Goal: Task Accomplishment & Management: Manage account settings

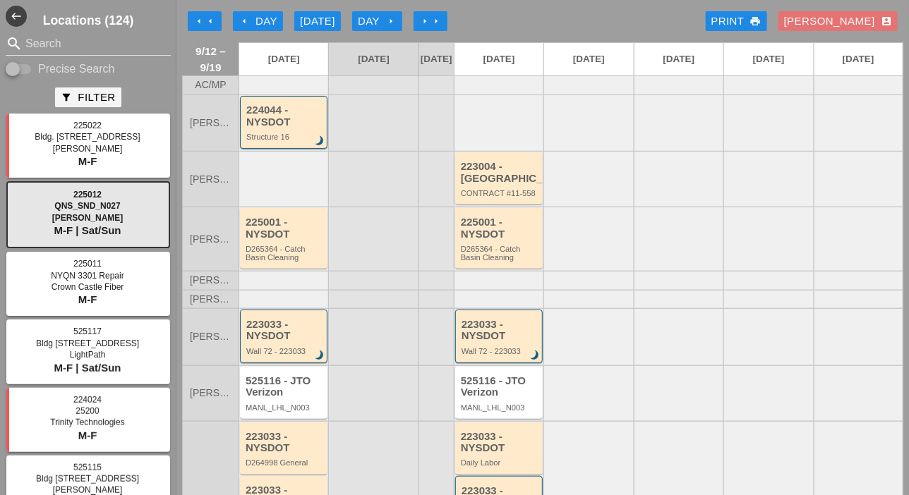
click at [29, 69] on input "Precise Search" at bounding box center [19, 69] width 27 height 17
checkbox input "true"
click at [45, 42] on input "Search" at bounding box center [88, 43] width 126 height 23
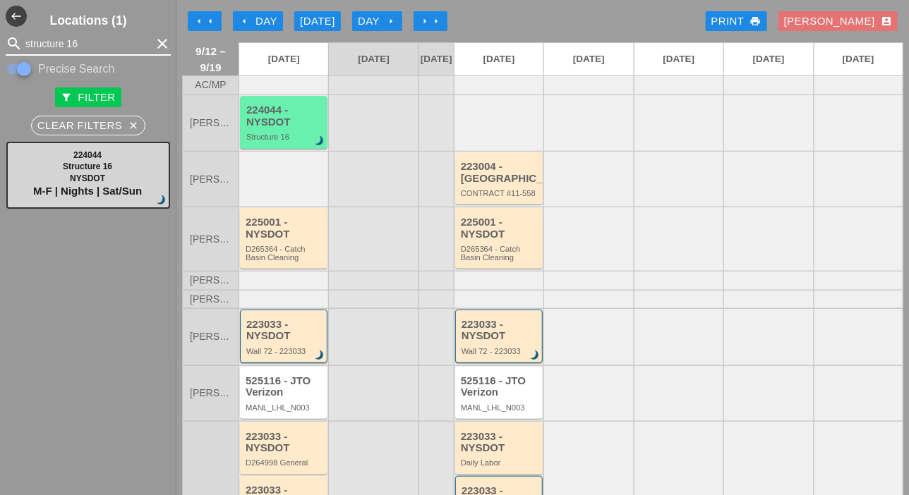
type input "structure 16"
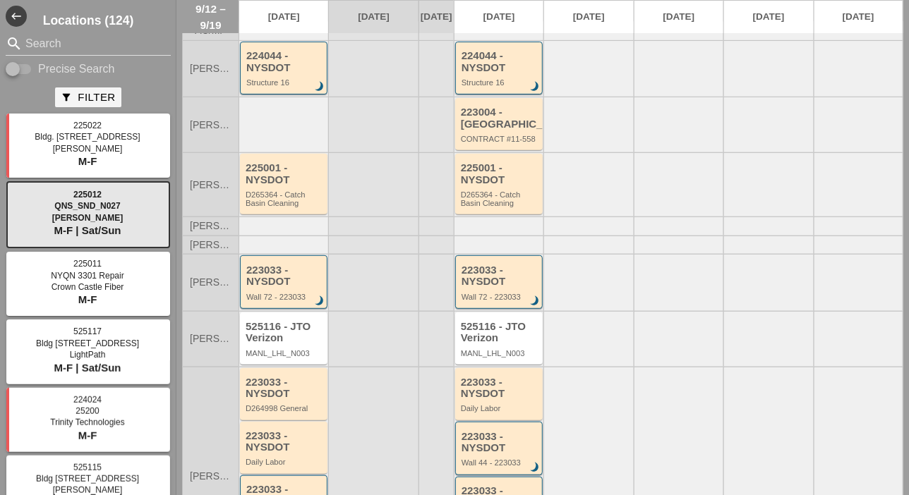
scroll to position [71, 0]
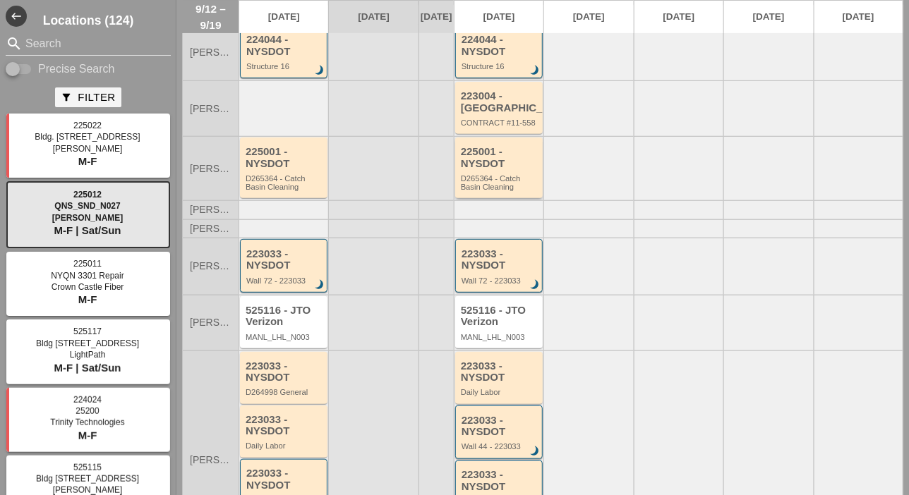
click at [506, 181] on div "225001 - NYSDOT D265364 - Catch Basin Cleaning" at bounding box center [500, 168] width 78 height 45
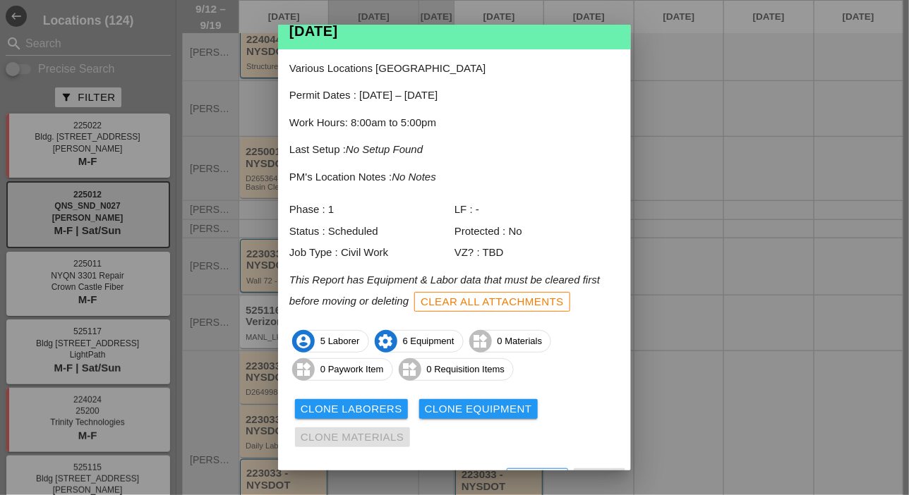
scroll to position [76, 0]
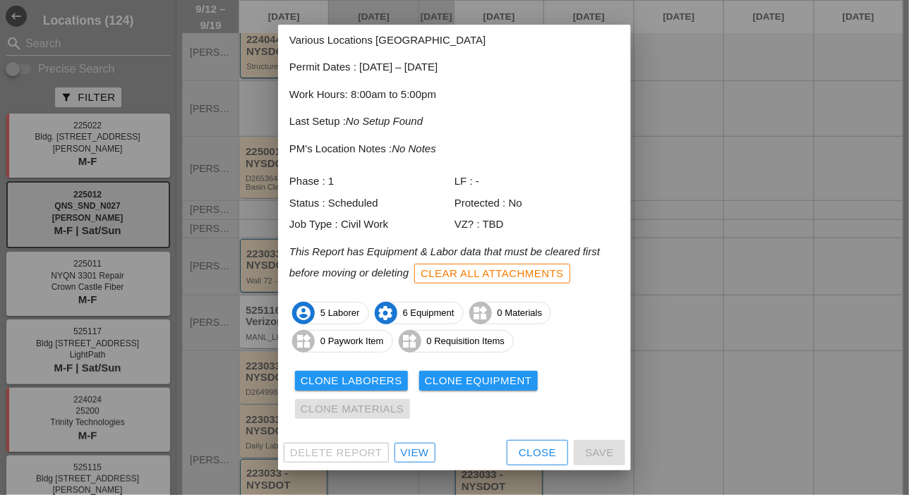
click at [519, 450] on div "Close" at bounding box center [537, 453] width 37 height 16
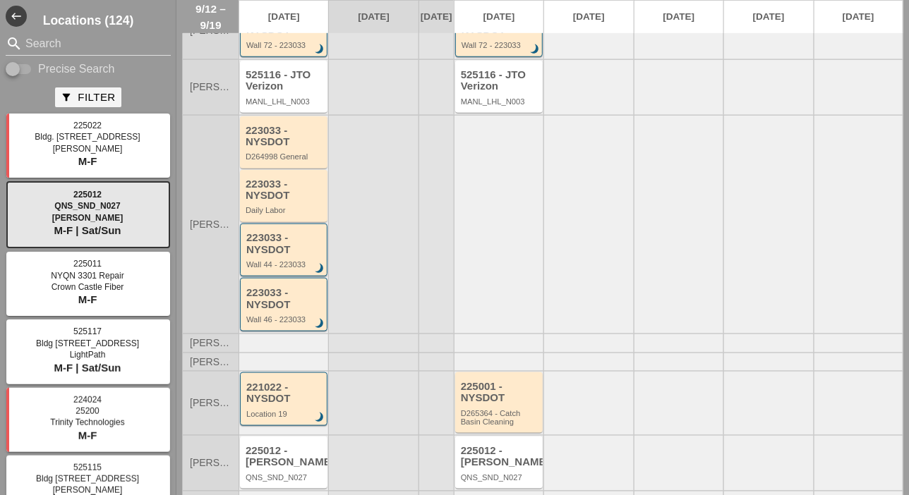
scroll to position [348, 0]
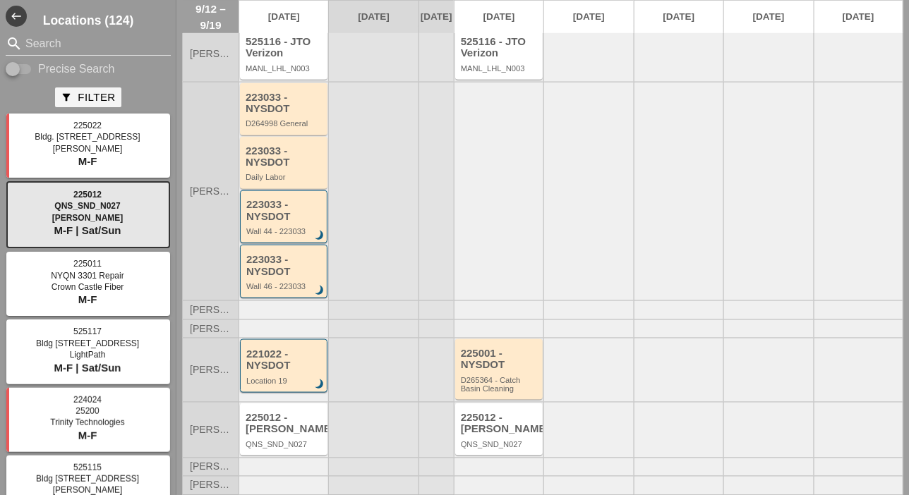
click at [28, 64] on input "Precise Search" at bounding box center [19, 69] width 27 height 17
checkbox input "true"
click at [39, 42] on input "Search" at bounding box center [88, 43] width 126 height 23
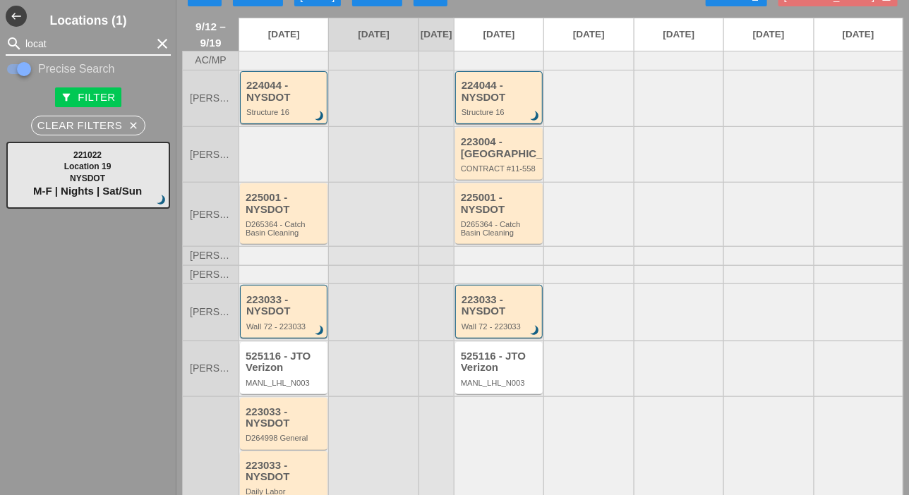
scroll to position [0, 0]
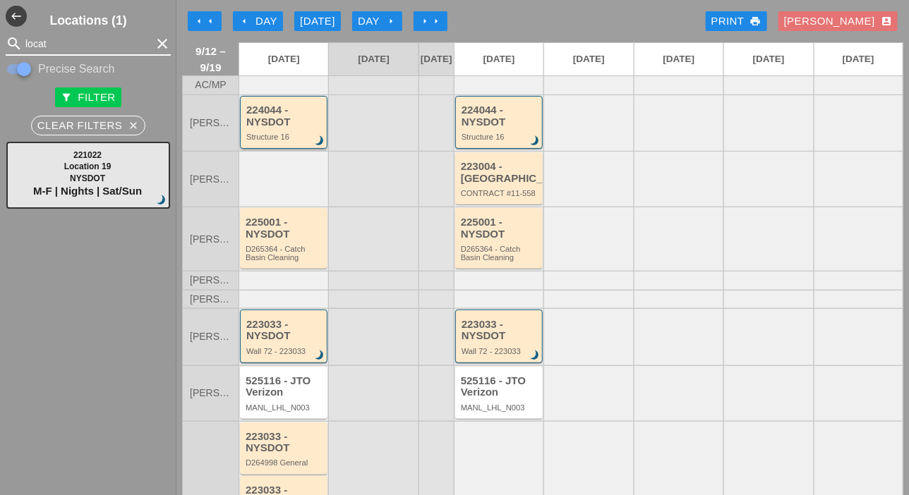
type input "locat"
click at [275, 128] on div "224044 - NYSDOT" at bounding box center [284, 115] width 77 height 23
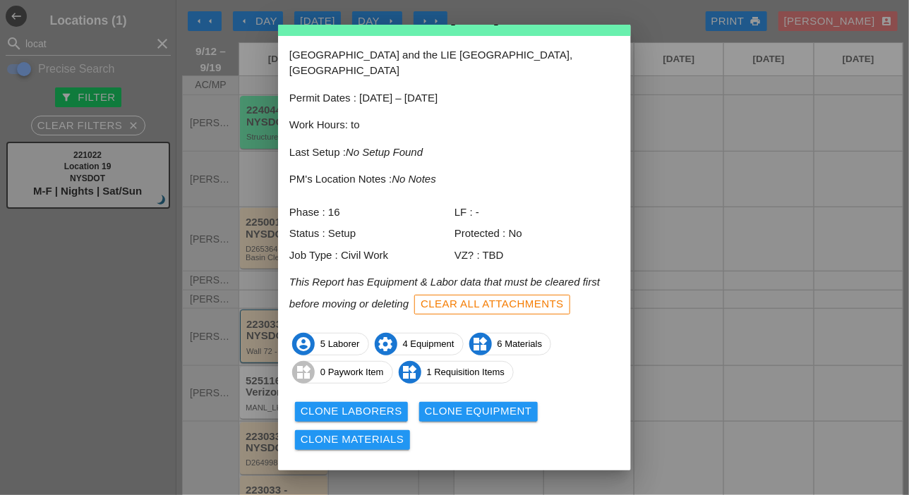
scroll to position [62, 0]
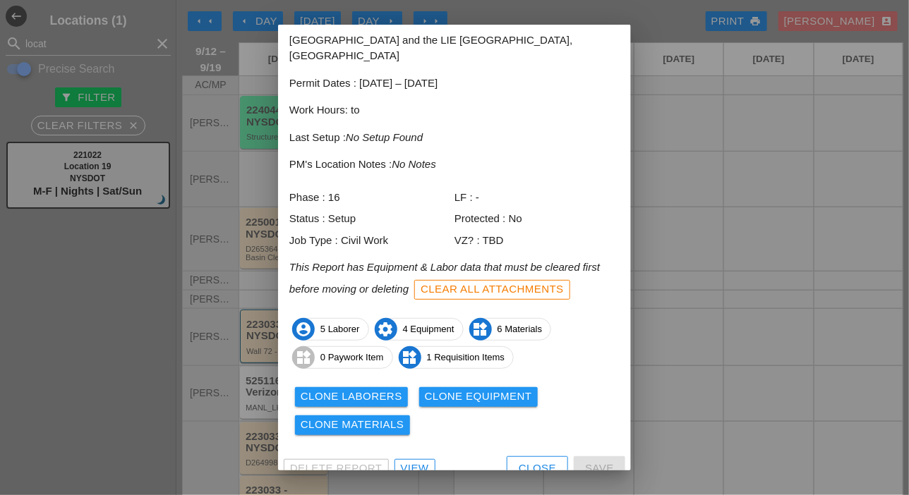
click at [528, 461] on div "Close" at bounding box center [537, 469] width 37 height 16
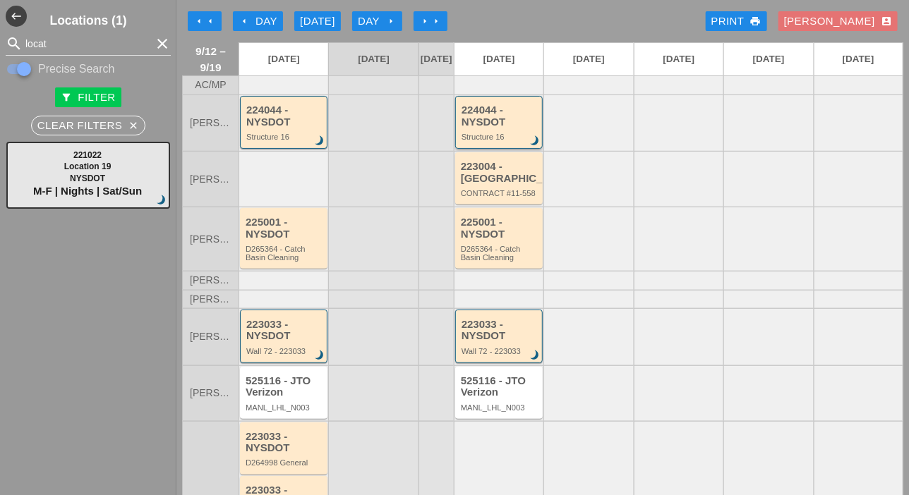
click at [493, 128] on div "224044 - NYSDOT" at bounding box center [500, 115] width 77 height 23
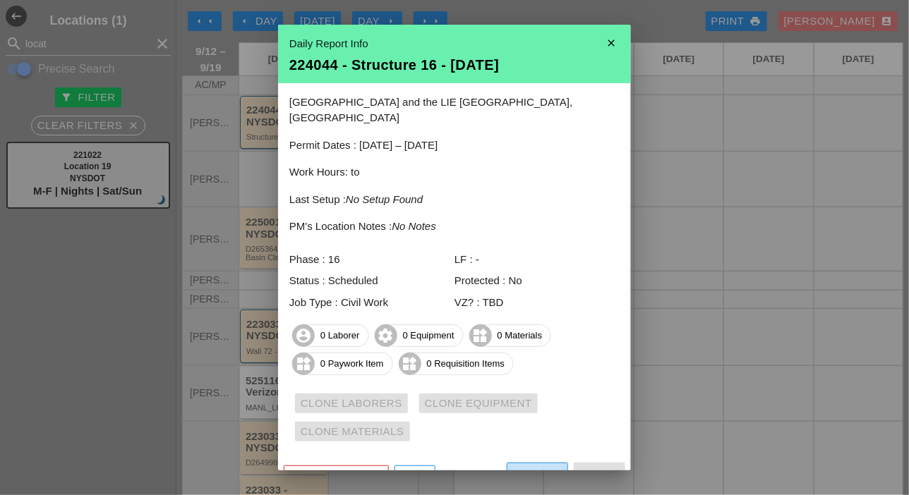
click at [533, 468] on div "Close" at bounding box center [537, 476] width 37 height 16
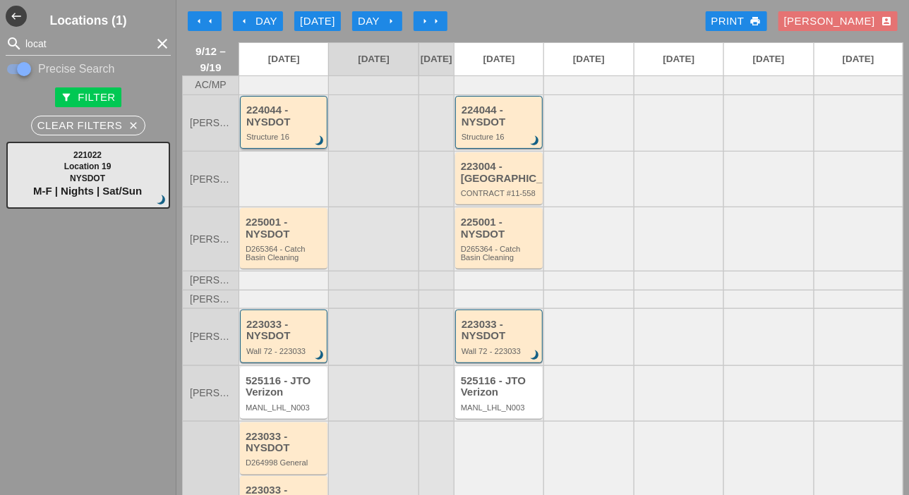
click at [282, 141] on div "Structure 16" at bounding box center [284, 137] width 77 height 8
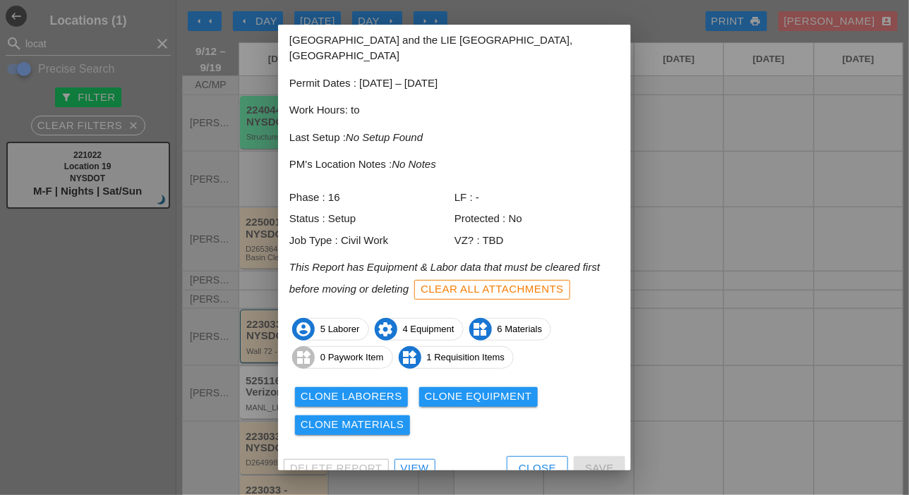
click at [372, 389] on div "Clone Laborers" at bounding box center [352, 397] width 102 height 16
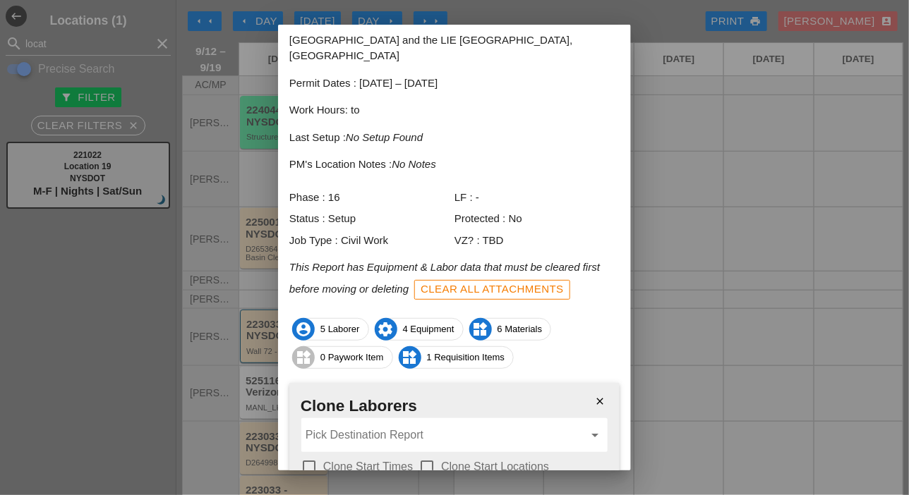
click at [314, 455] on div at bounding box center [309, 467] width 24 height 24
checkbox input "true"
click at [421, 455] on div at bounding box center [427, 467] width 24 height 24
checkbox input "true"
click at [407, 424] on input "Pick Destination Report" at bounding box center [445, 435] width 278 height 23
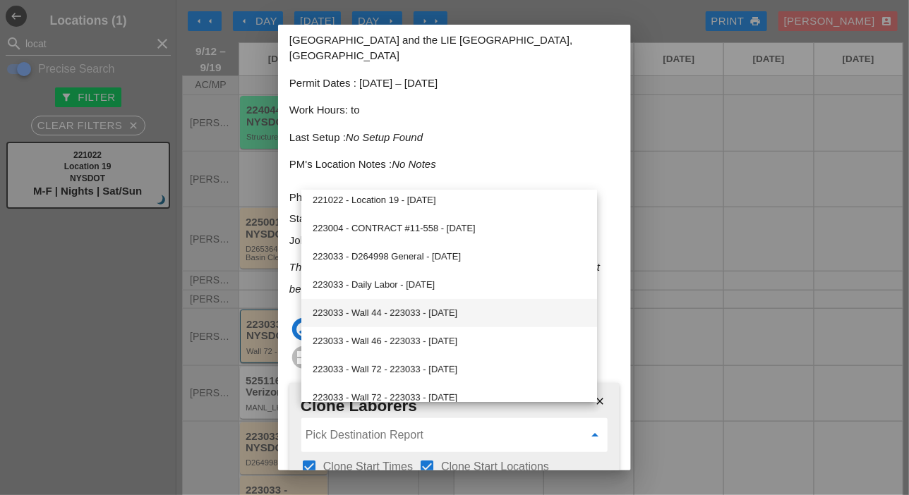
scroll to position [0, 0]
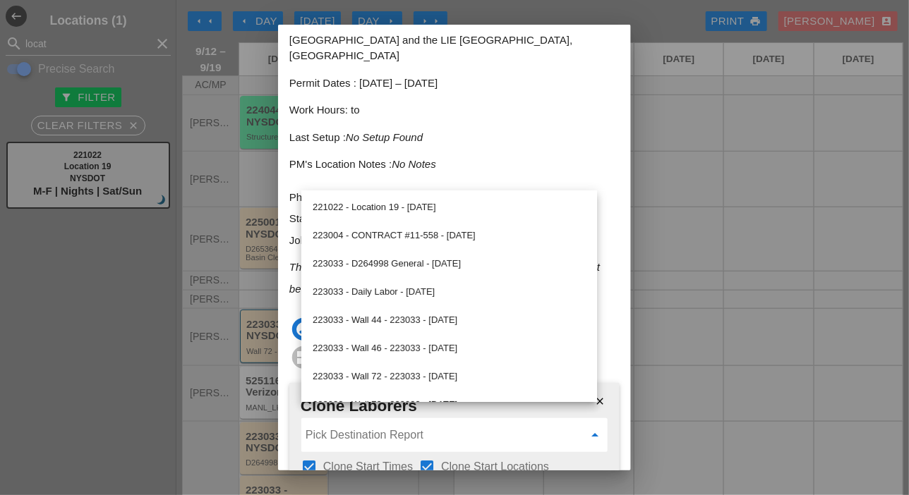
click at [667, 131] on div at bounding box center [454, 247] width 909 height 495
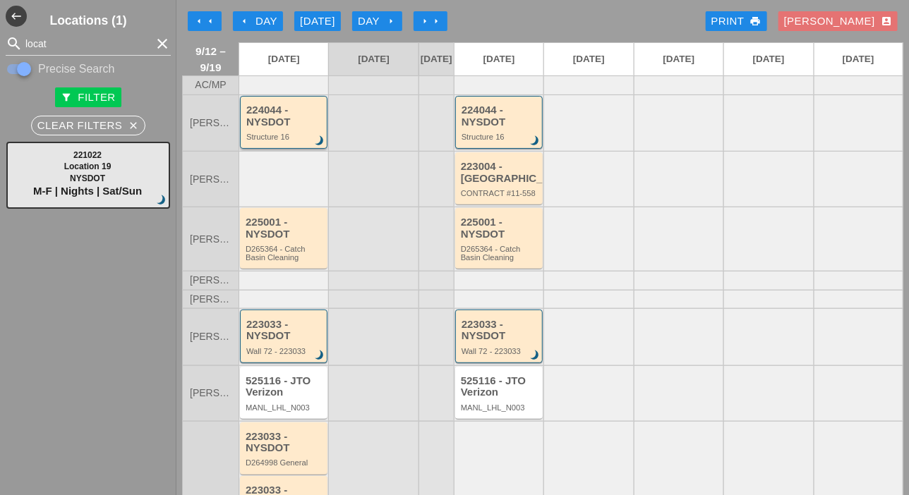
click at [297, 138] on div "224044 - NYSDOT Structure 16 brightness_3" at bounding box center [284, 122] width 77 height 37
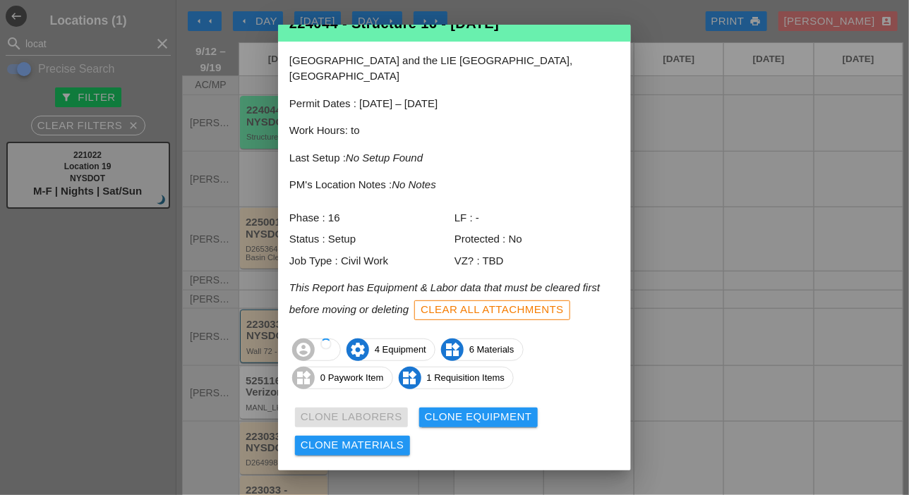
scroll to position [62, 0]
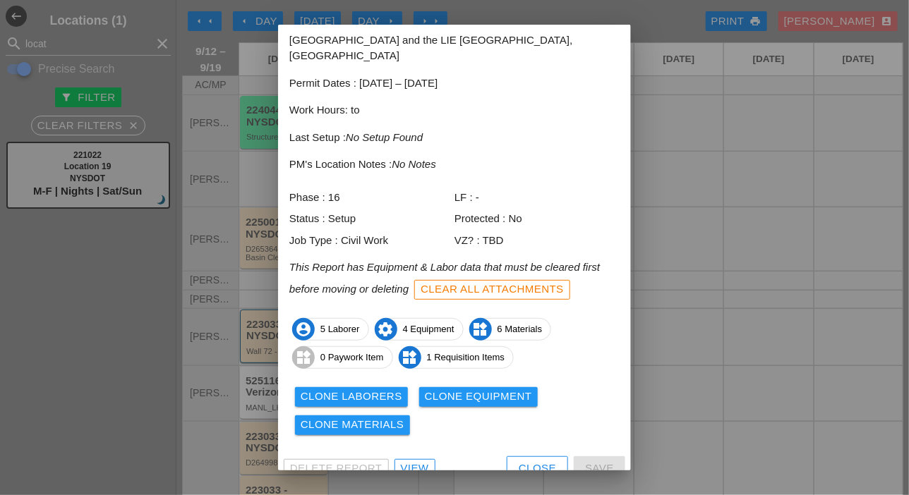
click at [380, 389] on div "Clone Laborers" at bounding box center [352, 397] width 102 height 16
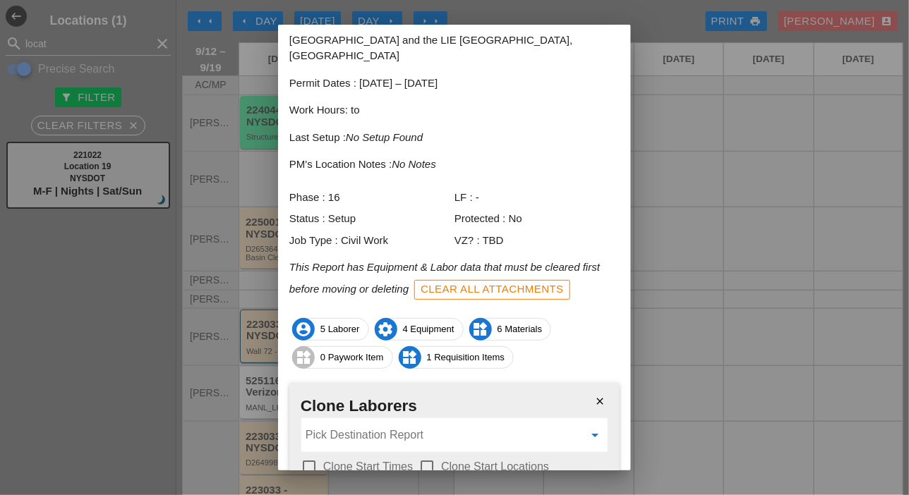
click at [388, 424] on input "Pick Destination Report" at bounding box center [445, 435] width 278 height 23
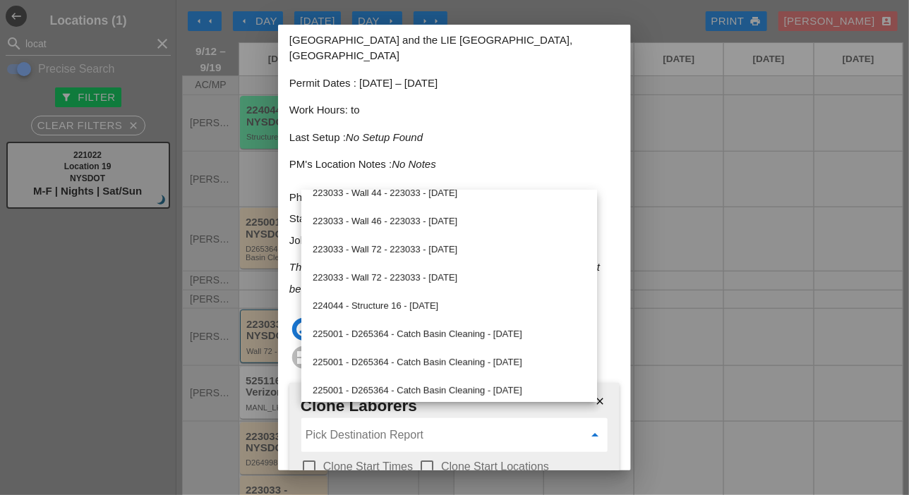
scroll to position [141, 0]
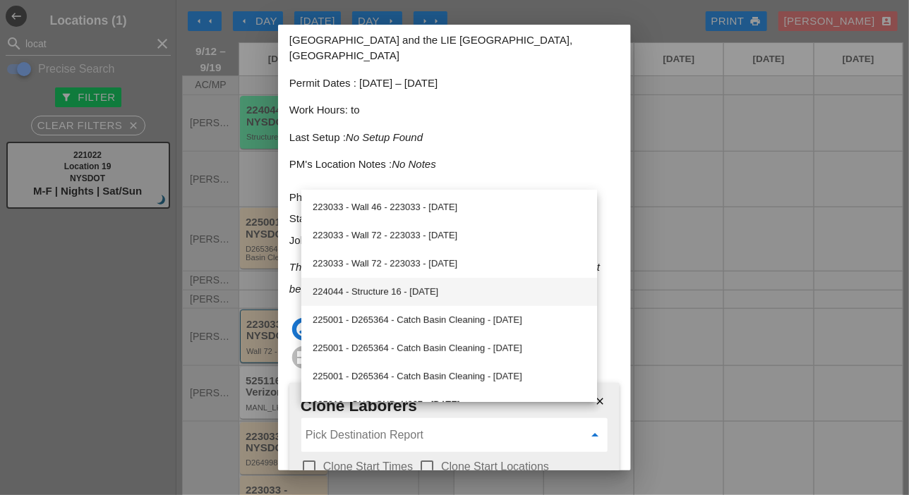
click at [416, 291] on div "224044 - Structure 16 - 09/15/2025" at bounding box center [449, 292] width 273 height 17
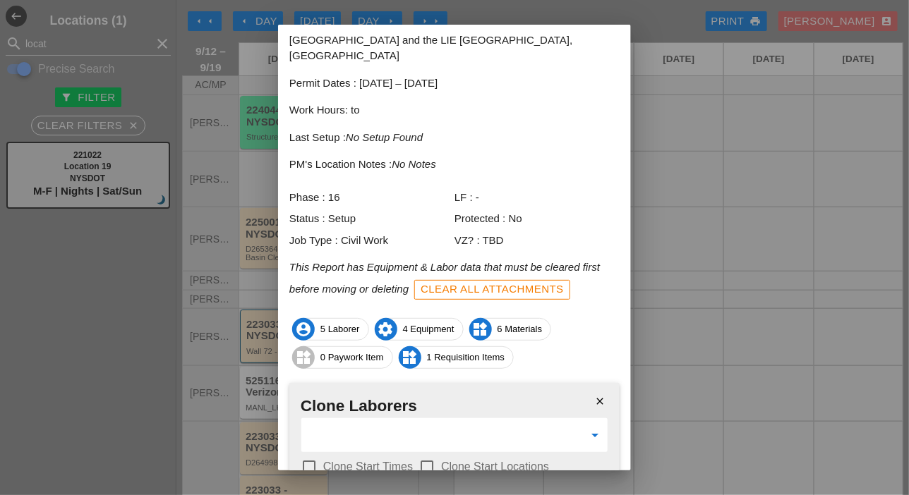
type input "224044 - Structure 16 - 09/15/2025"
drag, startPoint x: 310, startPoint y: 447, endPoint x: 322, endPoint y: 438, distance: 15.1
click at [311, 455] on div at bounding box center [309, 467] width 24 height 24
checkbox input "true"
click at [424, 455] on div at bounding box center [427, 467] width 24 height 24
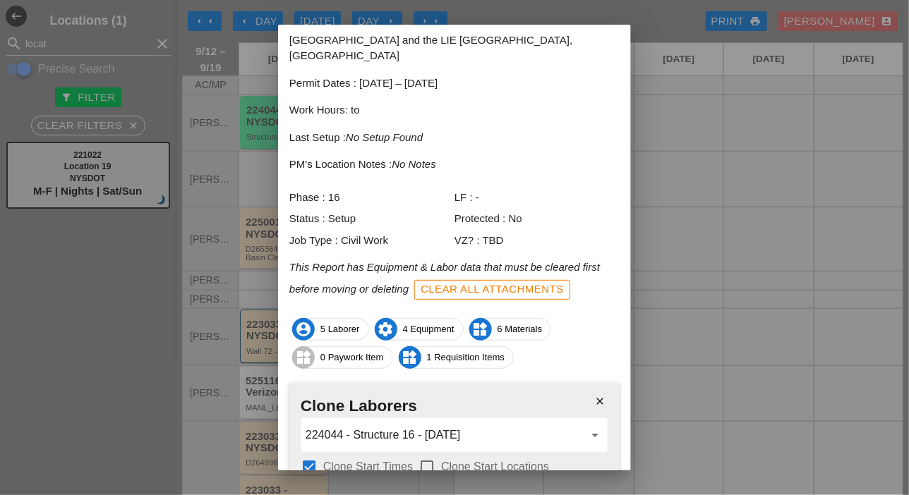
checkbox input "true"
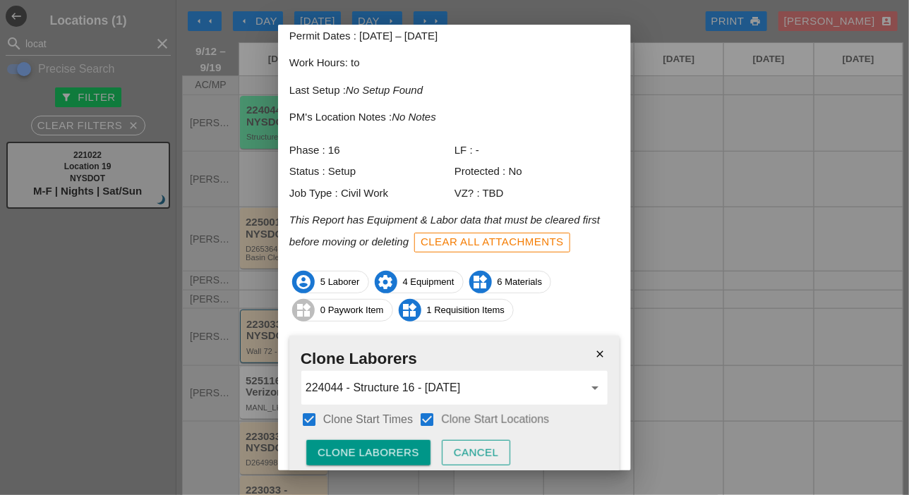
scroll to position [151, 0]
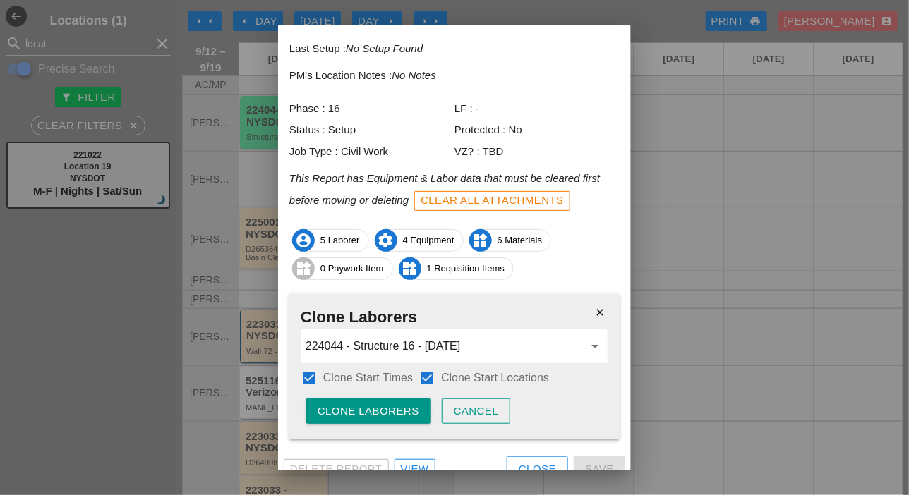
click at [395, 404] on div "Clone Laborers" at bounding box center [369, 412] width 102 height 16
click at [395, 404] on div "Are you sure?" at bounding box center [363, 412] width 90 height 16
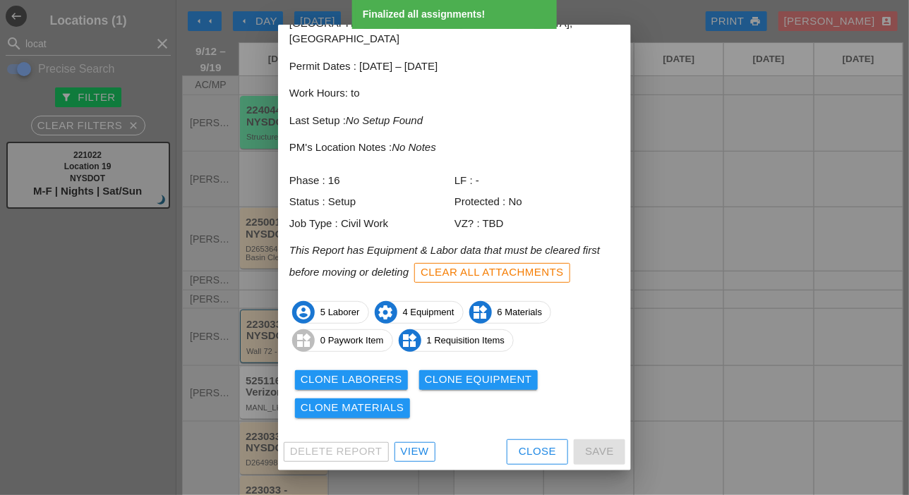
scroll to position [62, 0]
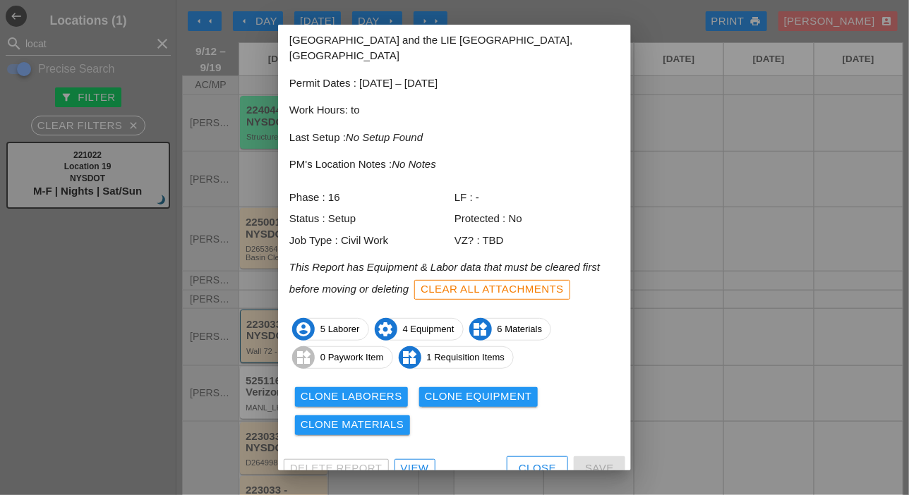
click at [458, 389] on div "Clone Equipment" at bounding box center [478, 397] width 107 height 16
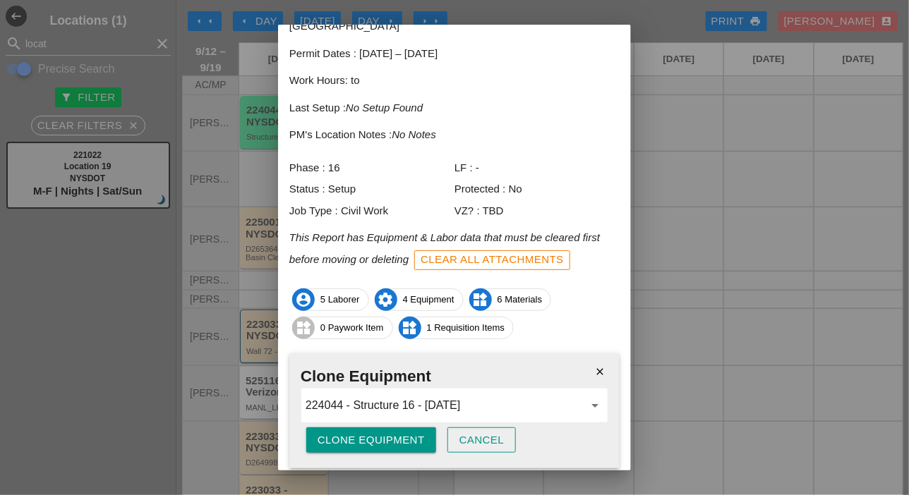
scroll to position [121, 0]
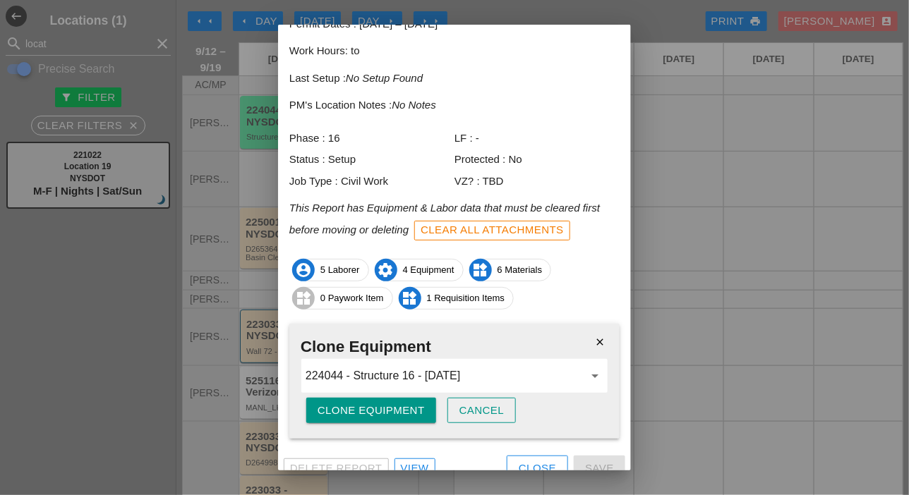
click at [417, 403] on div "Clone Equipment" at bounding box center [371, 411] width 107 height 16
click at [417, 398] on button "Are you sure?" at bounding box center [362, 410] width 112 height 25
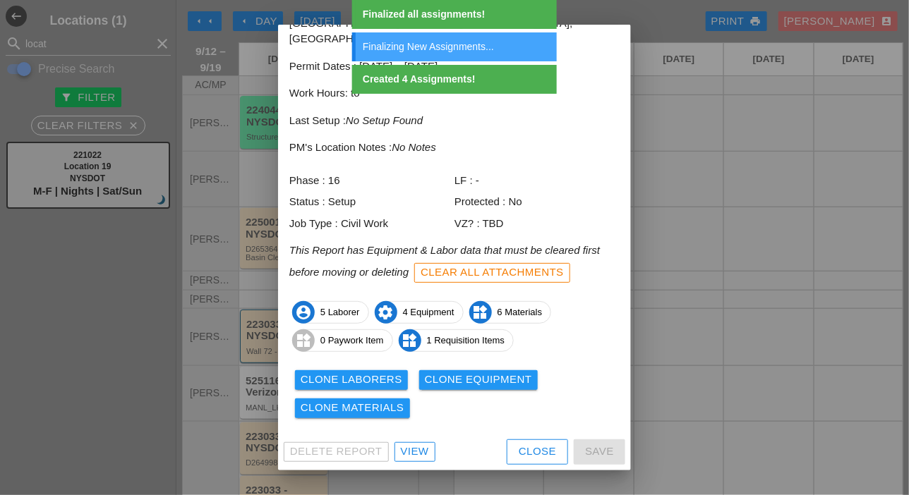
scroll to position [62, 0]
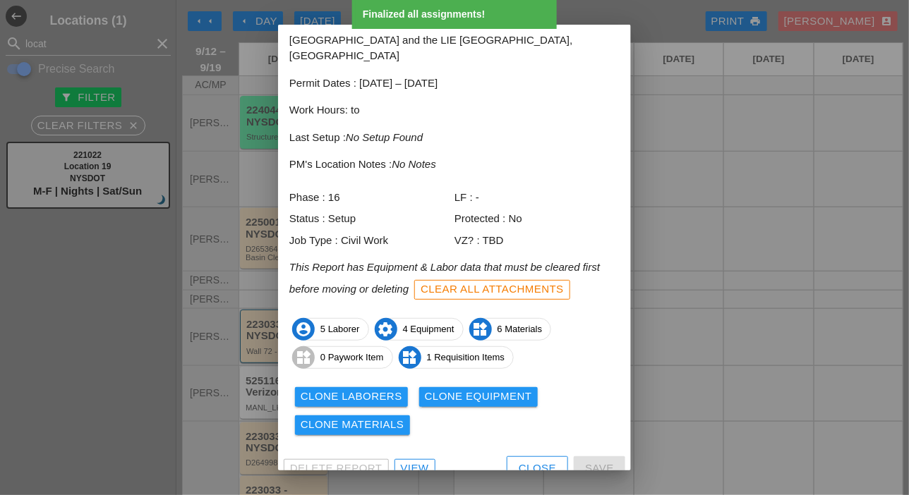
click at [394, 416] on button "Clone Materials" at bounding box center [352, 426] width 115 height 20
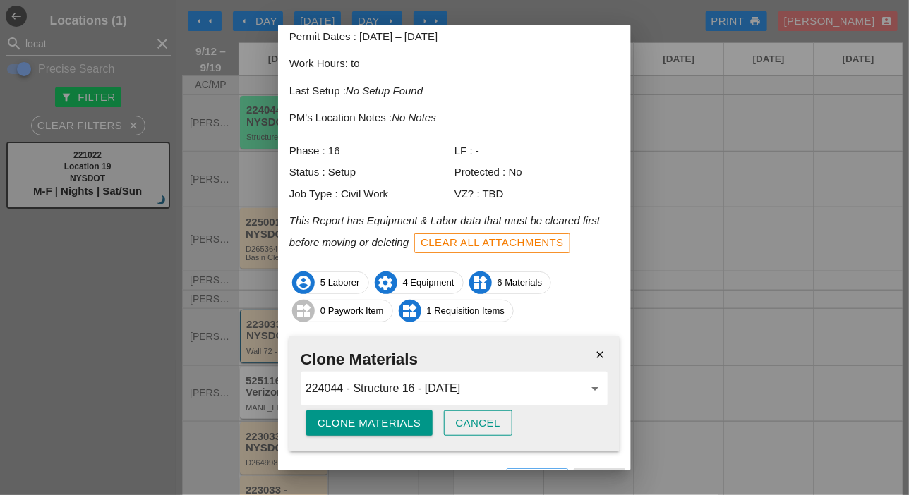
scroll to position [121, 0]
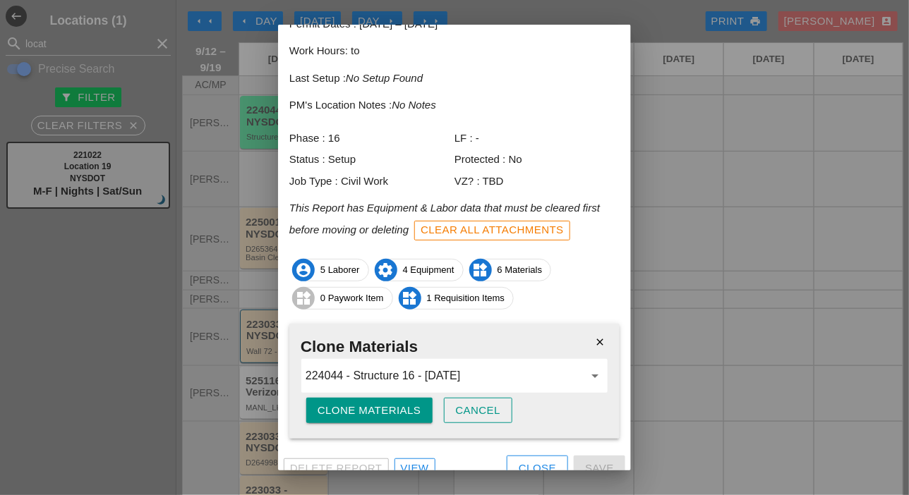
click at [401, 403] on div "Clone Materials" at bounding box center [370, 411] width 104 height 16
click at [401, 403] on div "Are you sure?" at bounding box center [363, 411] width 90 height 16
click at [519, 461] on div "Close" at bounding box center [537, 469] width 37 height 16
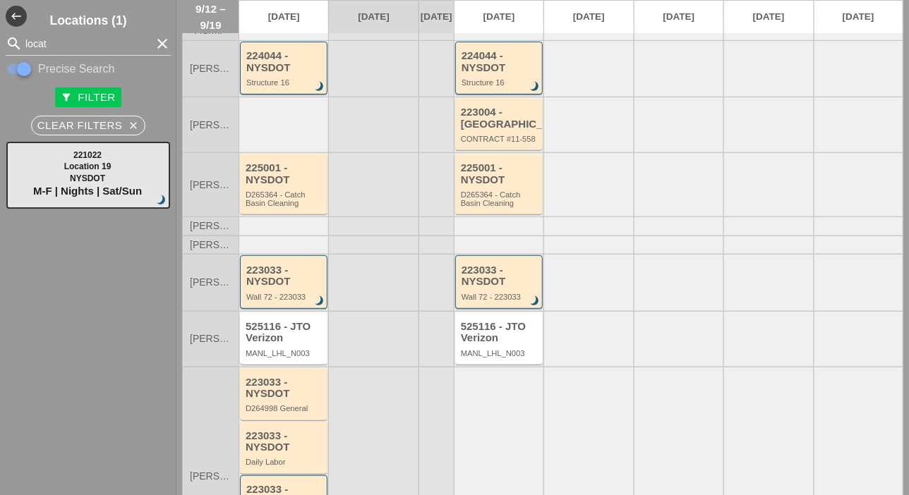
scroll to position [71, 0]
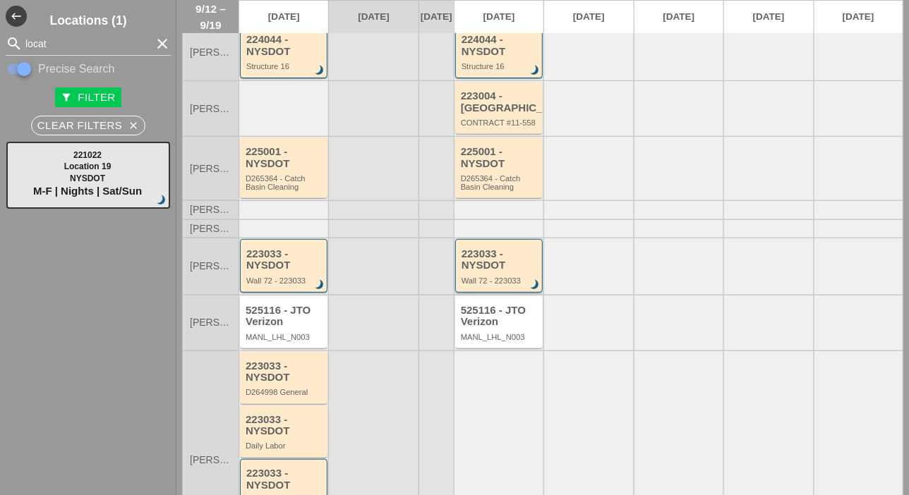
click at [476, 267] on div "223033 - NYSDOT" at bounding box center [500, 259] width 77 height 23
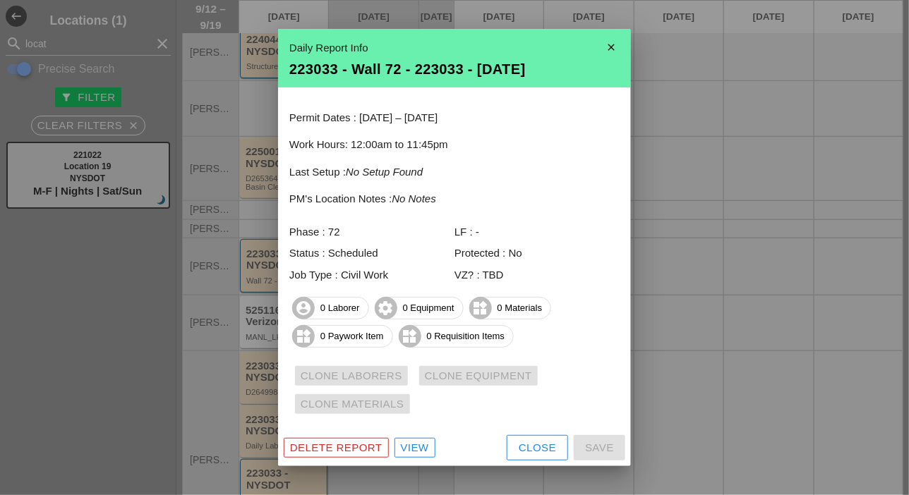
click at [524, 445] on div "Close" at bounding box center [537, 448] width 37 height 16
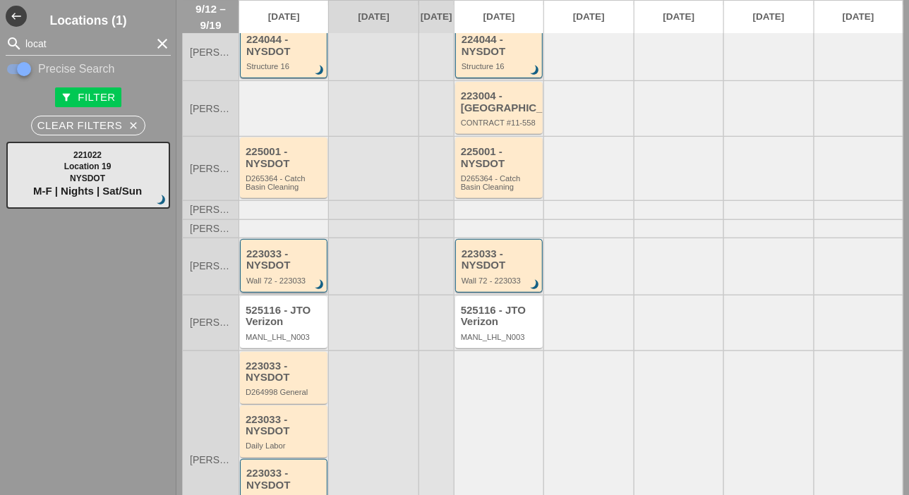
click at [306, 285] on div "Wall 72 - 223033" at bounding box center [284, 281] width 77 height 8
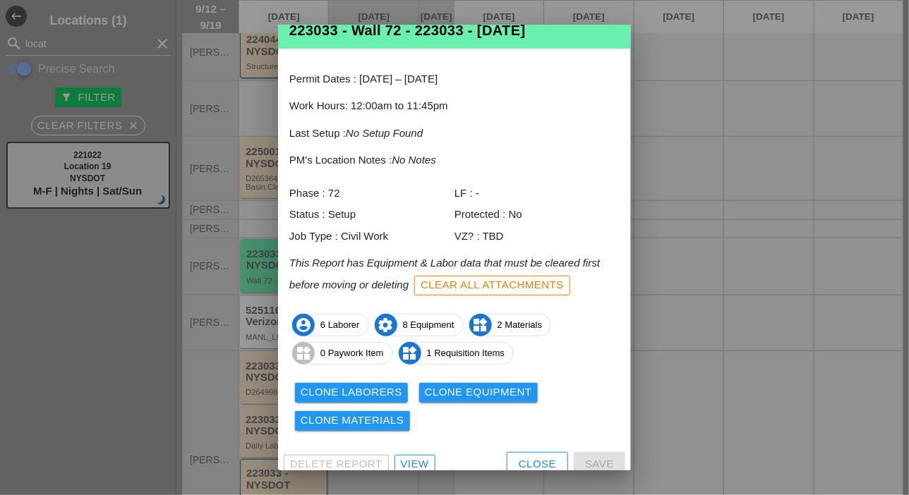
scroll to position [47, 0]
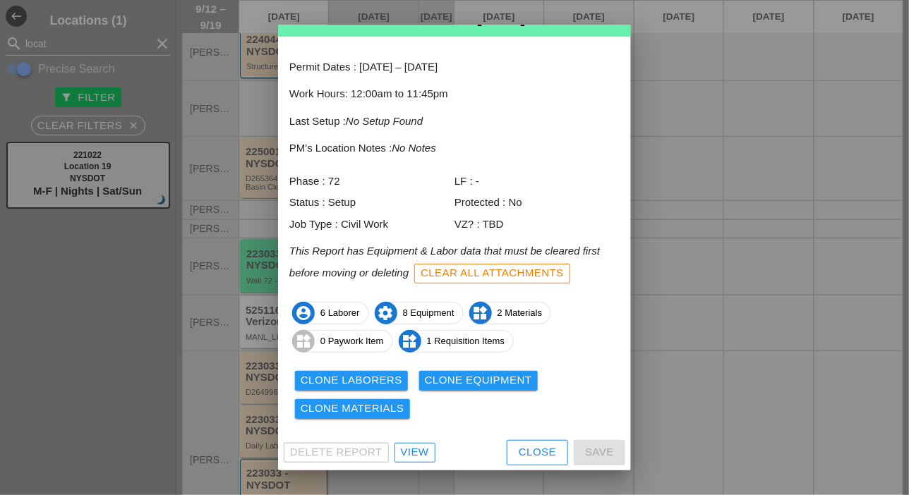
click at [389, 378] on div "Clone Laborers" at bounding box center [352, 381] width 102 height 16
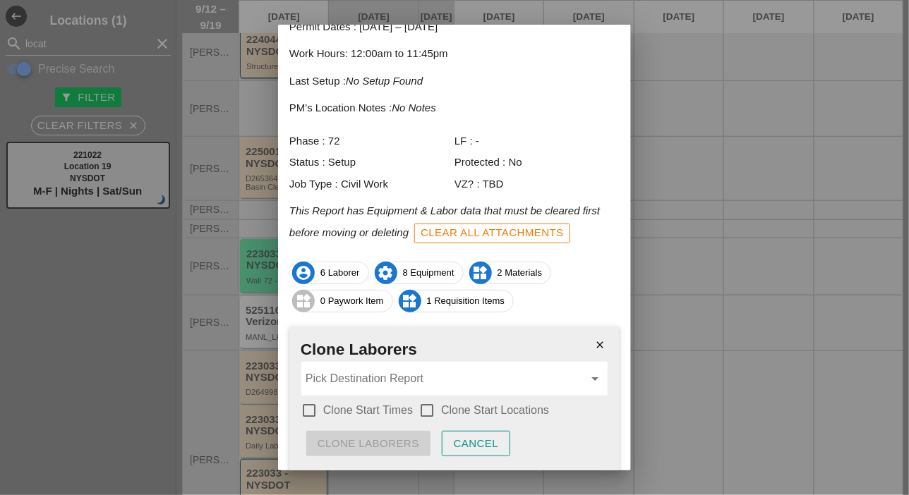
scroll to position [135, 0]
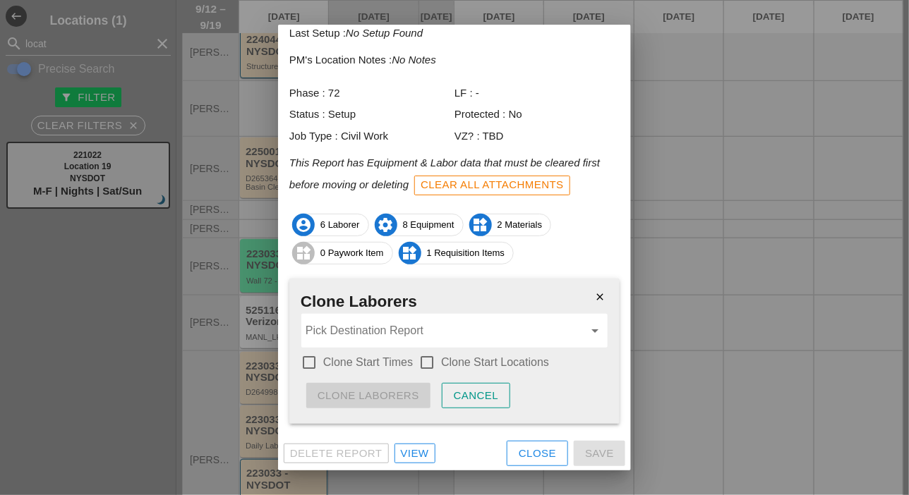
click at [312, 360] on div at bounding box center [309, 363] width 24 height 24
click at [424, 355] on div at bounding box center [427, 363] width 24 height 24
click at [425, 335] on input "Pick Destination Report" at bounding box center [445, 331] width 278 height 23
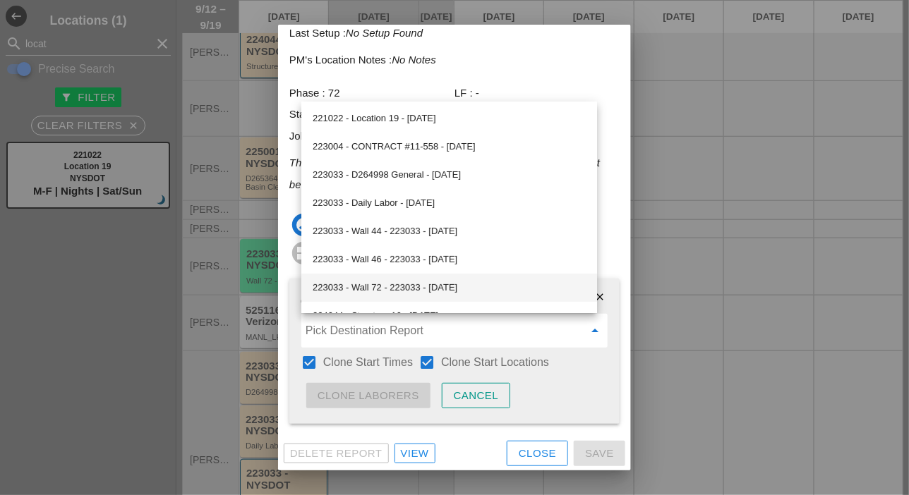
click at [416, 284] on div "223033 - Wall 72 - 223033 - 09/15/2025" at bounding box center [449, 287] width 273 height 17
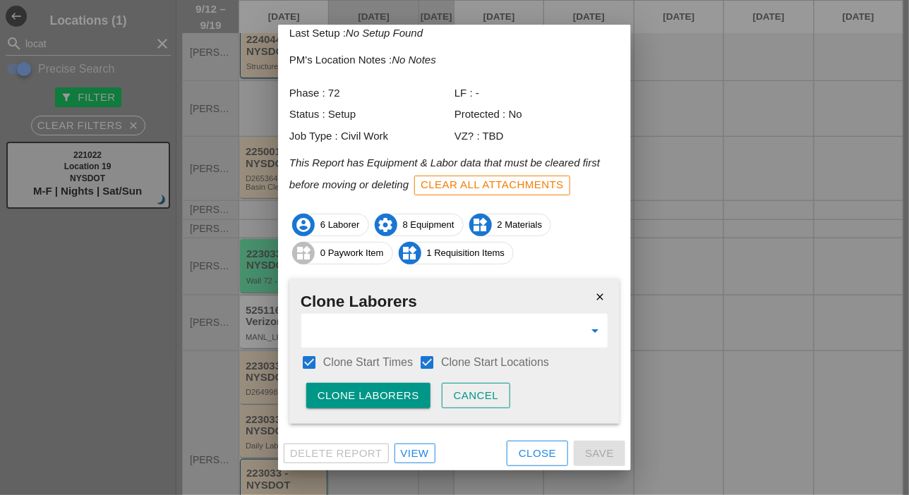
click at [409, 399] on div "Clone Laborers" at bounding box center [369, 396] width 102 height 16
click at [409, 399] on button "Are you sure?" at bounding box center [362, 395] width 112 height 25
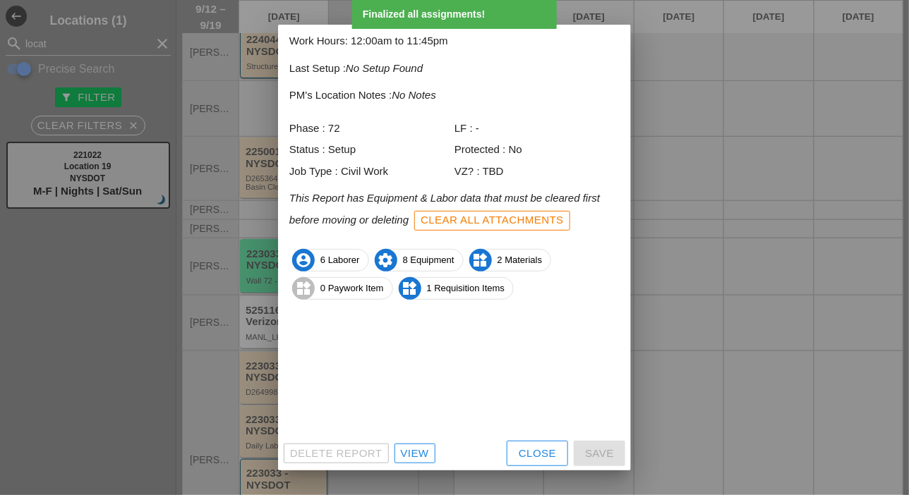
scroll to position [47, 0]
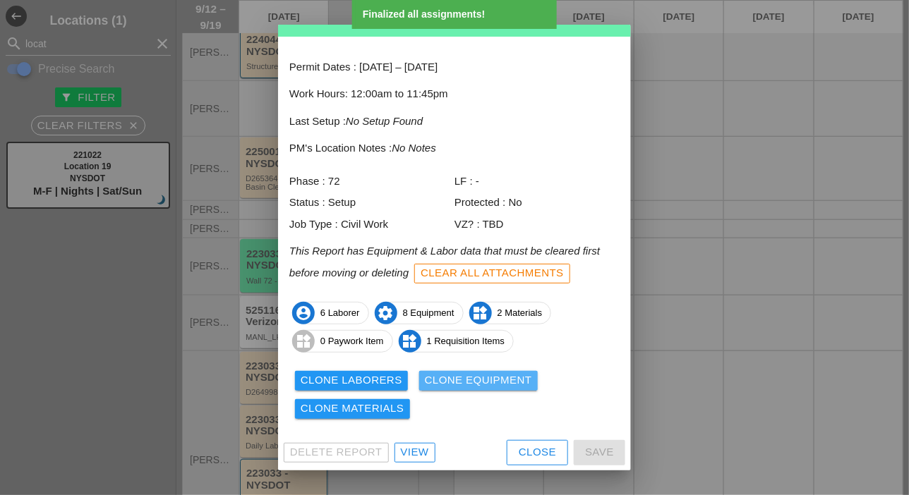
click at [461, 376] on div "Clone Equipment" at bounding box center [478, 381] width 107 height 16
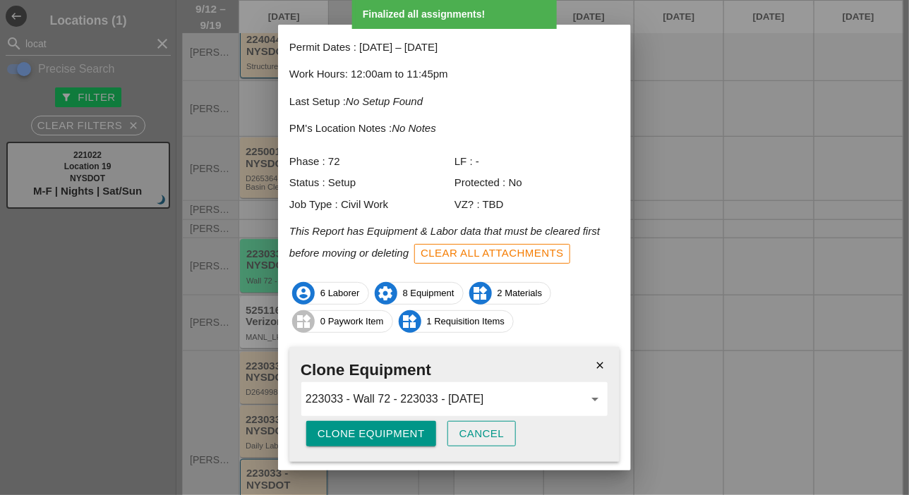
scroll to position [105, 0]
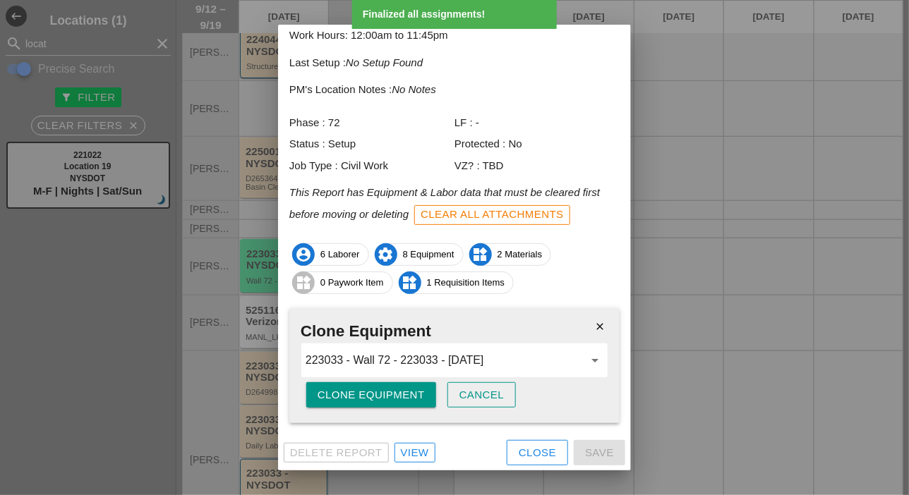
click at [385, 397] on div "Clone Equipment" at bounding box center [371, 395] width 107 height 16
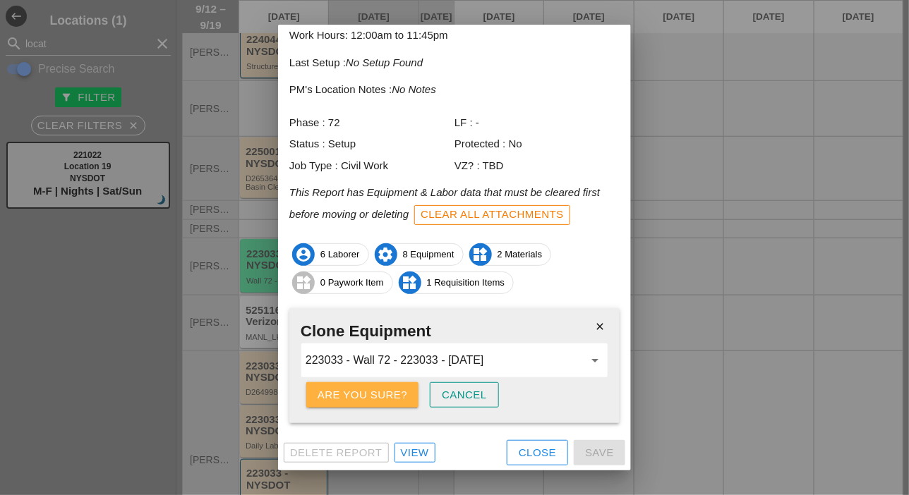
click at [385, 397] on div "Are you sure?" at bounding box center [363, 395] width 90 height 16
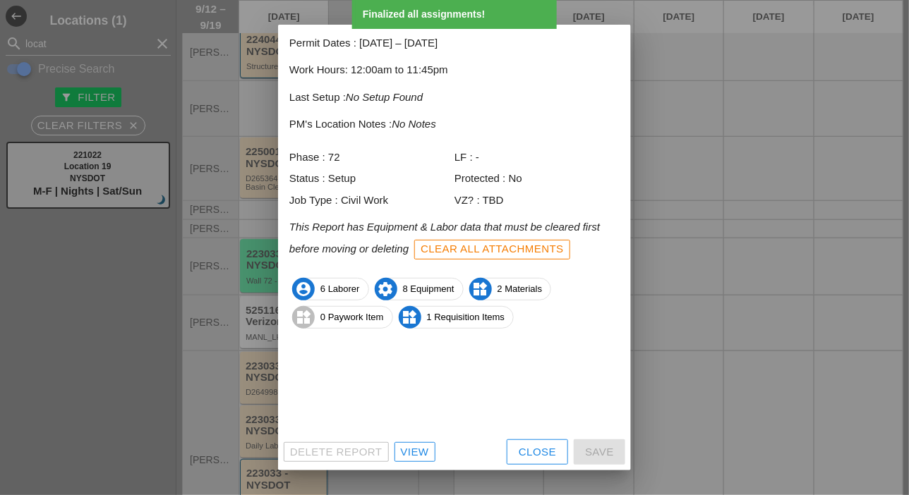
scroll to position [47, 0]
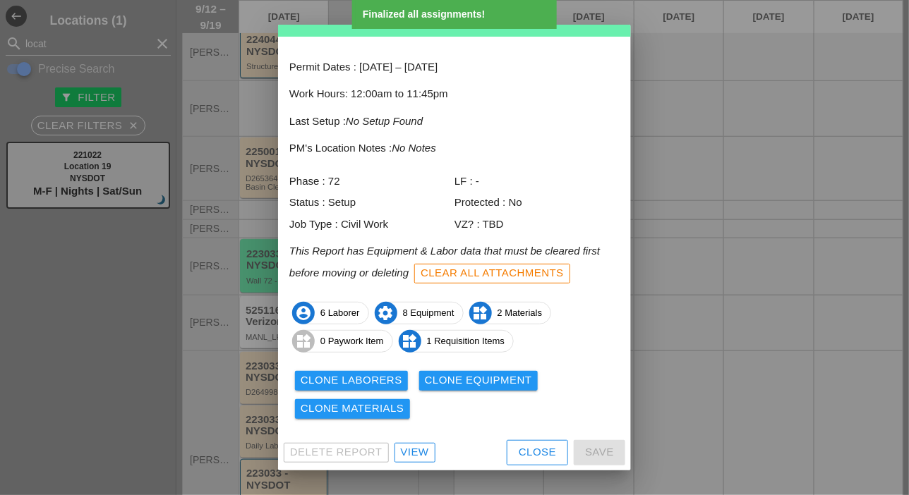
click at [382, 405] on div "Clone Materials" at bounding box center [353, 409] width 104 height 16
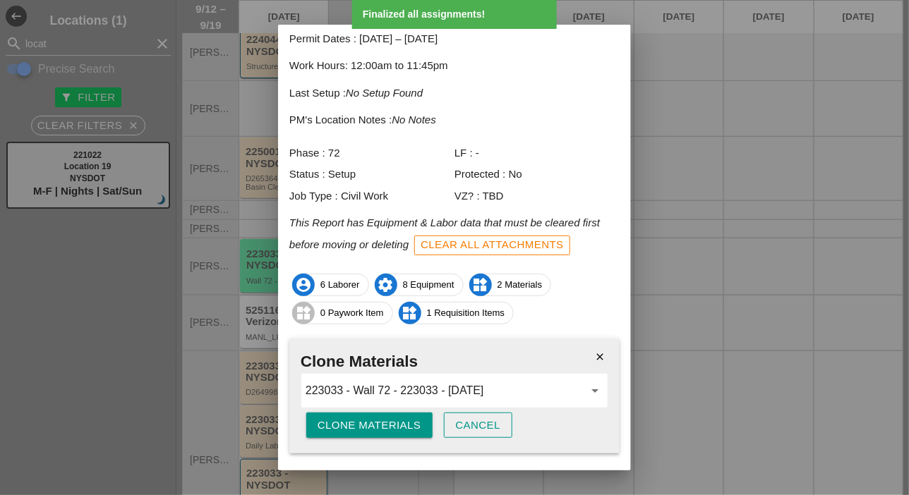
scroll to position [105, 0]
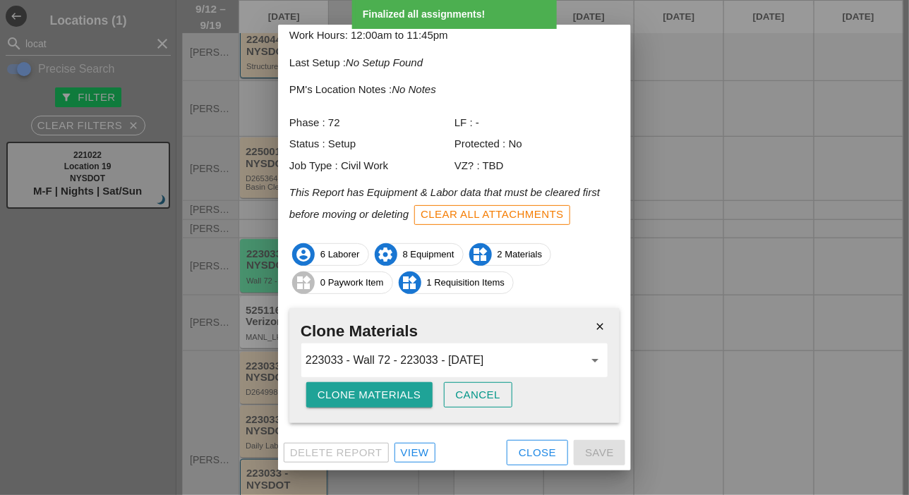
click at [382, 405] on button "Clone Materials" at bounding box center [369, 395] width 126 height 25
click at [382, 405] on button "Are you sure?" at bounding box center [362, 395] width 112 height 25
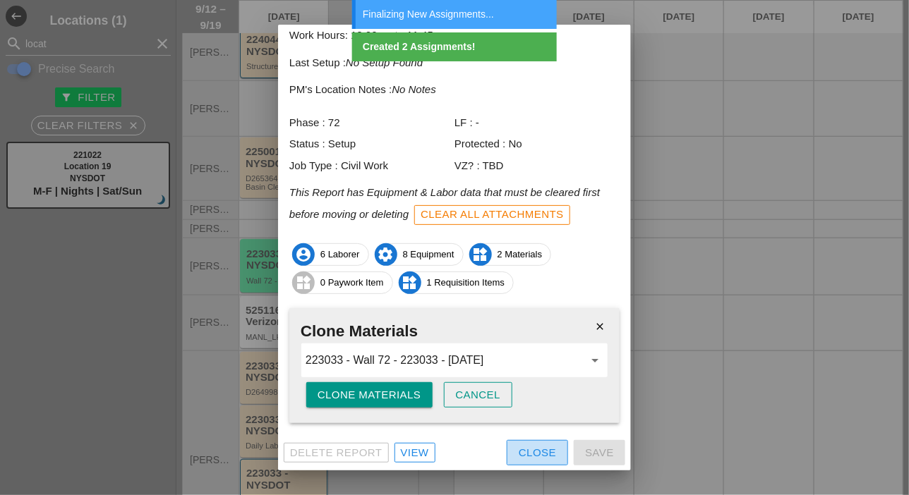
click at [507, 448] on button "Close" at bounding box center [537, 452] width 61 height 25
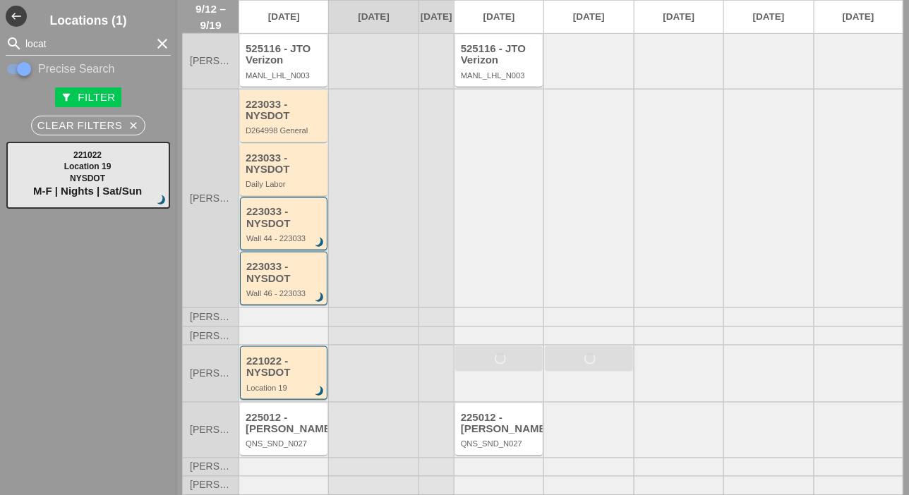
scroll to position [348, 0]
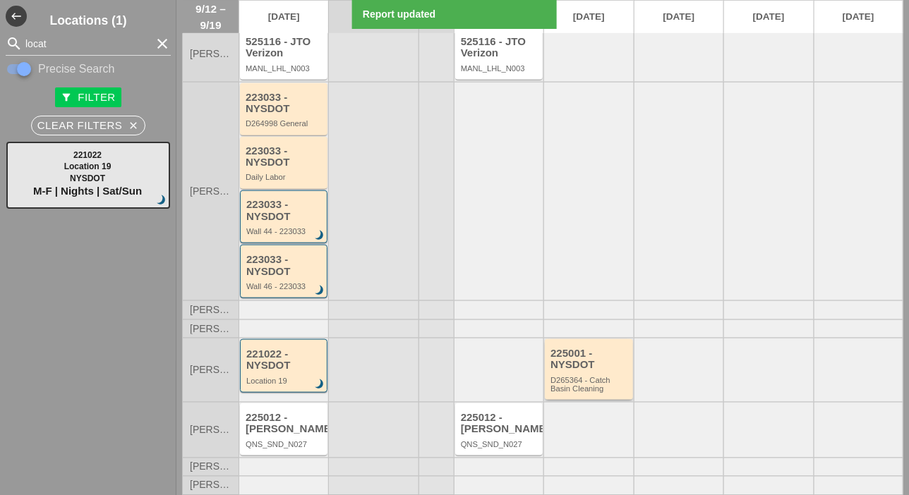
click at [570, 375] on div "225001 - NYSDOT D265364 - Catch Basin Cleaning" at bounding box center [589, 370] width 78 height 45
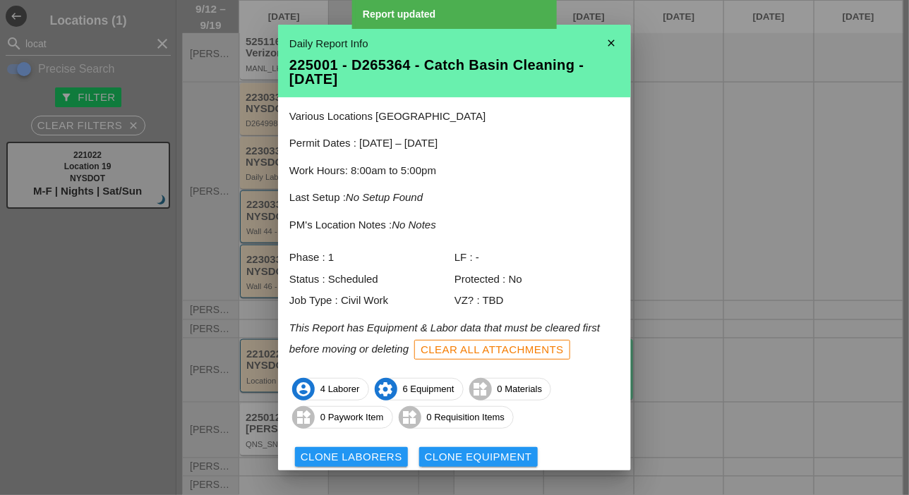
scroll to position [76, 0]
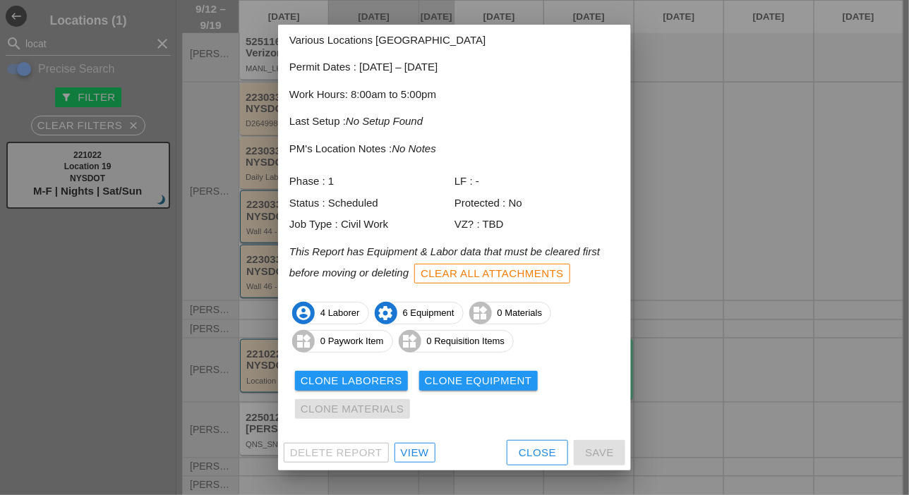
click at [524, 447] on div "Close" at bounding box center [537, 453] width 37 height 16
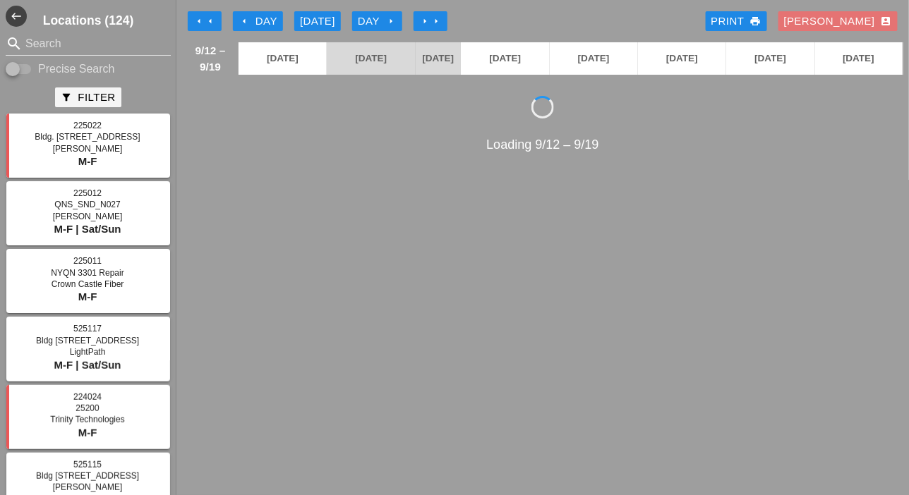
click at [27, 66] on input "Precise Search" at bounding box center [19, 69] width 27 height 17
checkbox input "true"
click at [29, 47] on input "Search" at bounding box center [88, 43] width 126 height 23
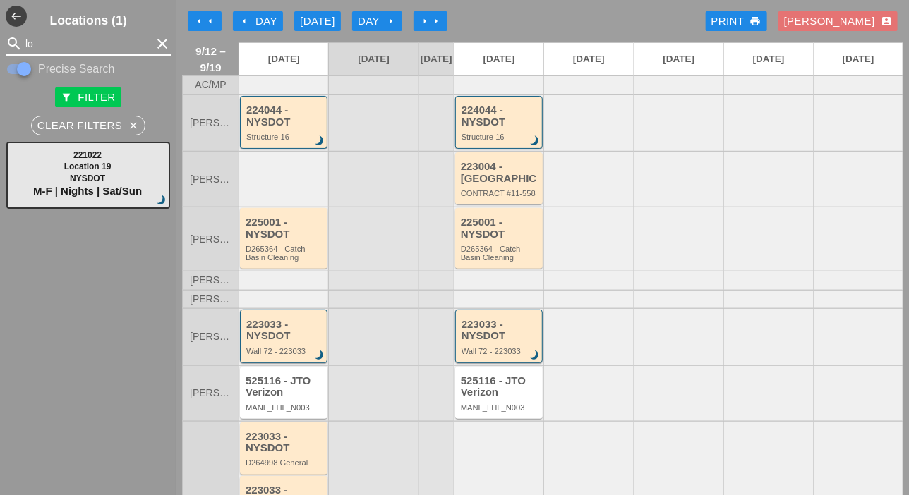
type input "loc"
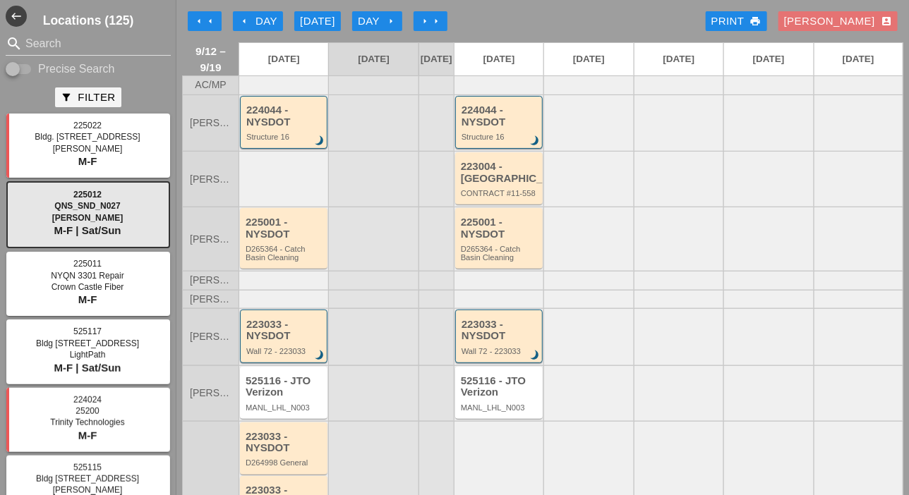
click at [28, 66] on input "Precise Search" at bounding box center [19, 69] width 27 height 17
checkbox input "true"
click at [31, 46] on input "Search" at bounding box center [88, 43] width 126 height 23
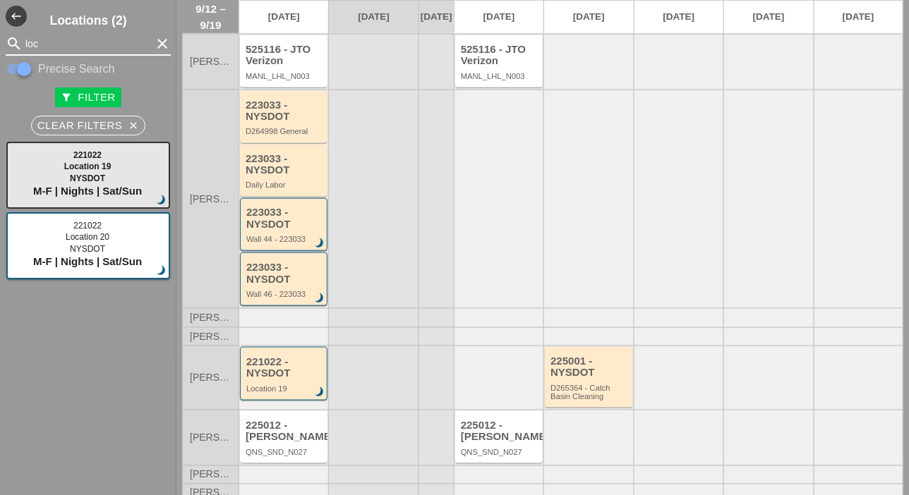
scroll to position [348, 0]
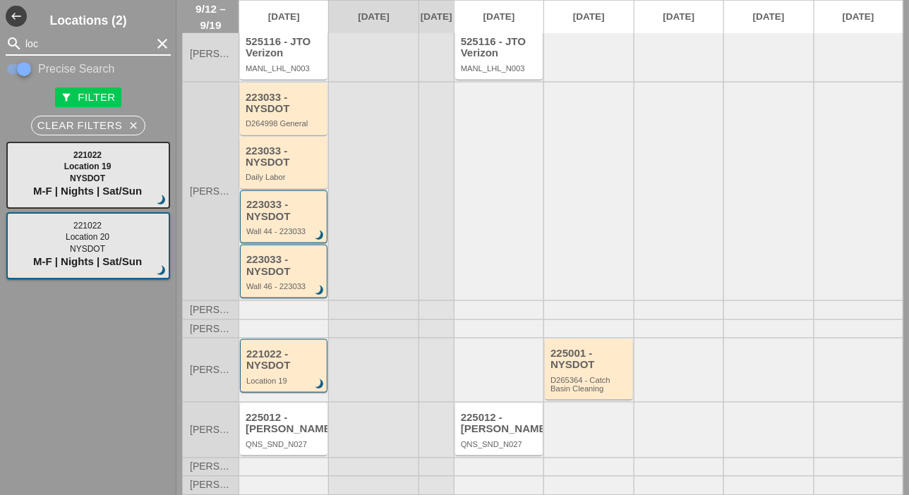
type input "loc"
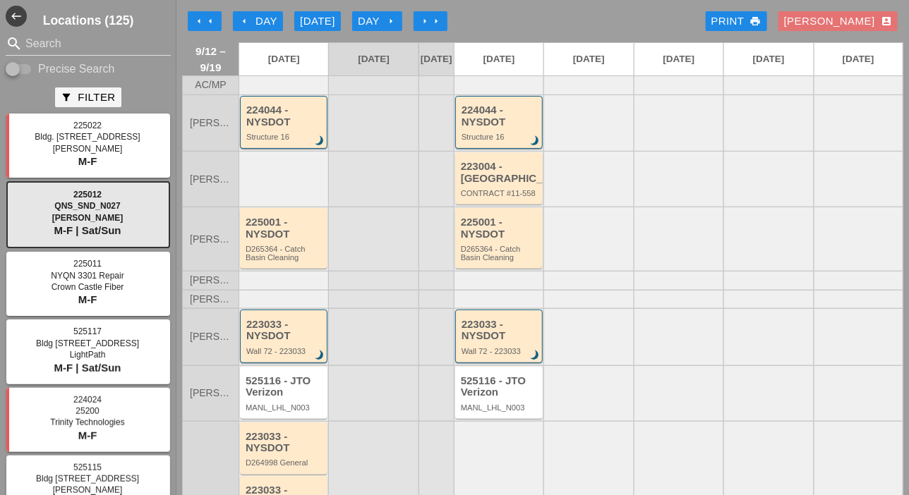
click at [26, 70] on input "Precise Search" at bounding box center [19, 69] width 27 height 17
checkbox input "true"
click at [40, 45] on input "Search" at bounding box center [88, 43] width 126 height 23
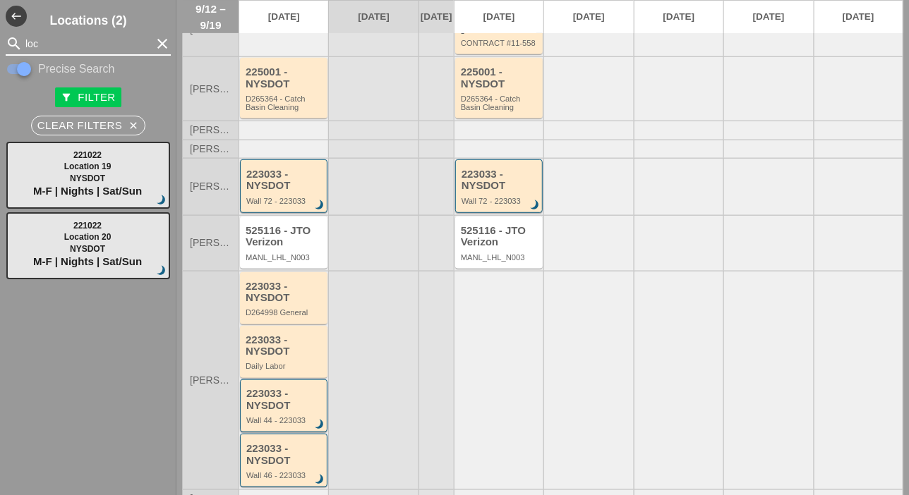
scroll to position [136, 0]
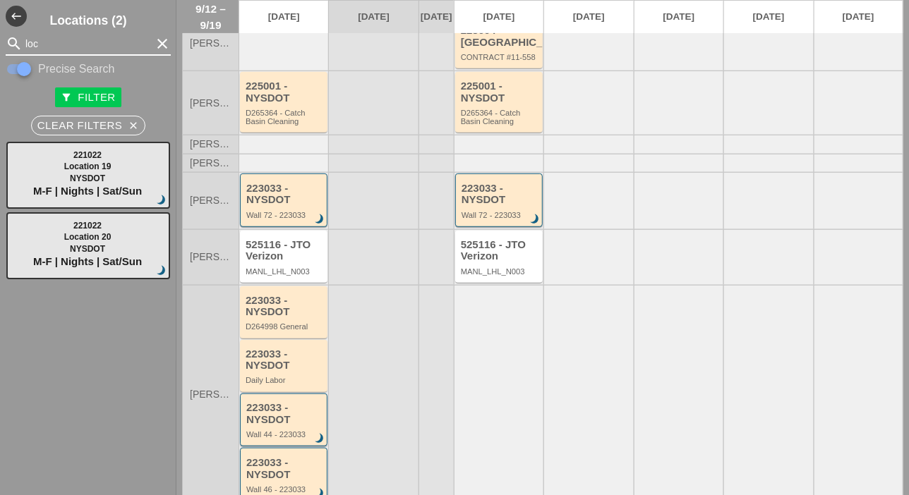
drag, startPoint x: 42, startPoint y: 40, endPoint x: 20, endPoint y: 40, distance: 22.6
click at [20, 40] on div "search loc clear" at bounding box center [88, 43] width 165 height 23
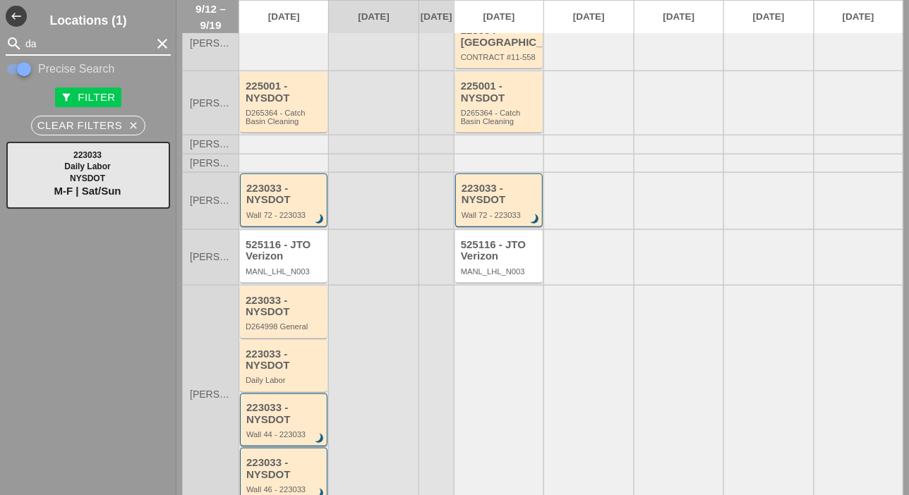
type input "dai"
click at [155, 42] on icon "clear" at bounding box center [162, 43] width 17 height 17
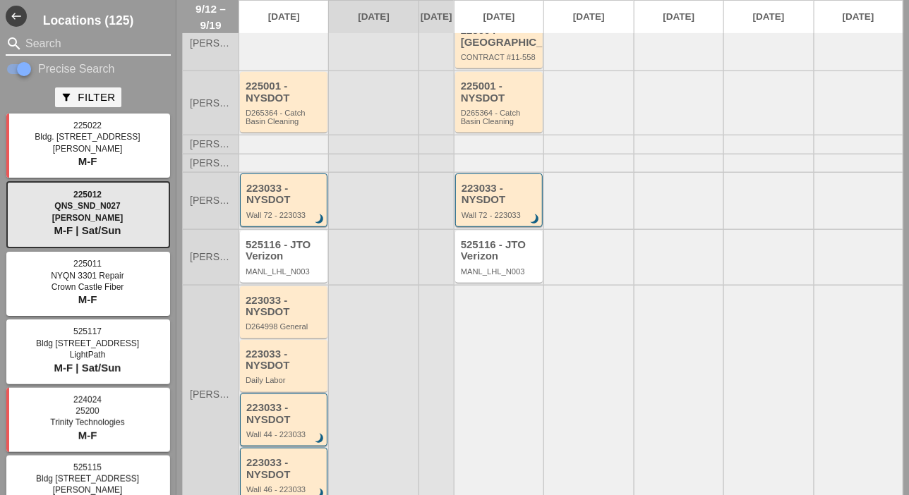
click at [71, 40] on input "Search" at bounding box center [88, 43] width 126 height 23
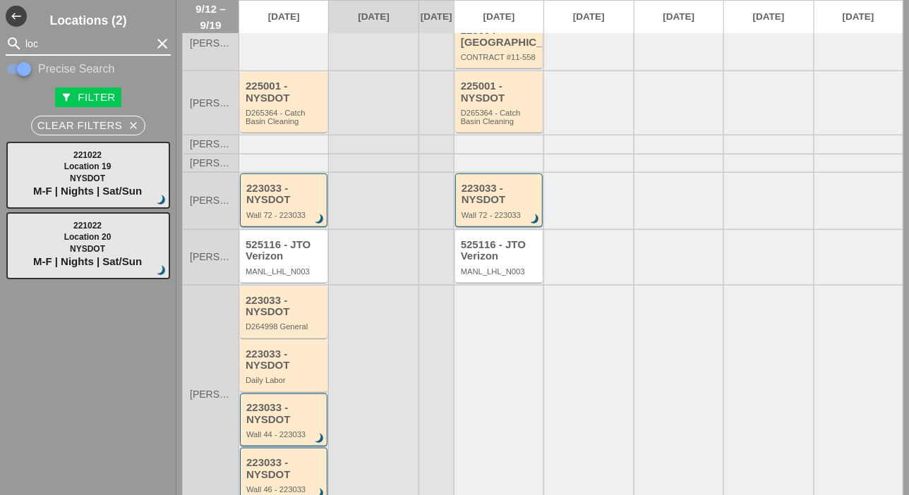
drag, startPoint x: 51, startPoint y: 46, endPoint x: 11, endPoint y: 42, distance: 39.7
click at [11, 42] on div "search loc clear" at bounding box center [88, 43] width 165 height 23
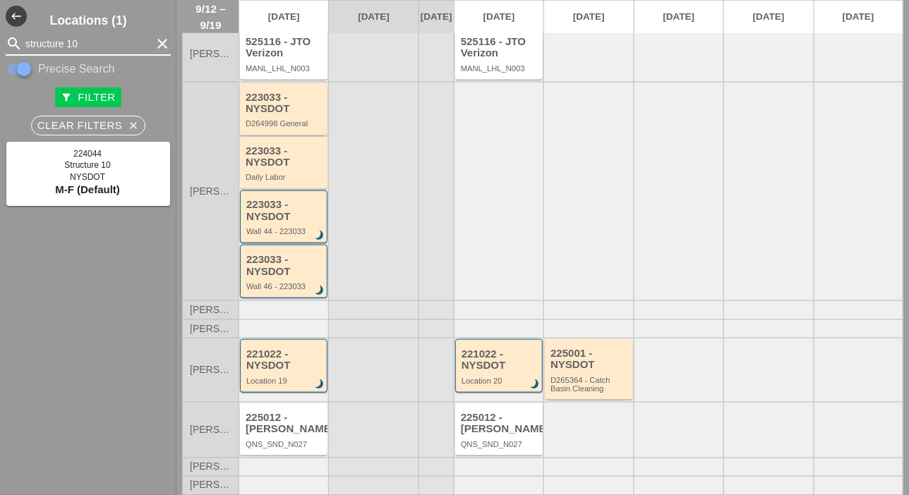
scroll to position [348, 0]
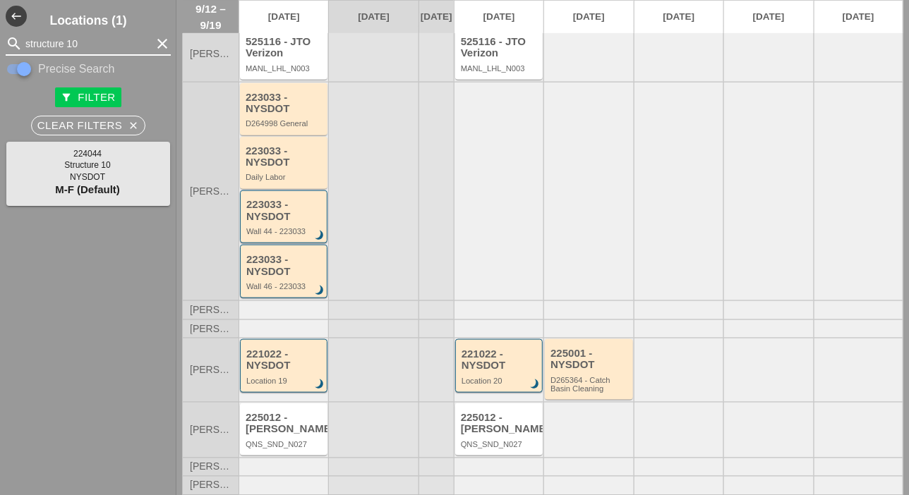
type input "structure 10"
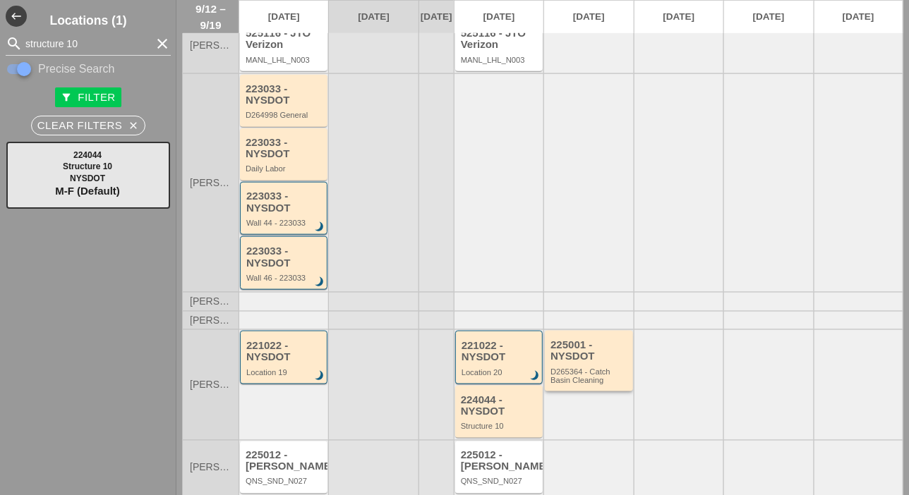
click at [562, 384] on div "D265364 - Catch Basin Cleaning" at bounding box center [589, 377] width 78 height 18
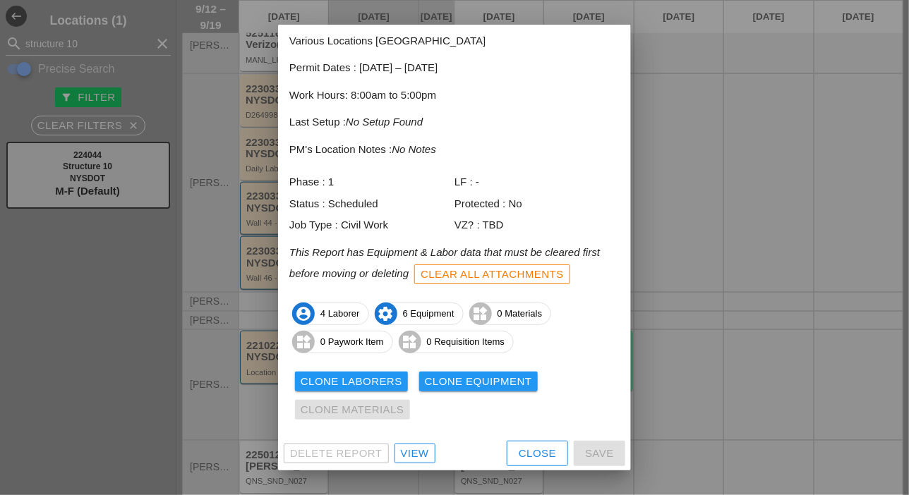
scroll to position [76, 0]
click at [421, 454] on div "View" at bounding box center [415, 453] width 28 height 16
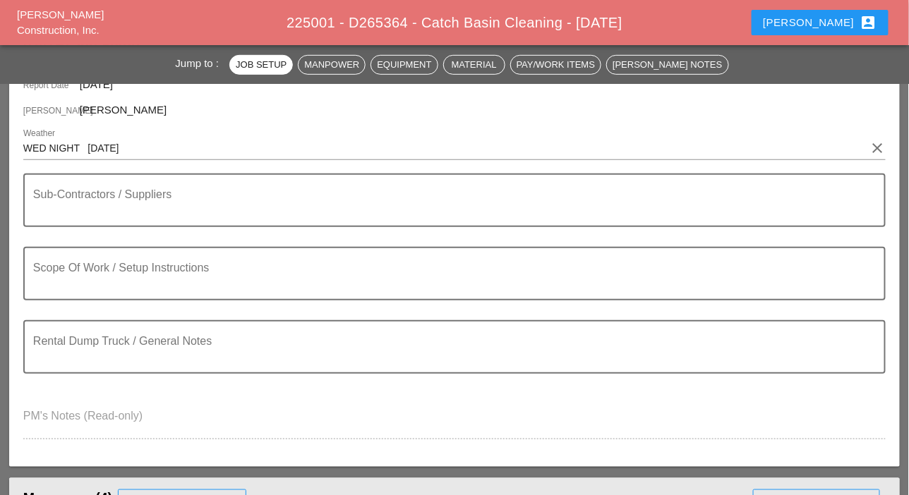
scroll to position [565, 0]
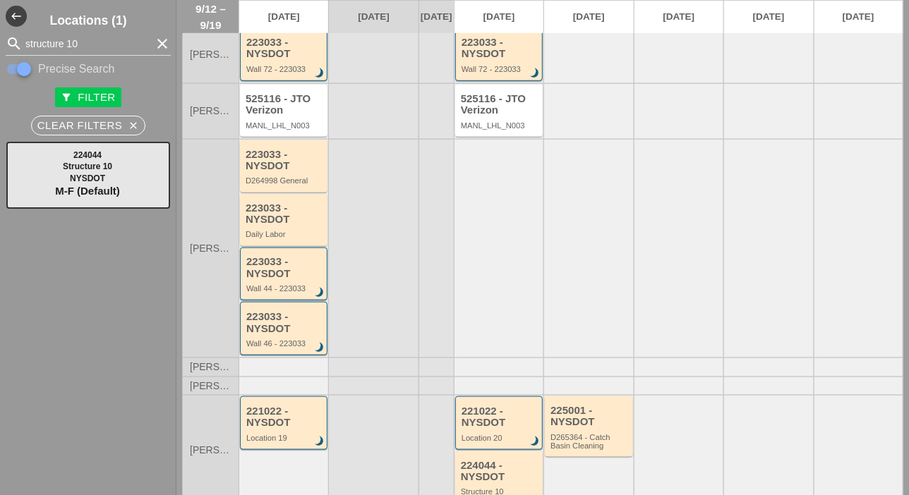
scroll to position [433, 0]
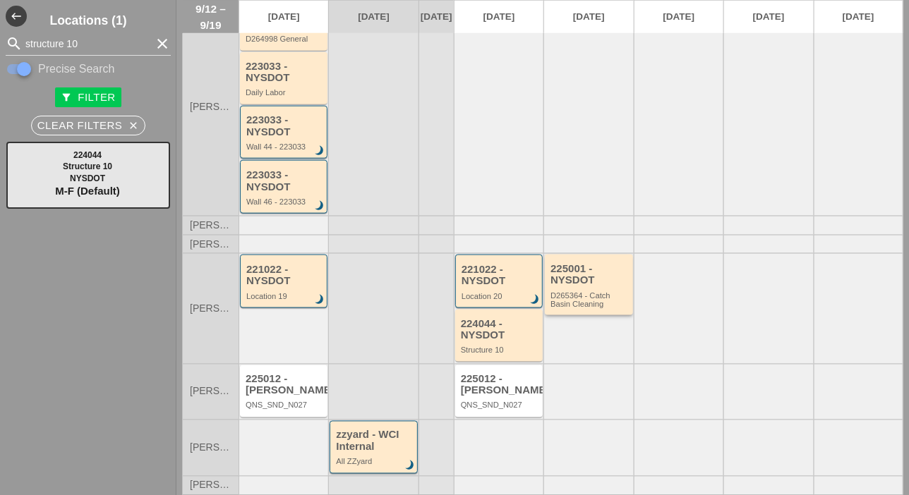
click at [569, 294] on div "D265364 - Catch Basin Cleaning" at bounding box center [589, 300] width 78 height 18
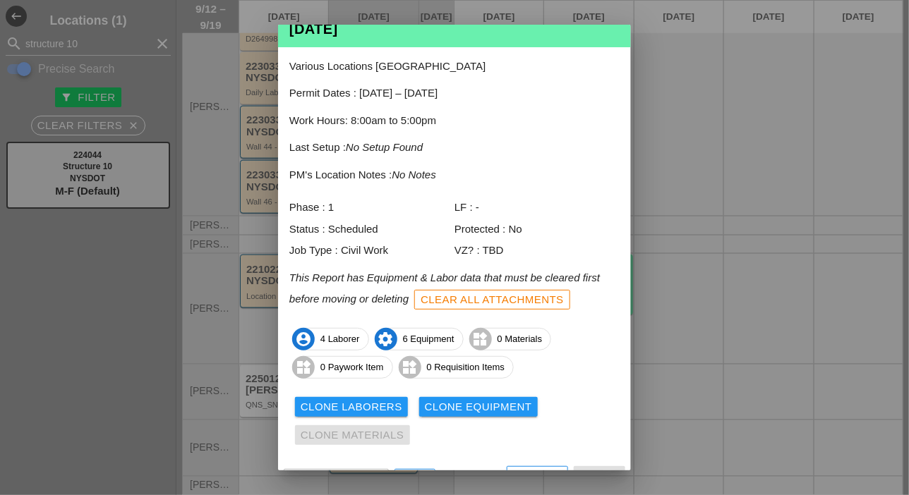
scroll to position [76, 0]
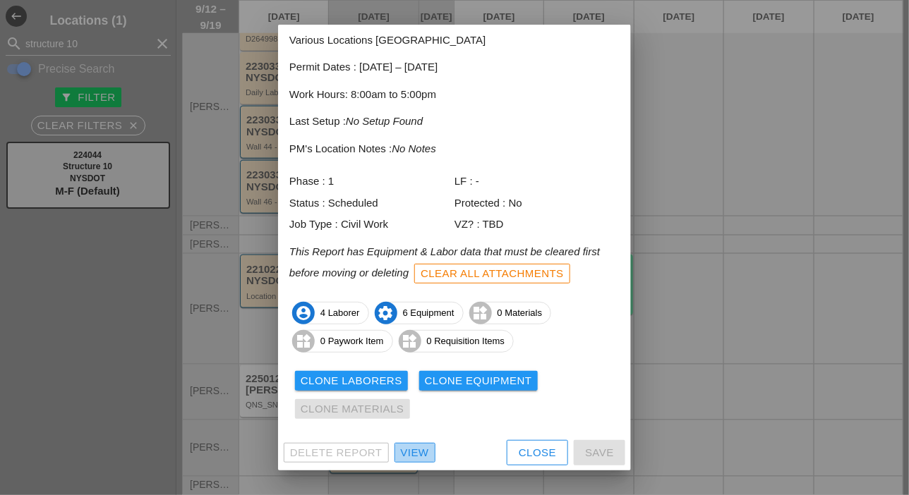
drag, startPoint x: 416, startPoint y: 454, endPoint x: 430, endPoint y: 437, distance: 21.6
click at [416, 454] on div "View" at bounding box center [415, 453] width 28 height 16
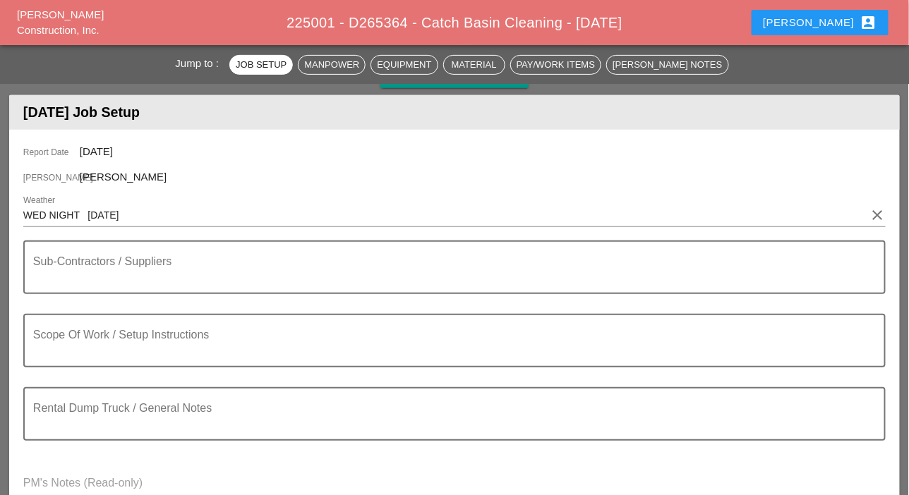
scroll to position [71, 0]
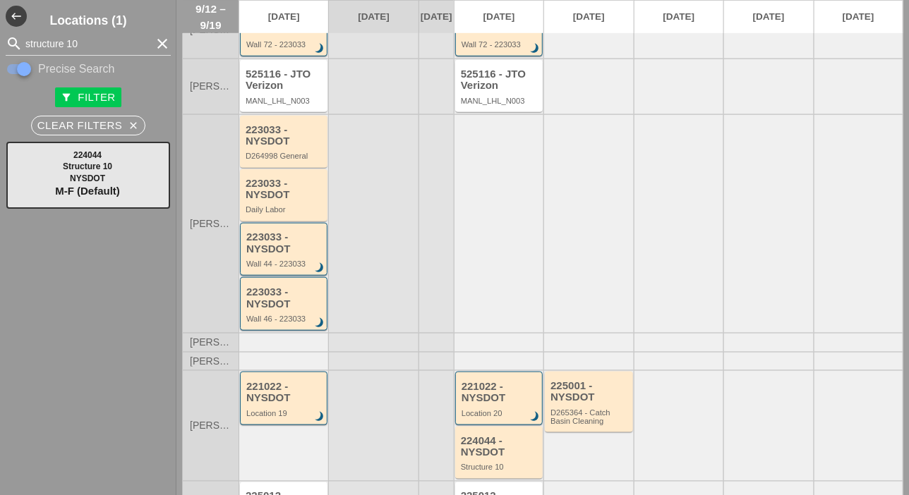
scroll to position [291, 0]
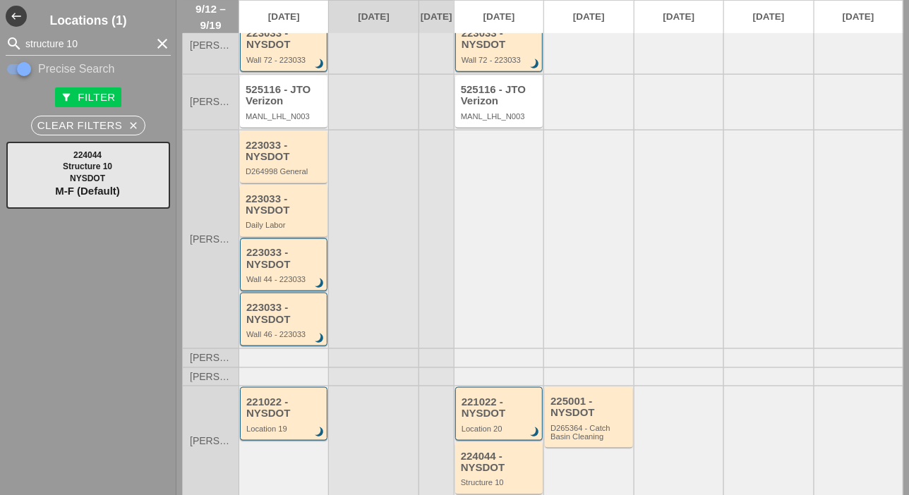
click at [270, 228] on div "223033 - NYSDOT Daily Labor" at bounding box center [285, 211] width 78 height 37
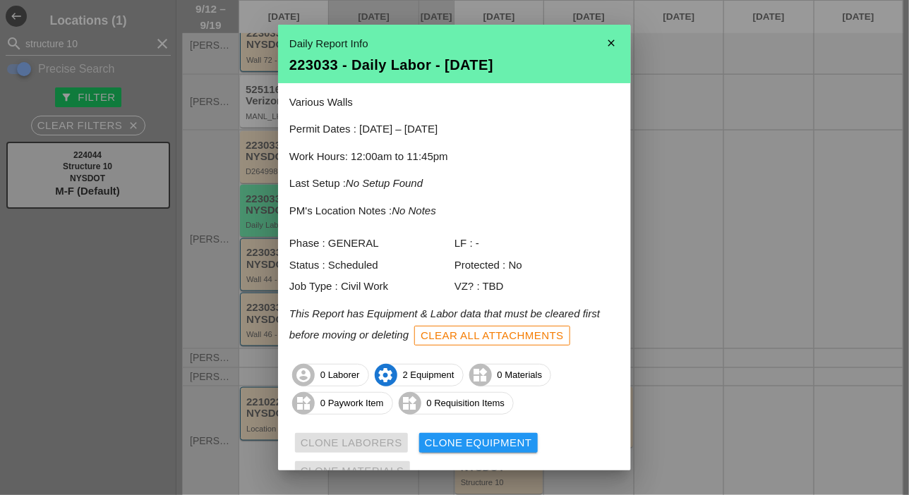
click at [610, 42] on icon "close" at bounding box center [611, 43] width 28 height 28
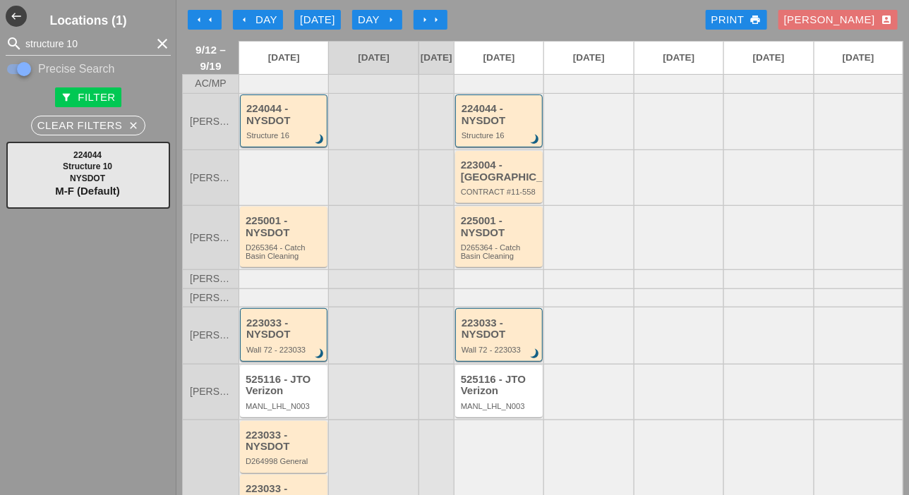
scroll to position [0, 0]
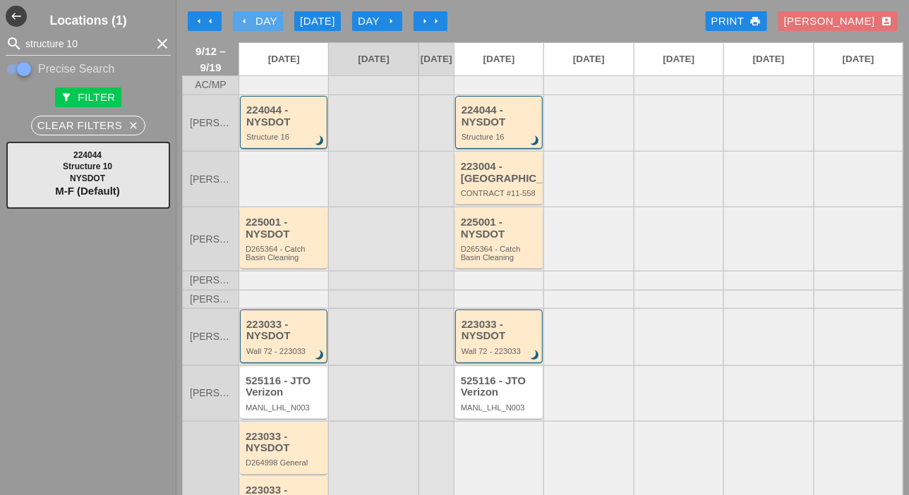
click at [261, 15] on div "arrow_left Day" at bounding box center [258, 21] width 39 height 16
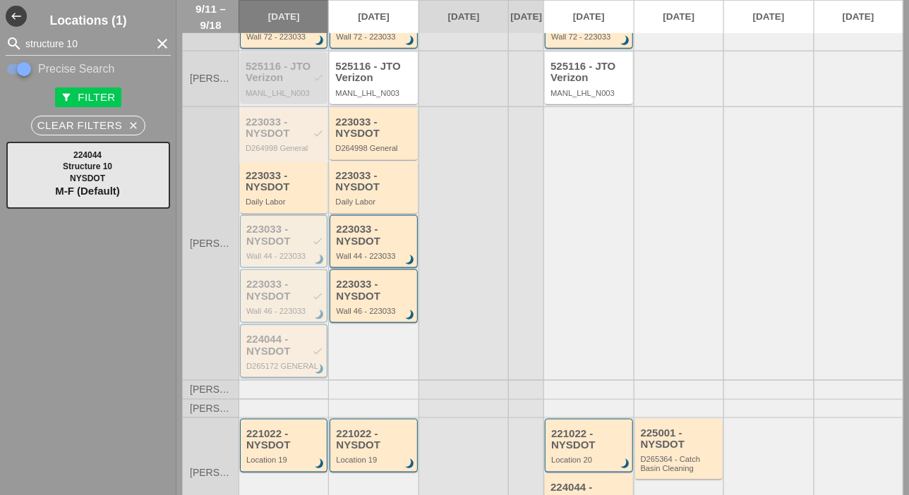
scroll to position [275, 0]
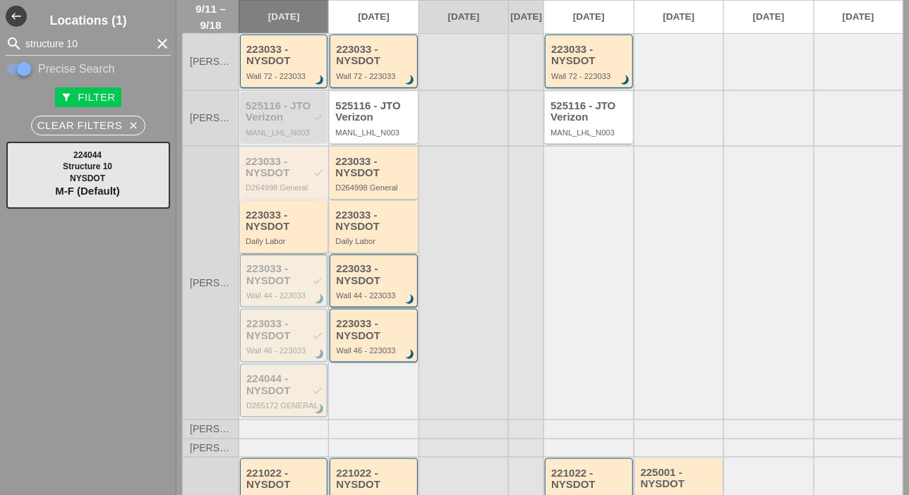
click at [272, 245] on div "223033 - NYSDOT Daily Labor" at bounding box center [285, 228] width 78 height 37
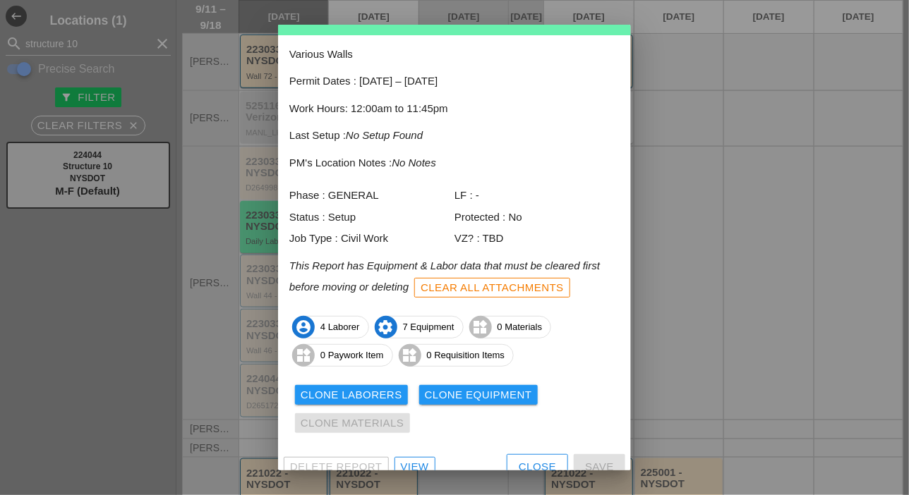
scroll to position [62, 0]
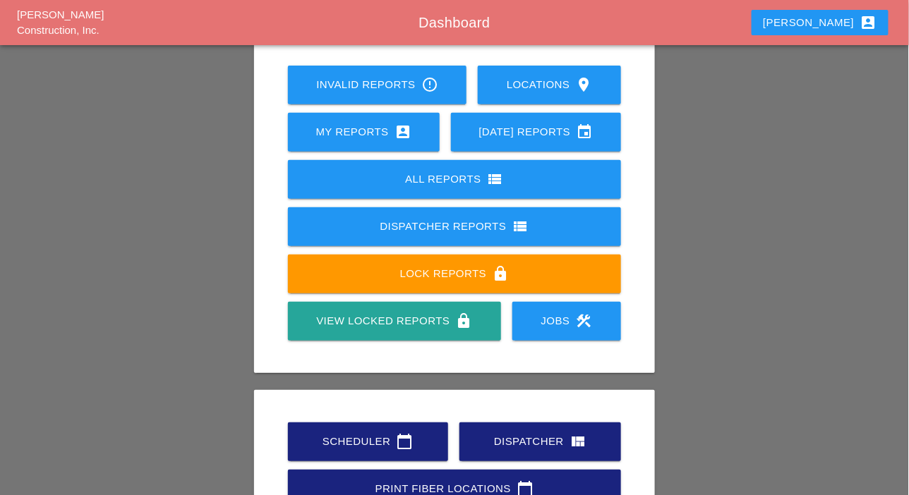
scroll to position [198, 0]
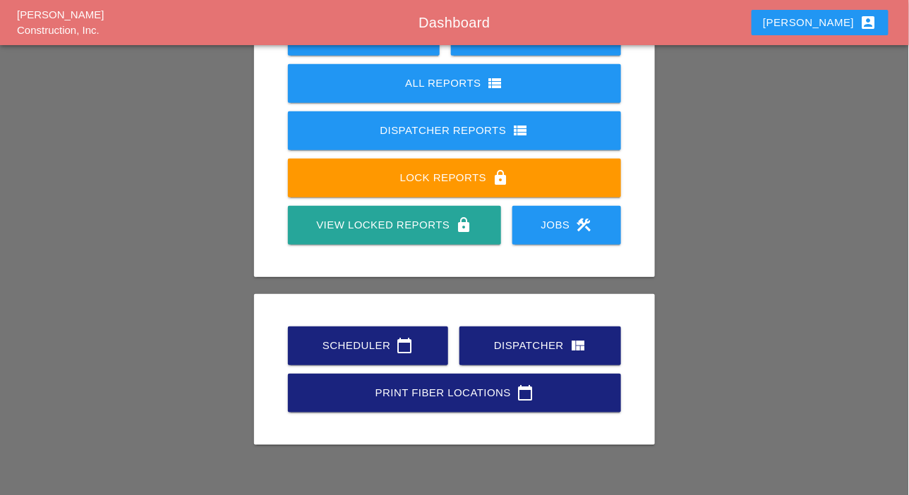
click at [372, 349] on div "Scheduler calendar_today" at bounding box center [368, 345] width 115 height 17
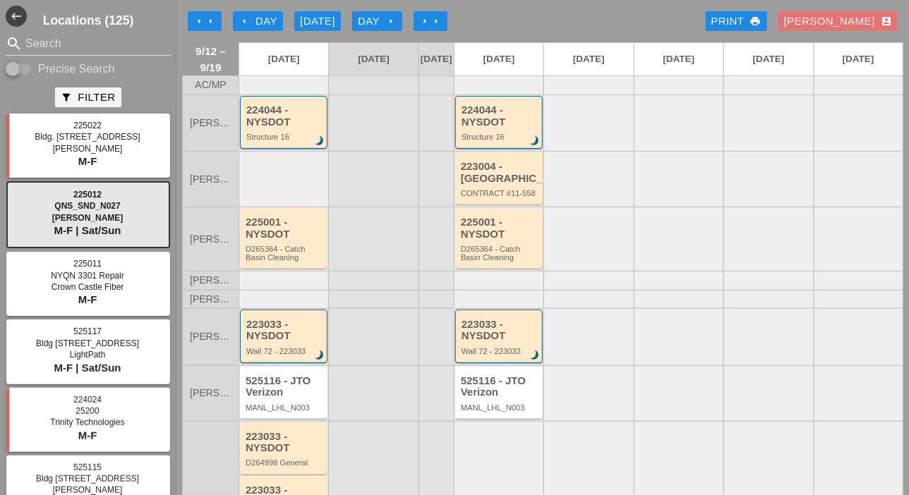
click at [259, 22] on div "arrow_left Day" at bounding box center [258, 21] width 39 height 16
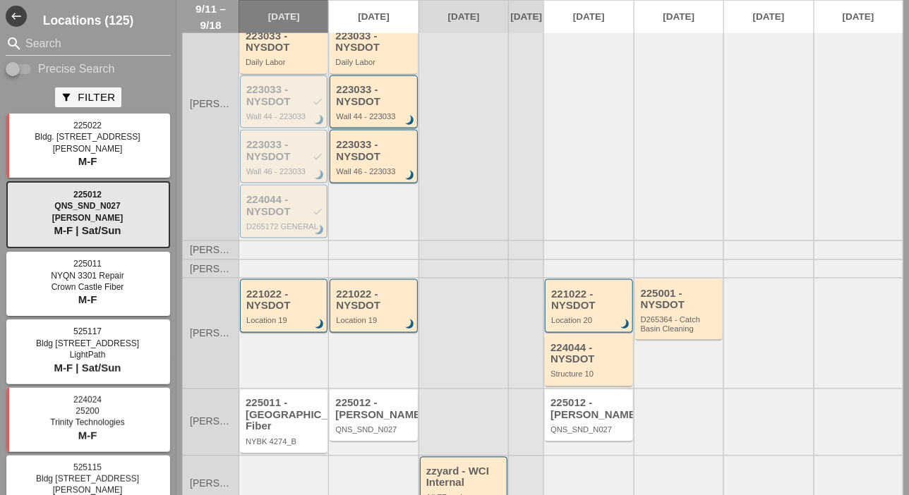
scroll to position [346, 0]
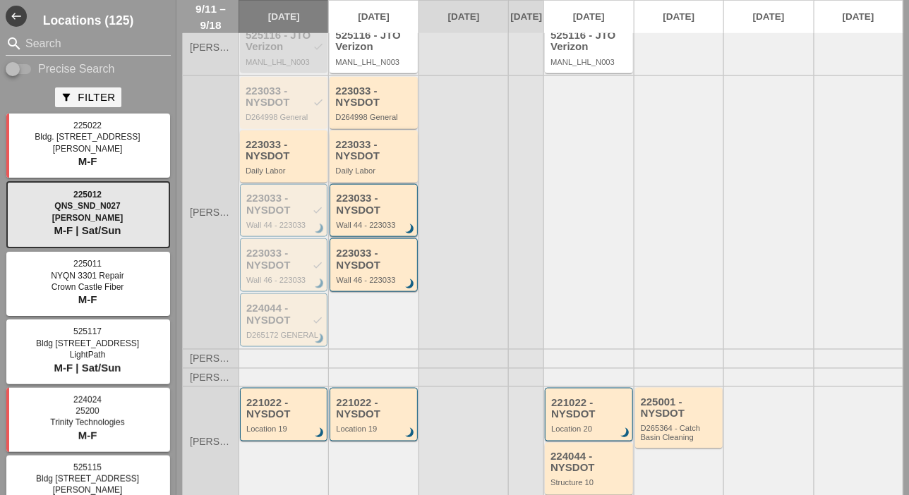
click at [366, 172] on div "223033 - NYSDOT Daily Labor" at bounding box center [374, 157] width 78 height 37
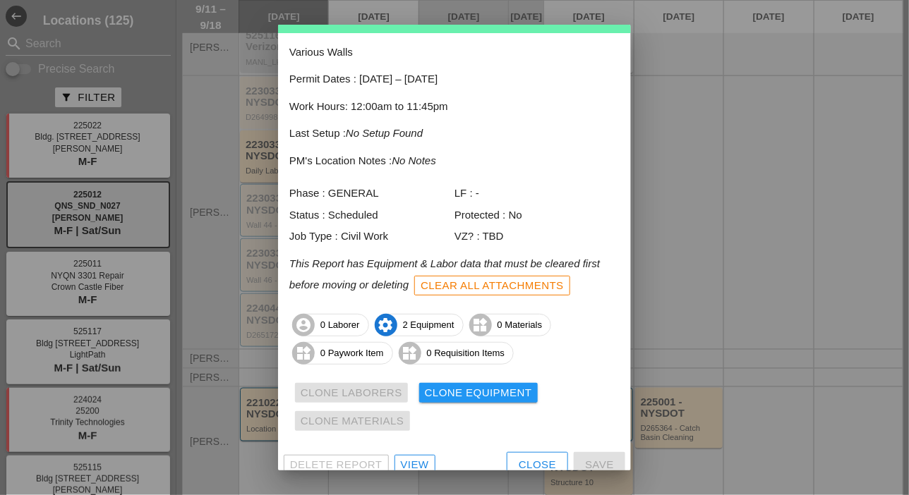
scroll to position [62, 0]
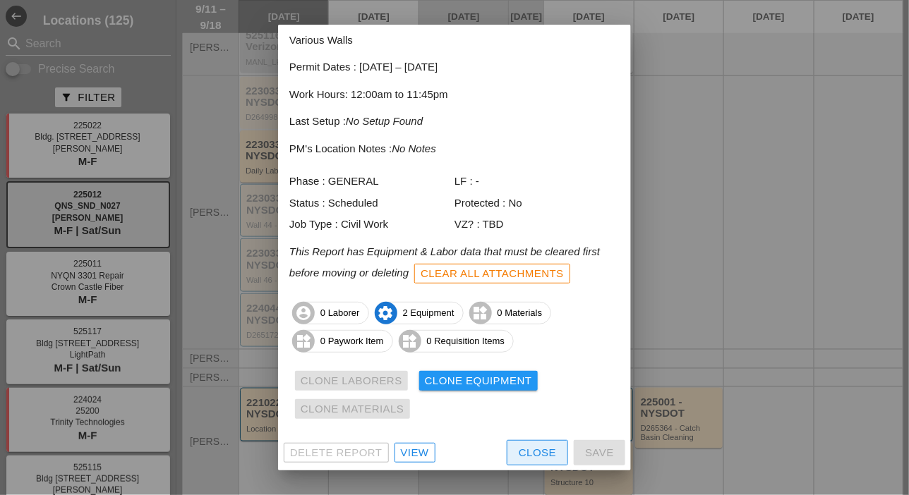
click at [519, 457] on div "Close" at bounding box center [537, 453] width 37 height 16
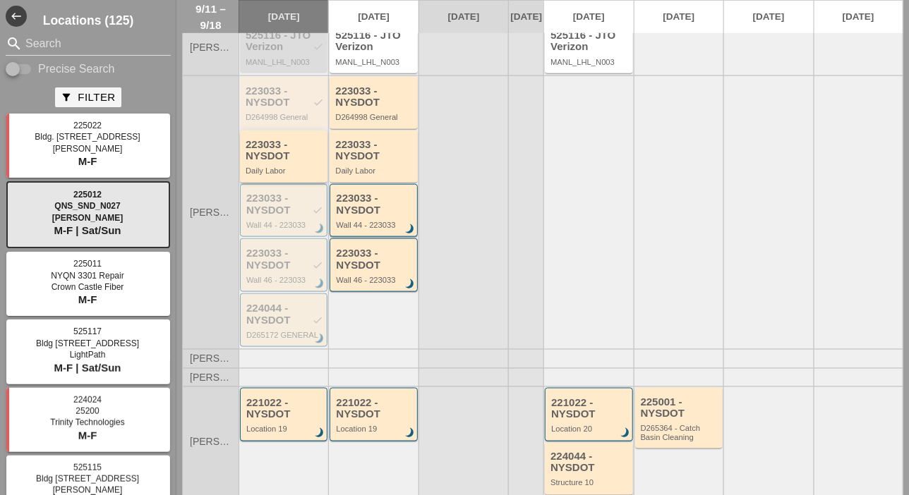
click at [280, 175] on div "Daily Labor" at bounding box center [285, 171] width 78 height 8
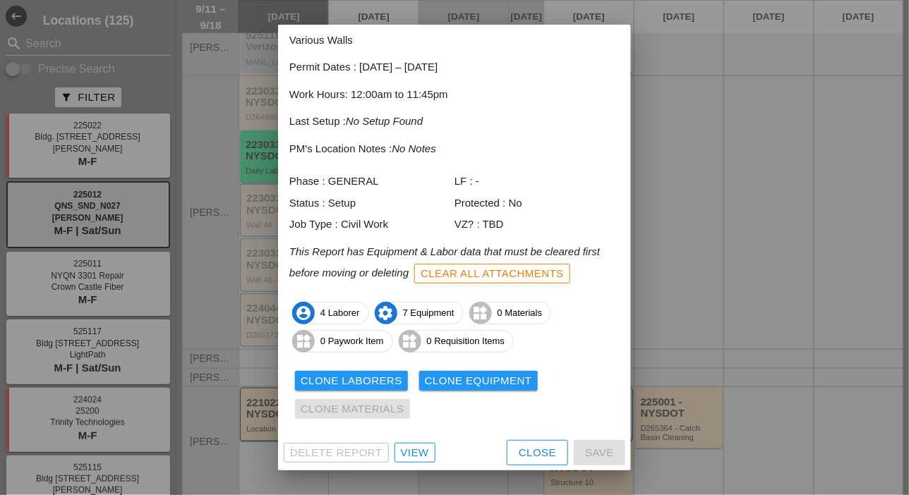
click at [384, 378] on div "Clone Laborers" at bounding box center [352, 381] width 102 height 16
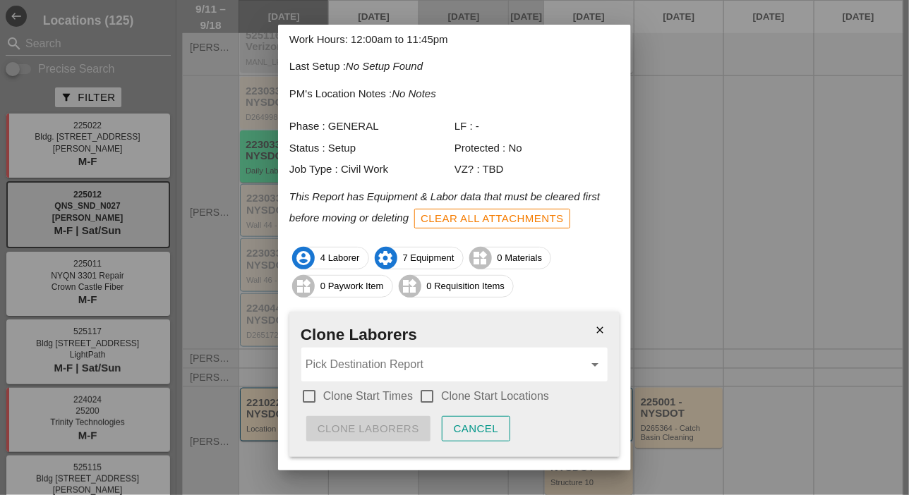
scroll to position [151, 0]
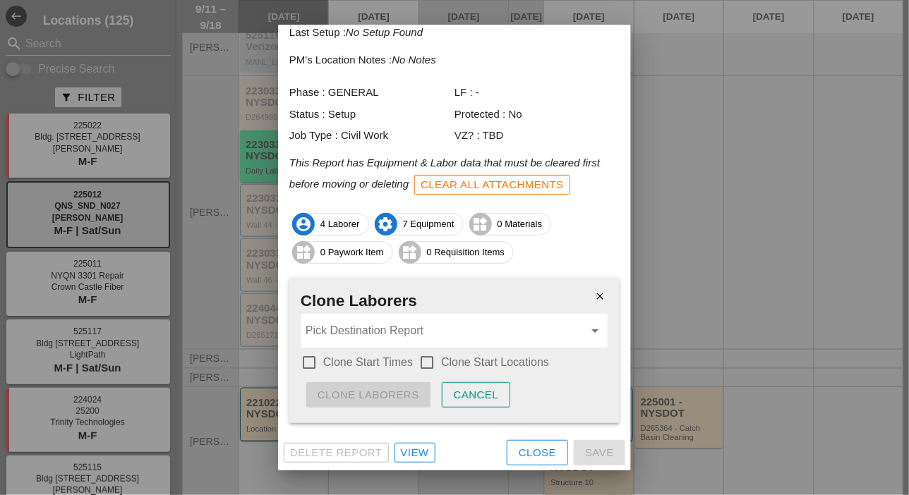
click at [310, 360] on div at bounding box center [309, 363] width 24 height 24
checkbox input "true"
click at [424, 361] on div at bounding box center [427, 363] width 24 height 24
checkbox input "true"
click at [423, 332] on input "Pick Destination Report" at bounding box center [445, 331] width 278 height 23
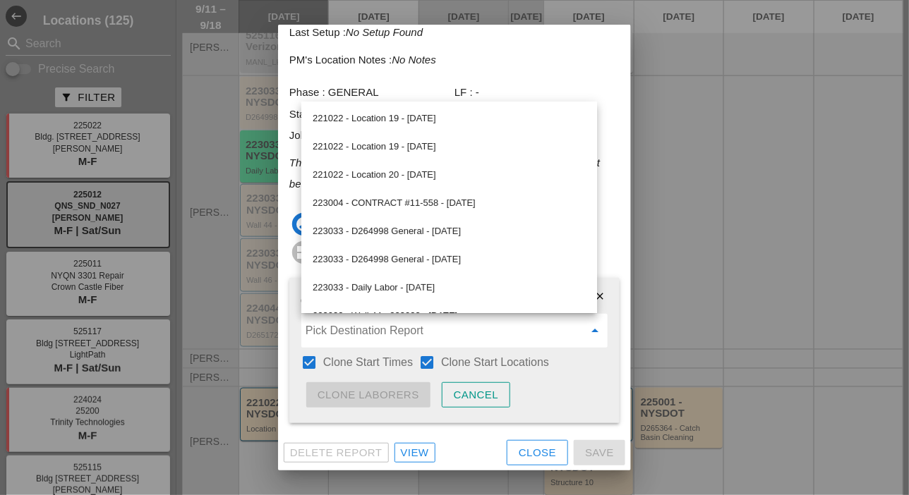
click at [414, 285] on div "223033 - Daily Labor - [DATE]" at bounding box center [449, 287] width 273 height 17
type input "223033 - Daily Labor - [DATE]"
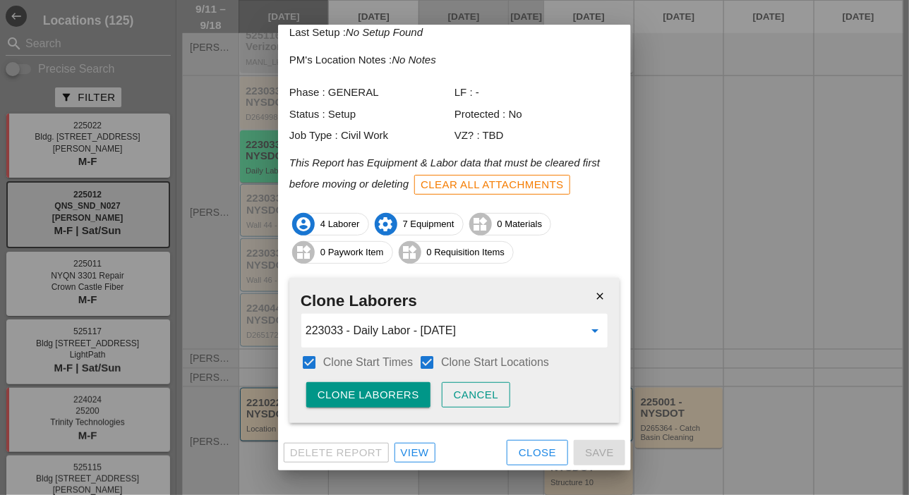
click at [399, 389] on div "Clone Laborers" at bounding box center [369, 395] width 102 height 16
click at [399, 388] on div "Are you sure?" at bounding box center [363, 395] width 90 height 16
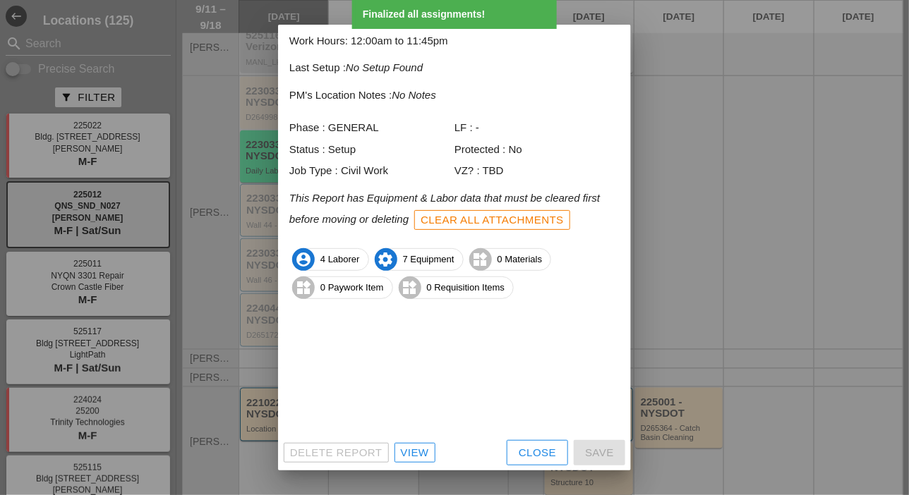
scroll to position [62, 0]
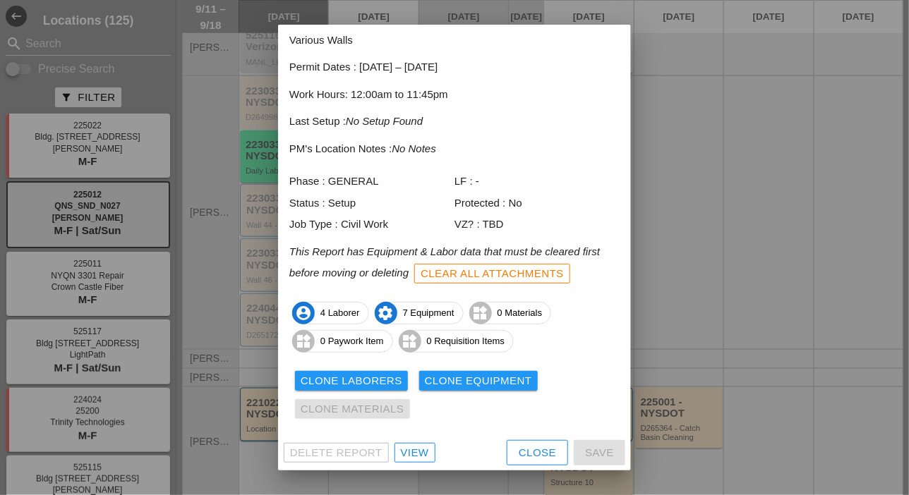
click at [483, 380] on div "Clone Equipment" at bounding box center [478, 381] width 107 height 16
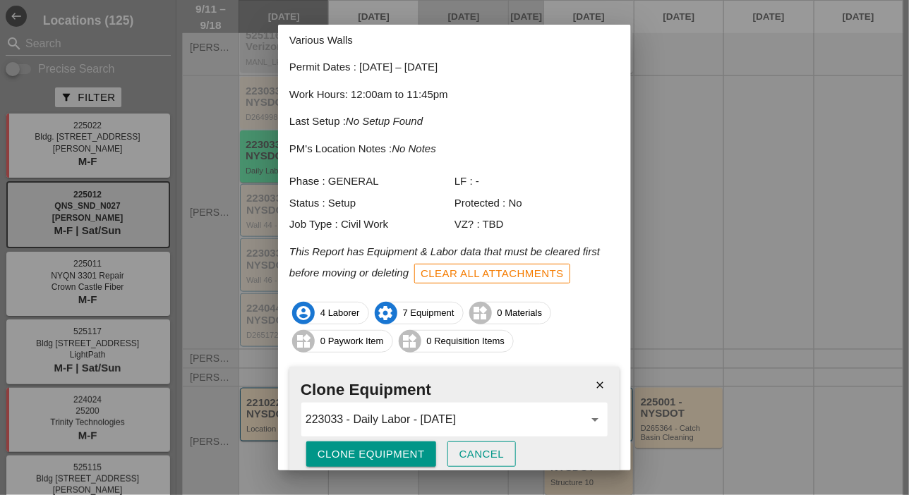
click at [408, 452] on div "Clone Equipment" at bounding box center [371, 455] width 107 height 16
click at [408, 452] on button "Are you sure?" at bounding box center [362, 454] width 112 height 25
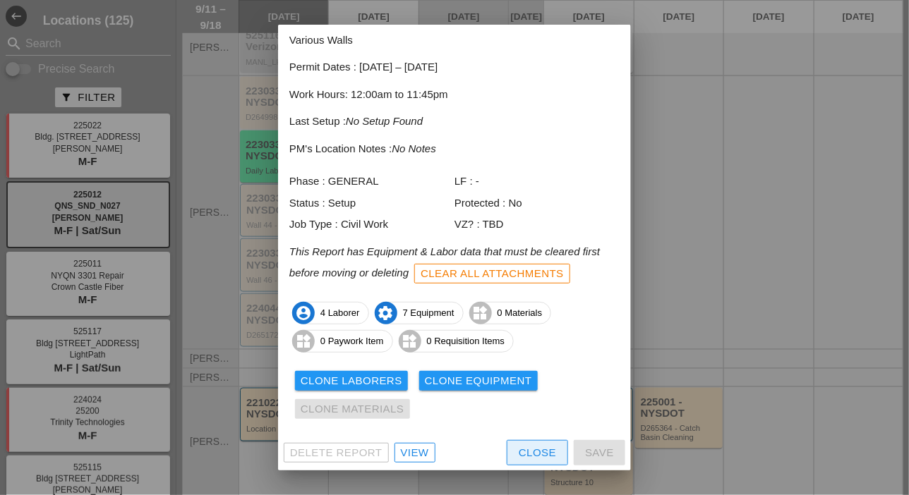
drag, startPoint x: 505, startPoint y: 447, endPoint x: 484, endPoint y: 430, distance: 26.6
click at [507, 447] on button "Close" at bounding box center [537, 452] width 61 height 25
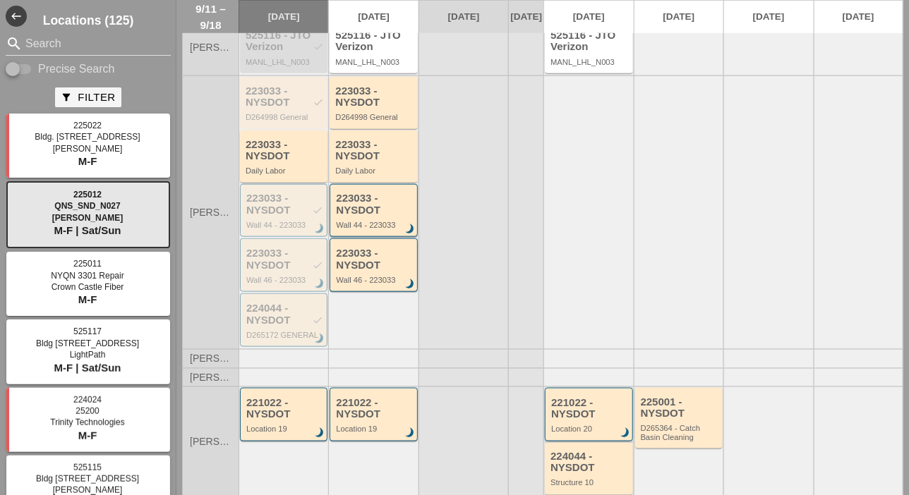
click at [579, 421] on div "221022 - NYSDOT" at bounding box center [589, 408] width 77 height 23
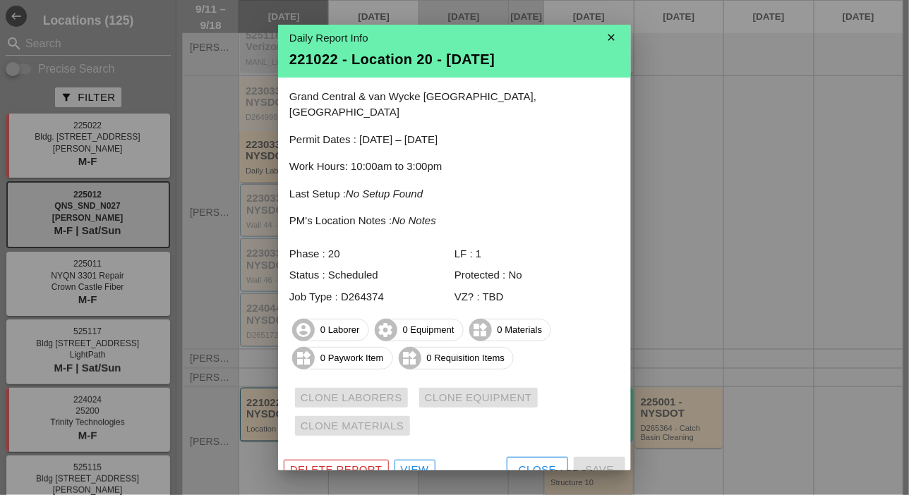
scroll to position [7, 0]
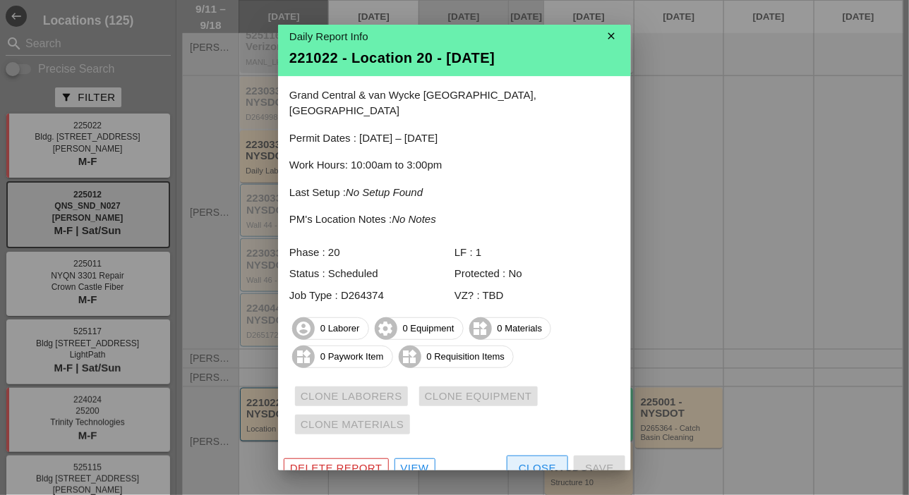
click at [528, 461] on div "Close" at bounding box center [537, 469] width 37 height 16
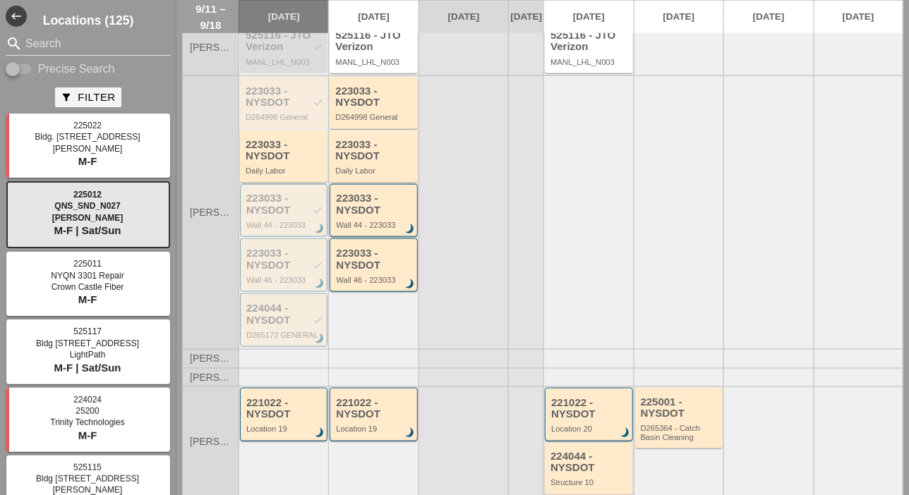
click at [578, 484] on div "224044 - NYSDOT Structure 10" at bounding box center [589, 470] width 78 height 37
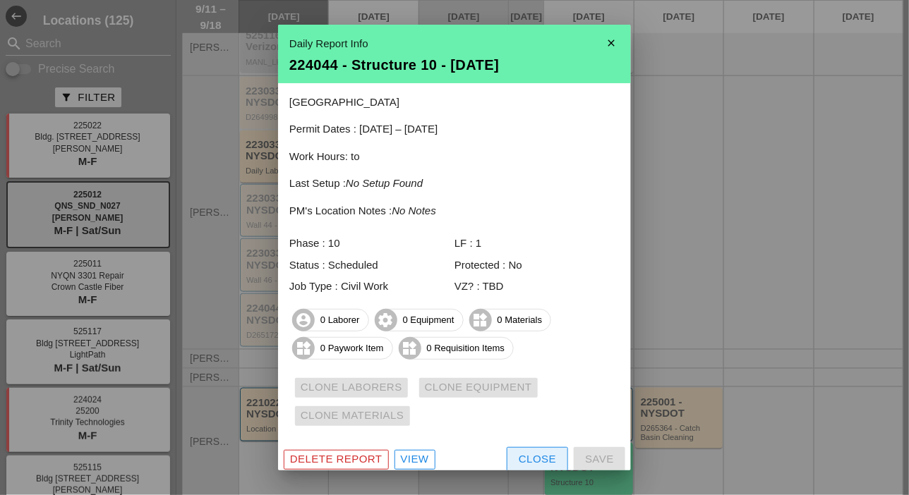
drag, startPoint x: 532, startPoint y: 459, endPoint x: 536, endPoint y: 452, distance: 7.6
click at [532, 459] on div "Close" at bounding box center [537, 460] width 37 height 16
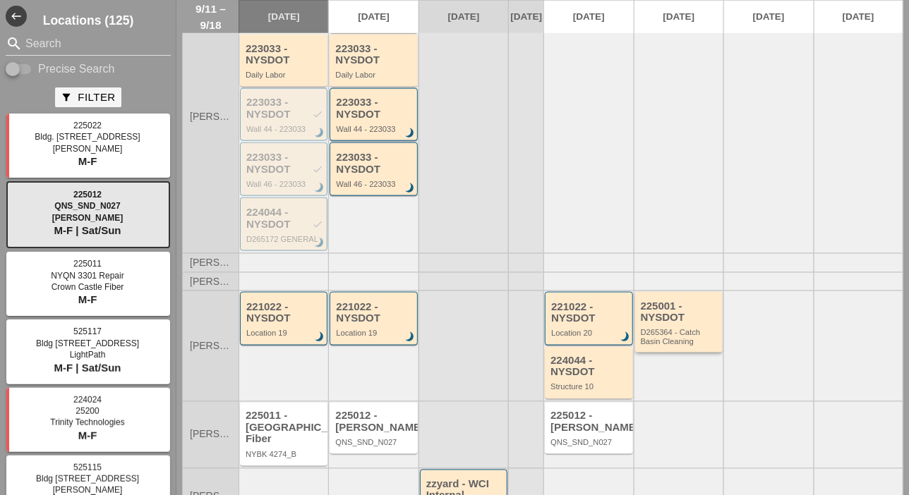
scroll to position [487, 0]
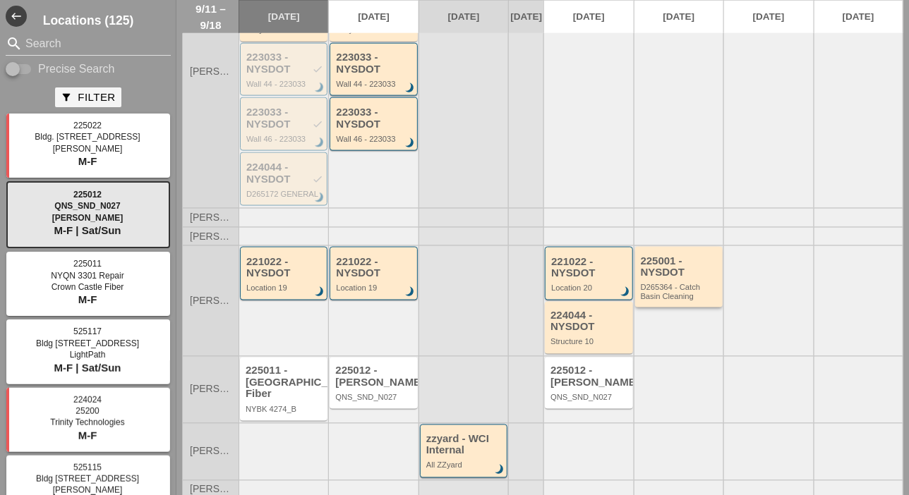
click at [655, 289] on div "225001 - NYSDOT D265364 - Catch Basin Cleaning" at bounding box center [680, 277] width 78 height 45
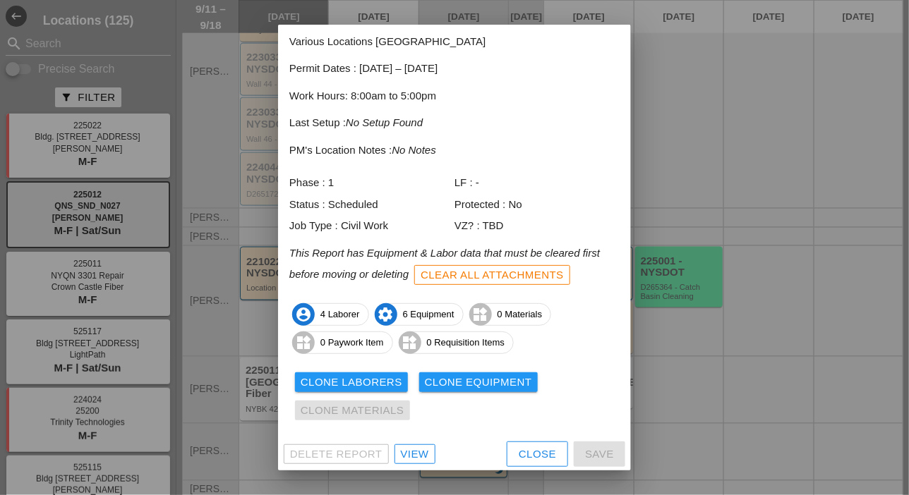
scroll to position [76, 0]
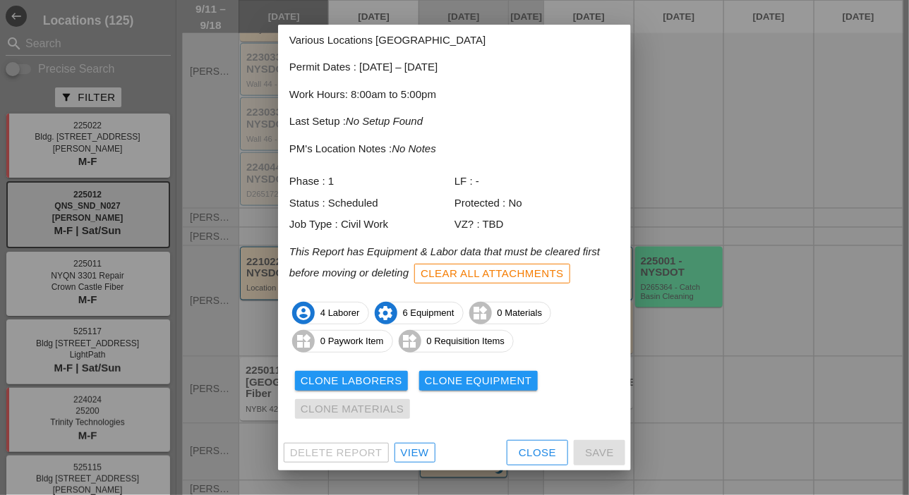
click at [364, 384] on div "Clone Laborers" at bounding box center [352, 381] width 102 height 16
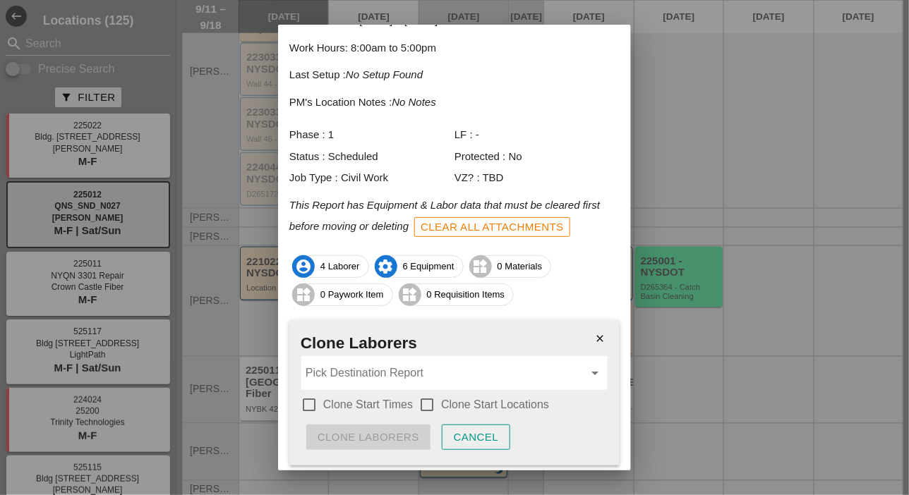
scroll to position [147, 0]
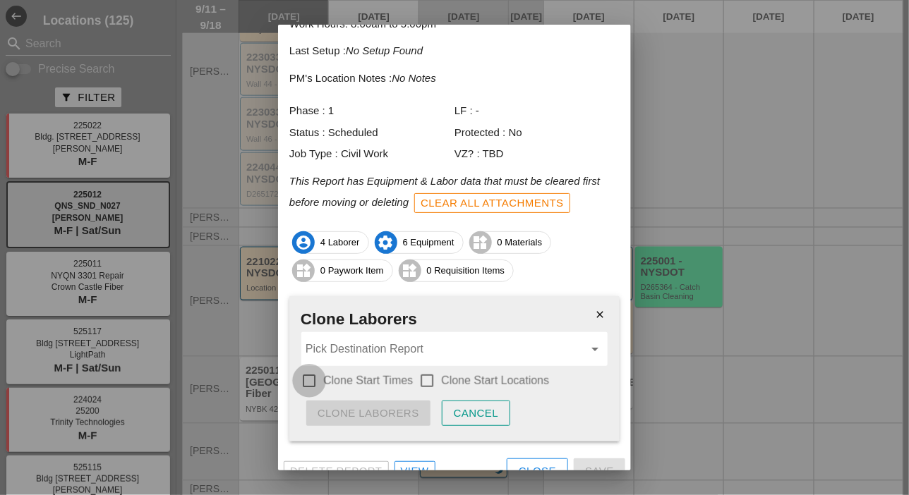
drag, startPoint x: 312, startPoint y: 380, endPoint x: 371, endPoint y: 377, distance: 58.6
click at [312, 380] on div at bounding box center [309, 381] width 24 height 24
checkbox input "true"
click at [426, 372] on div at bounding box center [427, 381] width 24 height 24
checkbox input "true"
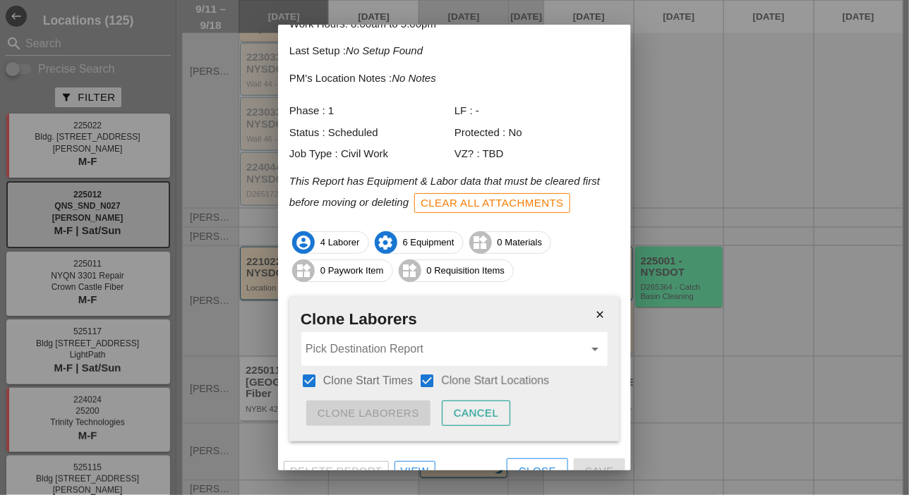
click at [424, 357] on input "Pick Destination Report" at bounding box center [445, 349] width 278 height 23
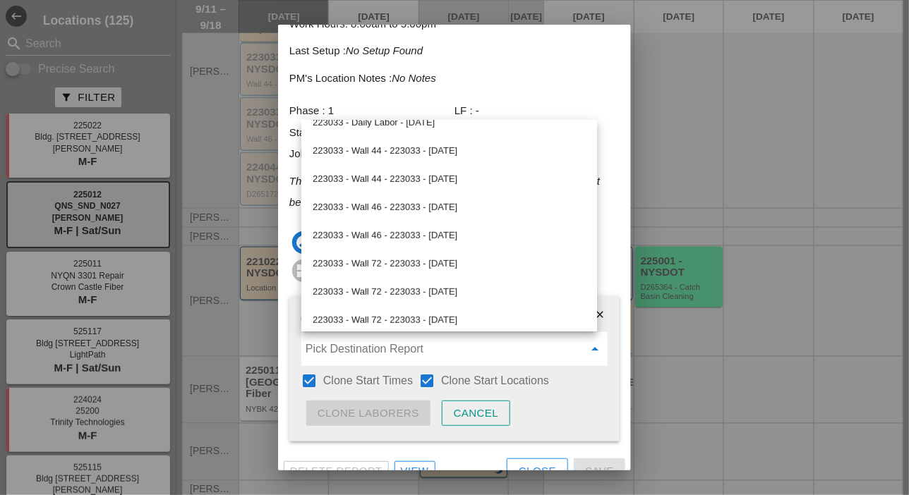
scroll to position [0, 0]
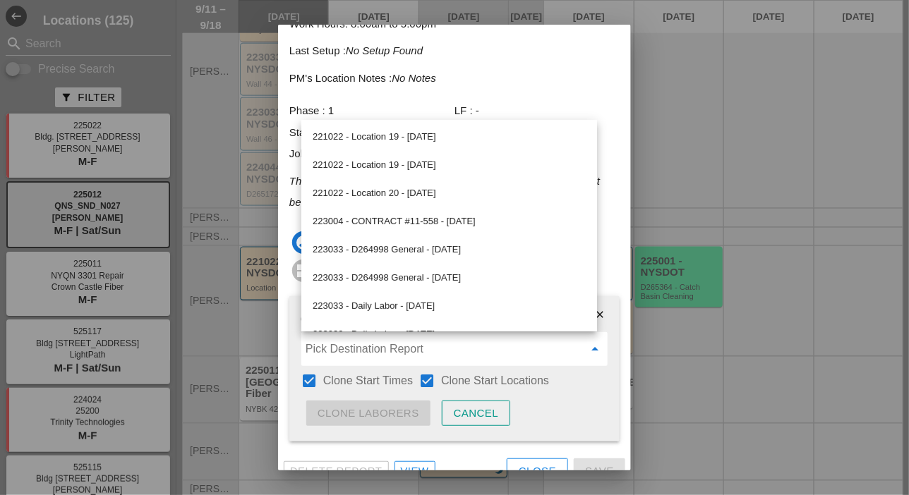
click at [663, 351] on div at bounding box center [454, 247] width 909 height 495
click at [663, 352] on div at bounding box center [454, 247] width 909 height 495
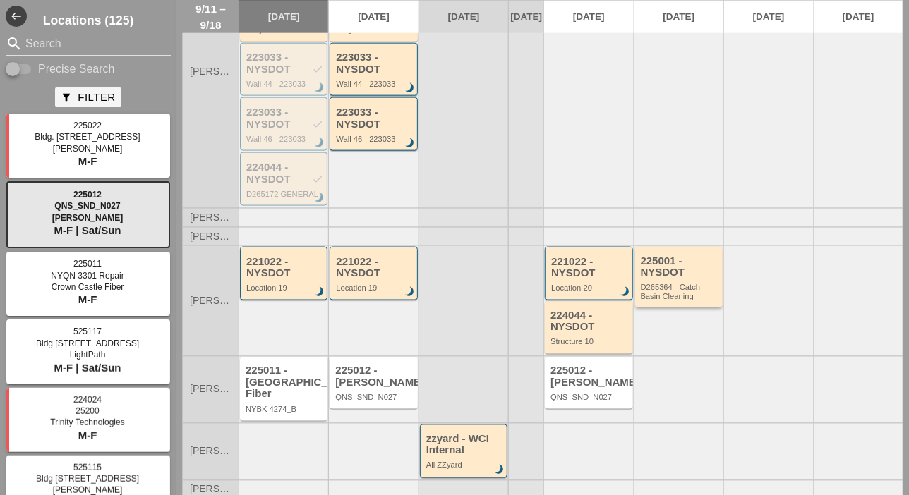
click at [668, 296] on div "D265364 - Catch Basin Cleaning" at bounding box center [680, 292] width 78 height 18
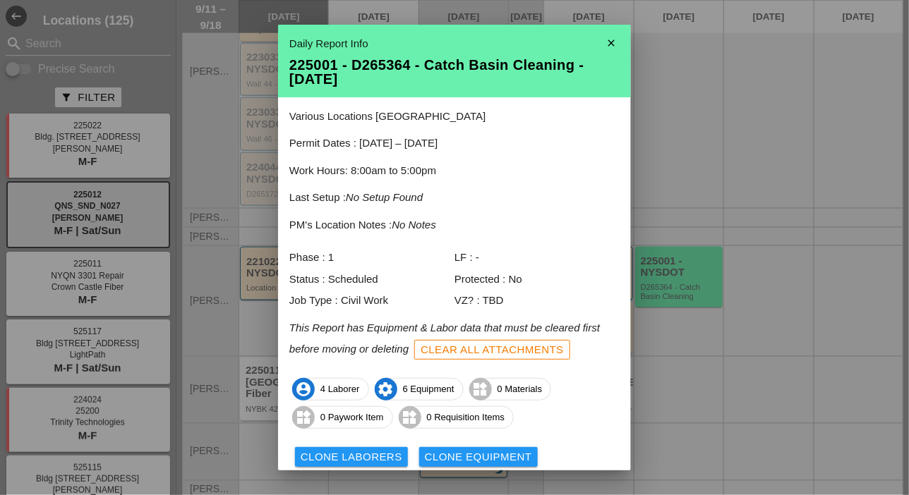
scroll to position [76, 0]
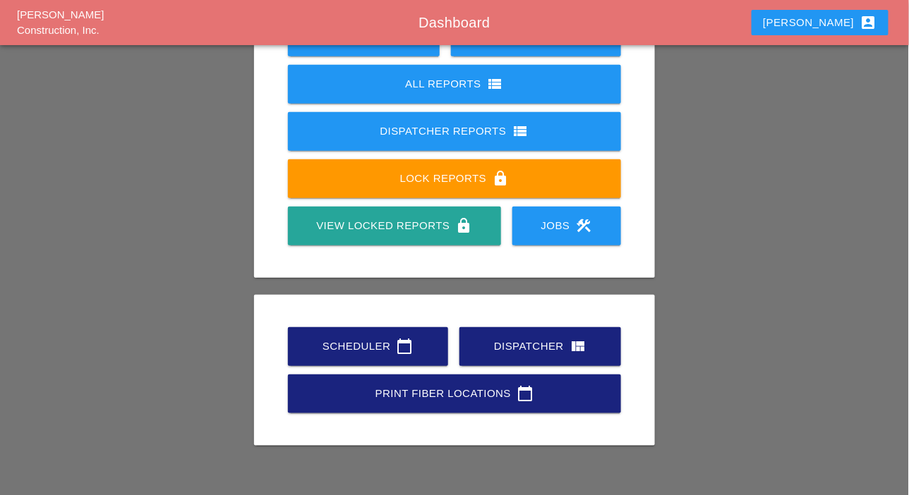
scroll to position [198, 0]
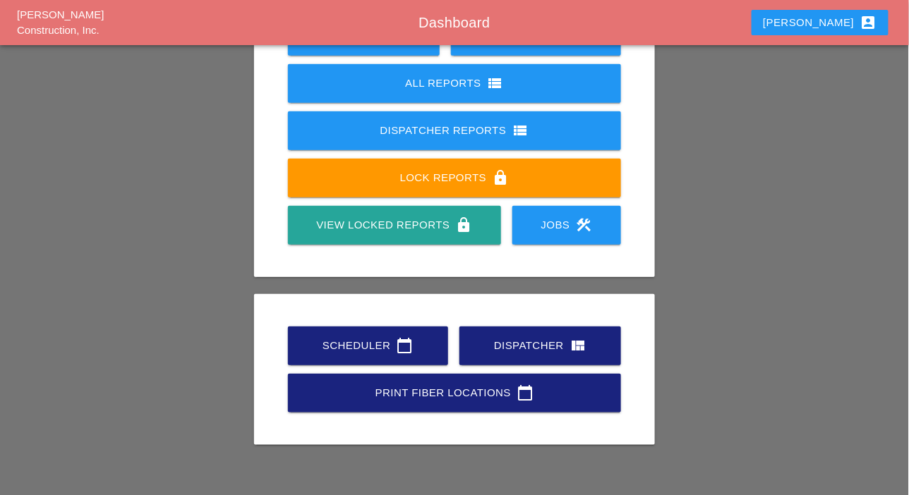
click at [385, 351] on div "Scheduler calendar_today" at bounding box center [368, 345] width 115 height 17
click at [526, 347] on div "Dispatcher view_quilt" at bounding box center [540, 345] width 116 height 17
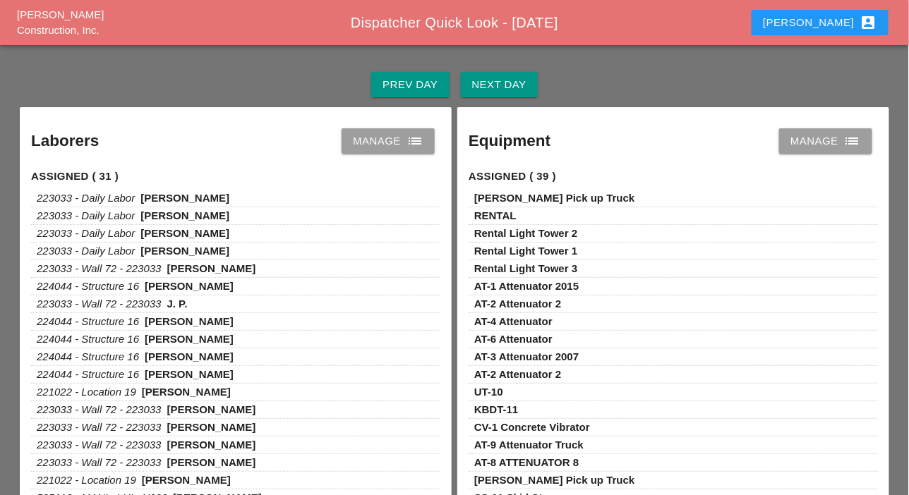
click at [379, 145] on div "Manage list" at bounding box center [388, 141] width 71 height 17
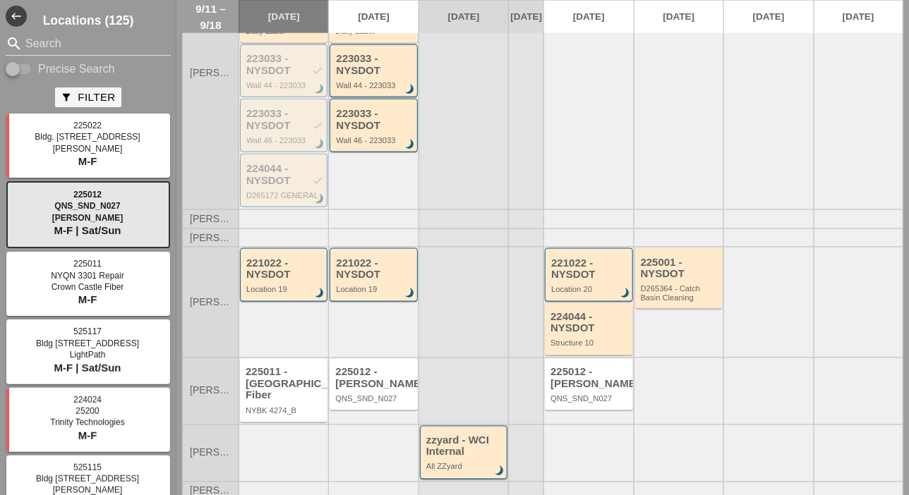
scroll to position [487, 0]
click at [658, 299] on div "D265364 - Catch Basin Cleaning" at bounding box center [680, 292] width 78 height 18
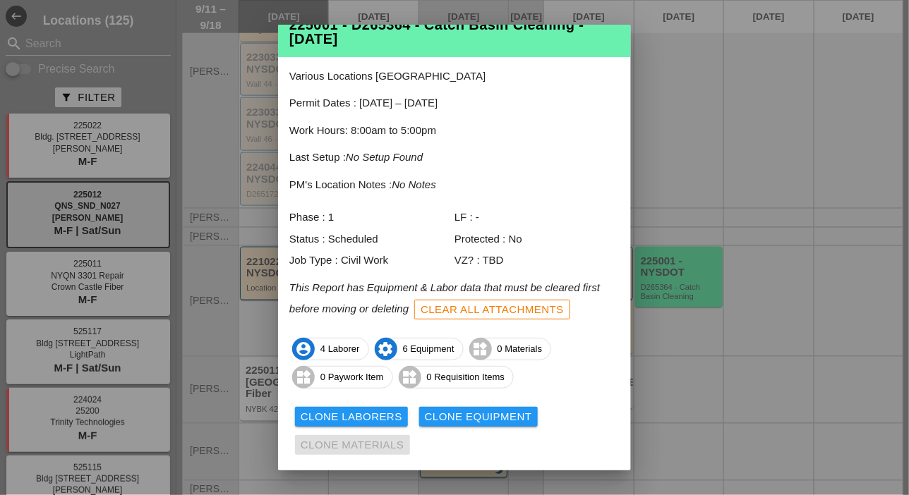
scroll to position [76, 0]
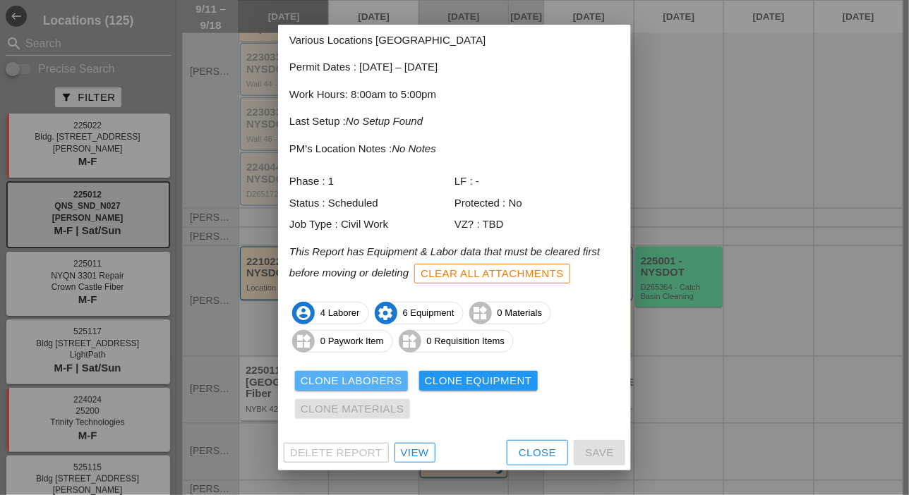
click at [385, 380] on div "Clone Laborers" at bounding box center [352, 381] width 102 height 16
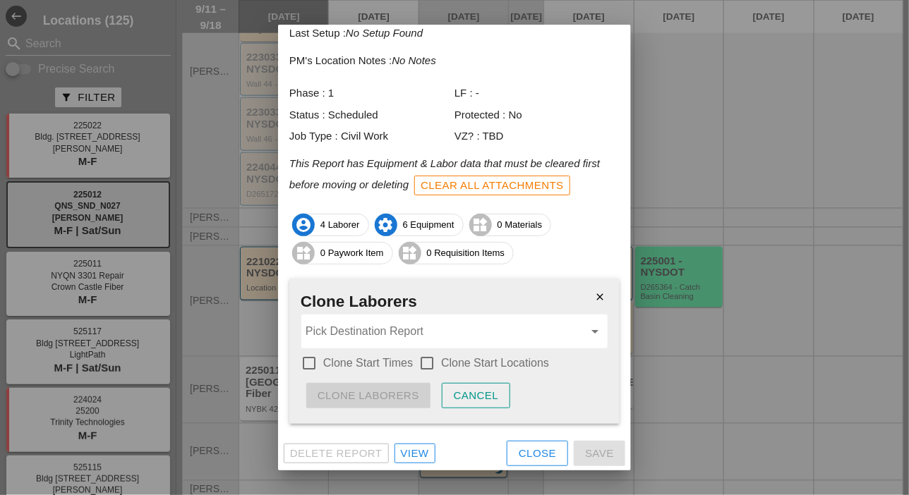
scroll to position [165, 0]
click at [306, 361] on div at bounding box center [309, 363] width 24 height 24
checkbox input "true"
click at [428, 354] on div at bounding box center [427, 363] width 24 height 24
checkbox input "true"
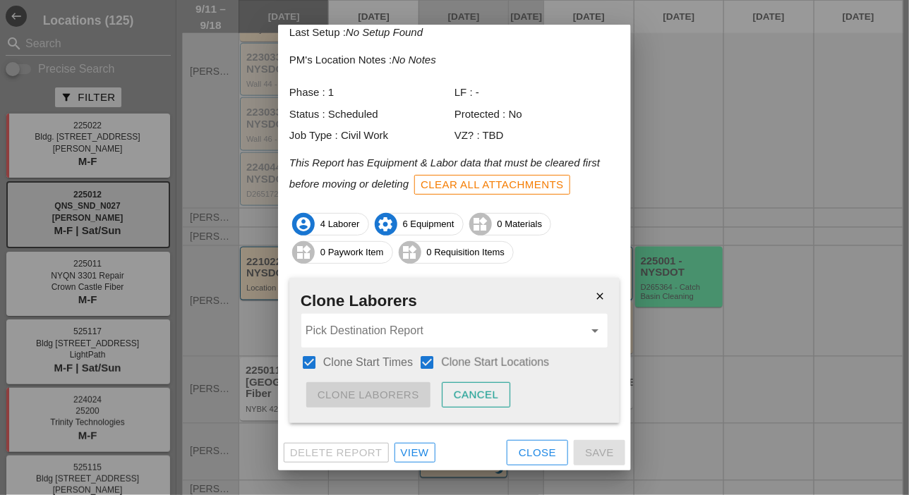
click at [422, 328] on input "Pick Destination Report" at bounding box center [445, 331] width 278 height 23
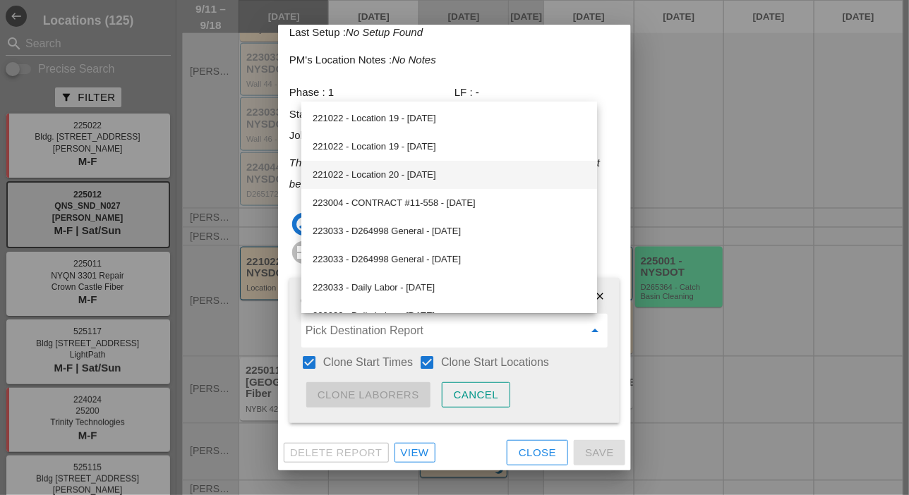
click at [407, 170] on div "221022 - Location 20 - 09/15/2025" at bounding box center [449, 175] width 273 height 17
type input "221022 - Location 20 - 09/15/2025"
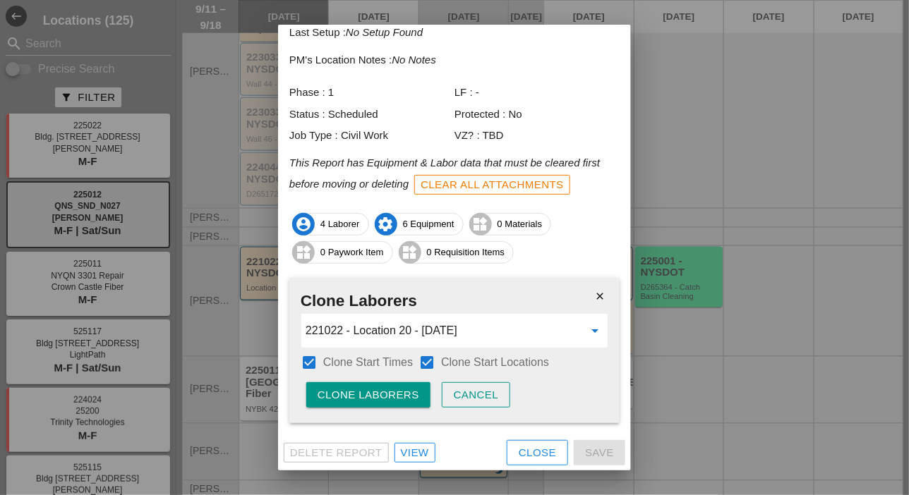
click at [388, 390] on div "Clone Laborers" at bounding box center [369, 395] width 102 height 16
click at [388, 390] on div "Are you sure?" at bounding box center [363, 395] width 90 height 16
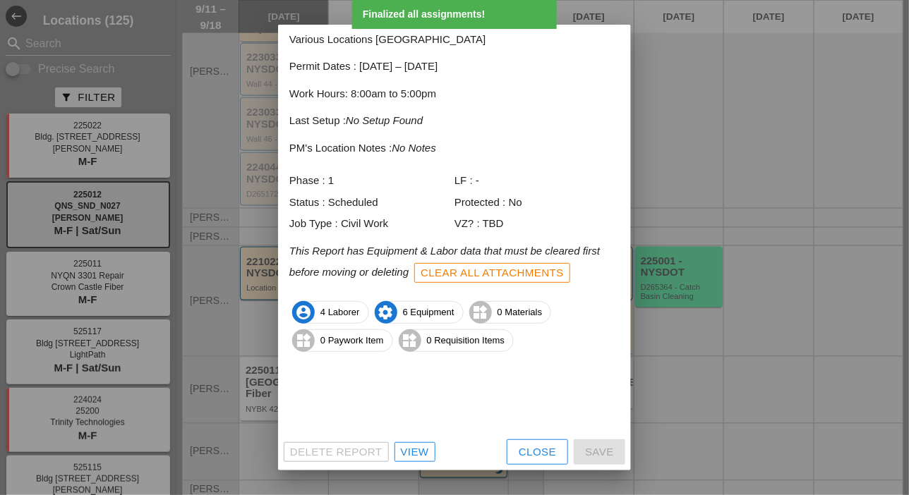
scroll to position [76, 0]
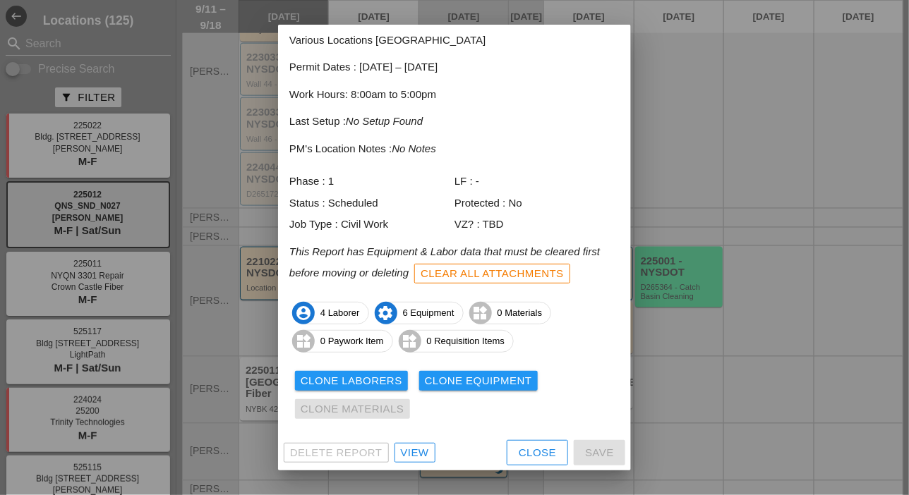
click at [519, 447] on div "Close" at bounding box center [537, 453] width 37 height 16
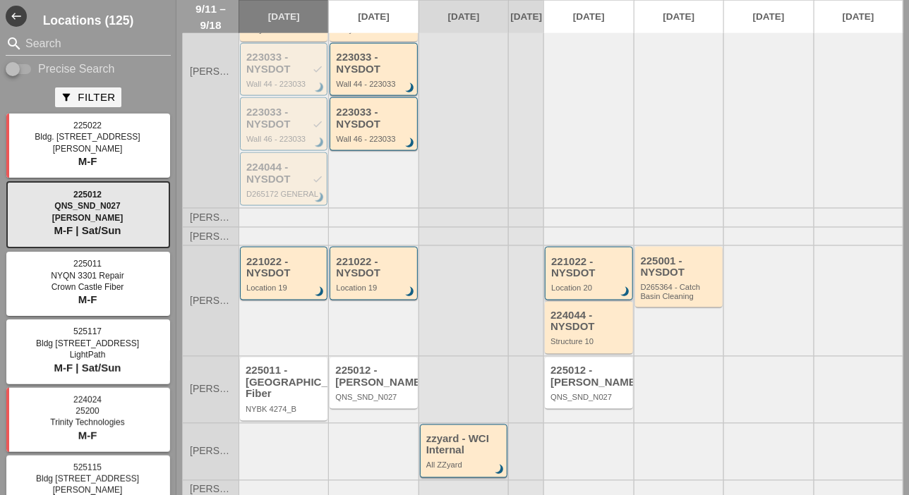
click at [567, 279] on div "221022 - NYSDOT" at bounding box center [589, 267] width 77 height 23
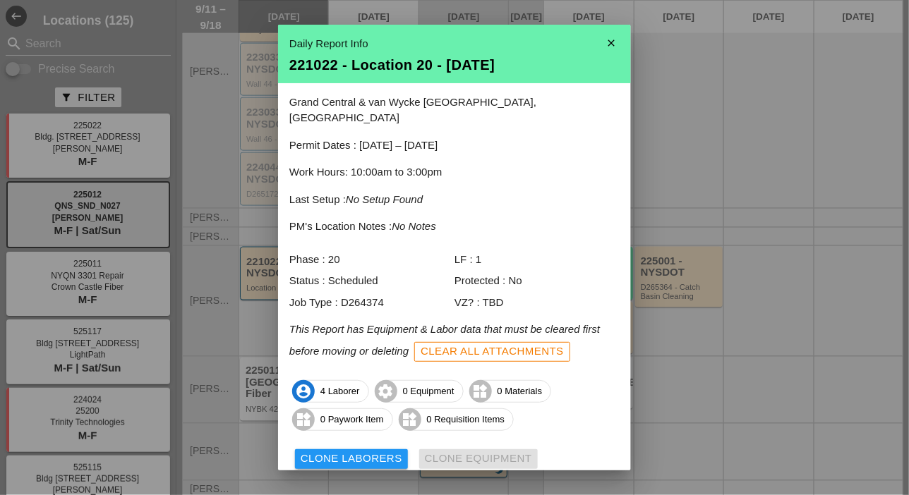
click at [517, 344] on div "Clear All Attachments" at bounding box center [492, 352] width 143 height 16
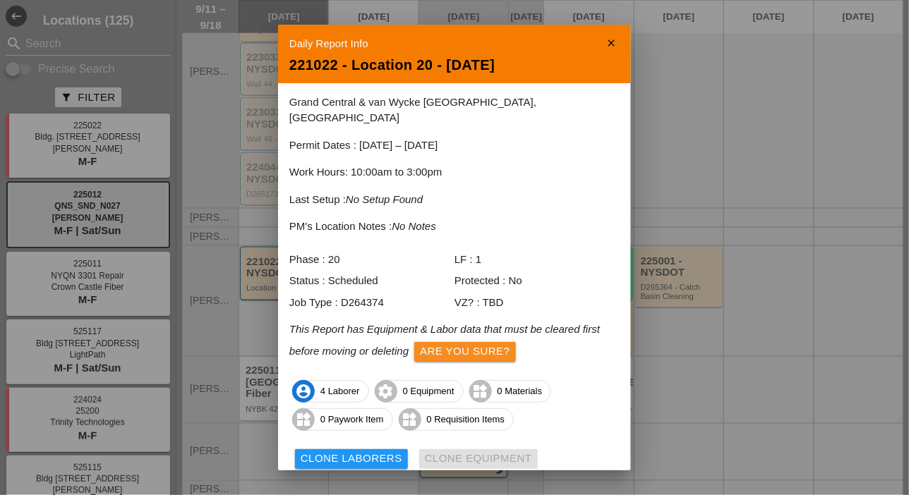
click at [493, 344] on div "Are you sure?" at bounding box center [465, 352] width 90 height 16
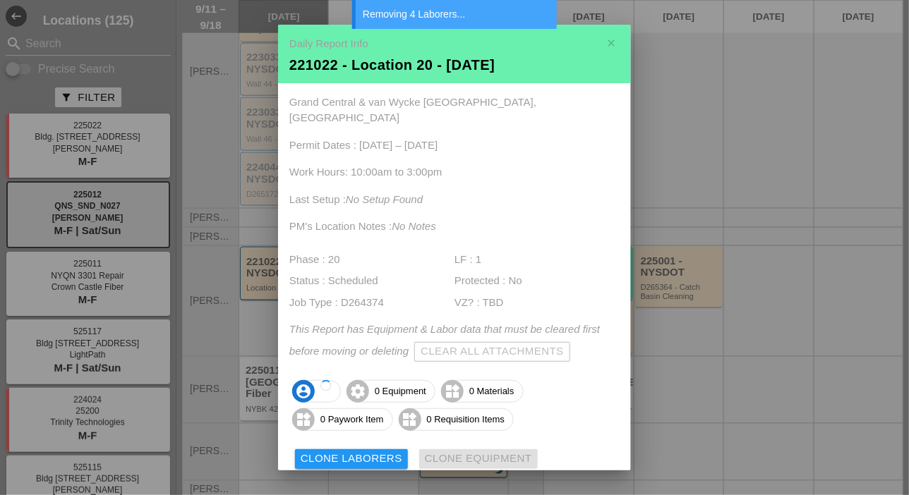
click at [642, 365] on div at bounding box center [454, 247] width 909 height 495
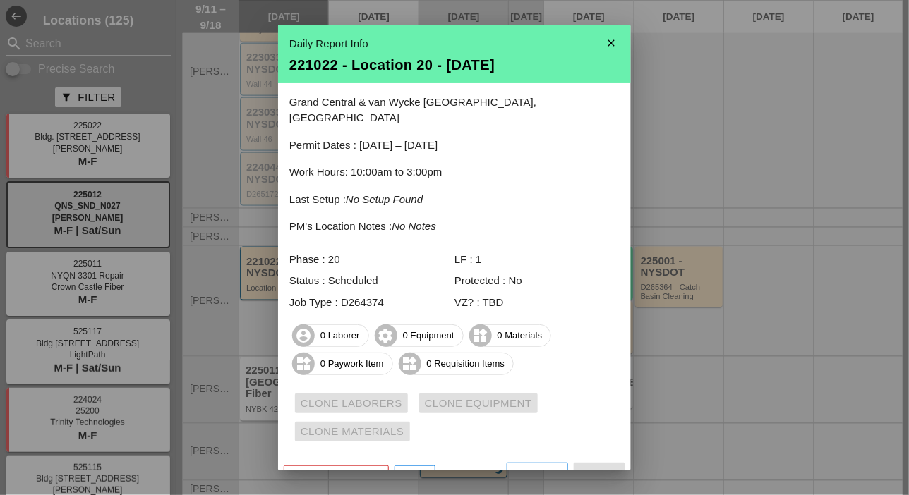
click at [536, 468] on div "Close" at bounding box center [537, 476] width 37 height 16
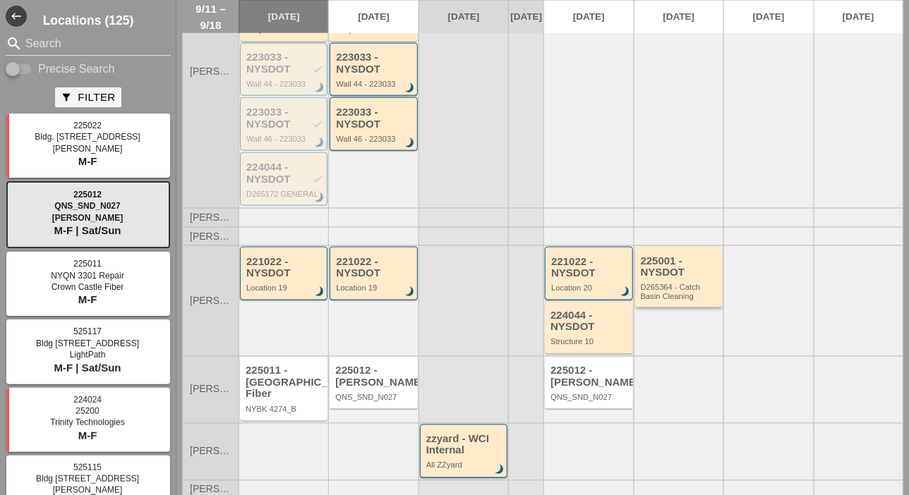
click at [663, 291] on div "D265364 - Catch Basin Cleaning" at bounding box center [680, 292] width 78 height 18
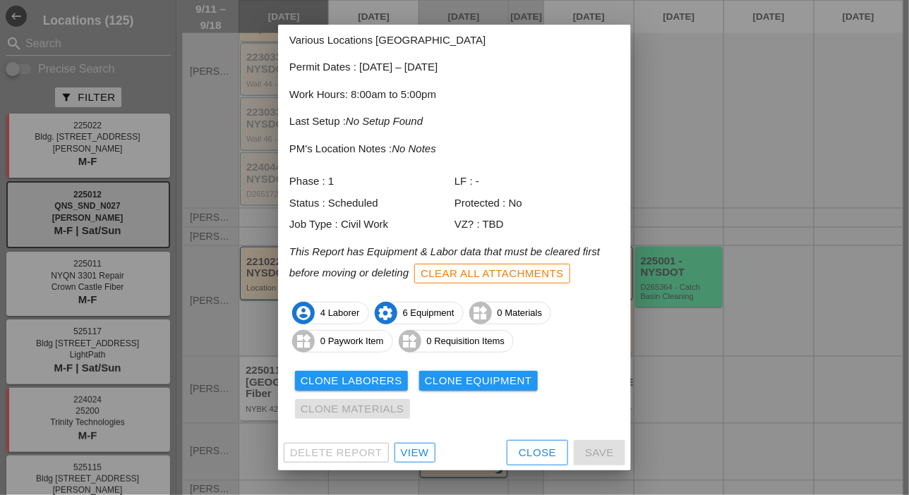
click at [393, 385] on div "Clone Laborers" at bounding box center [352, 381] width 102 height 16
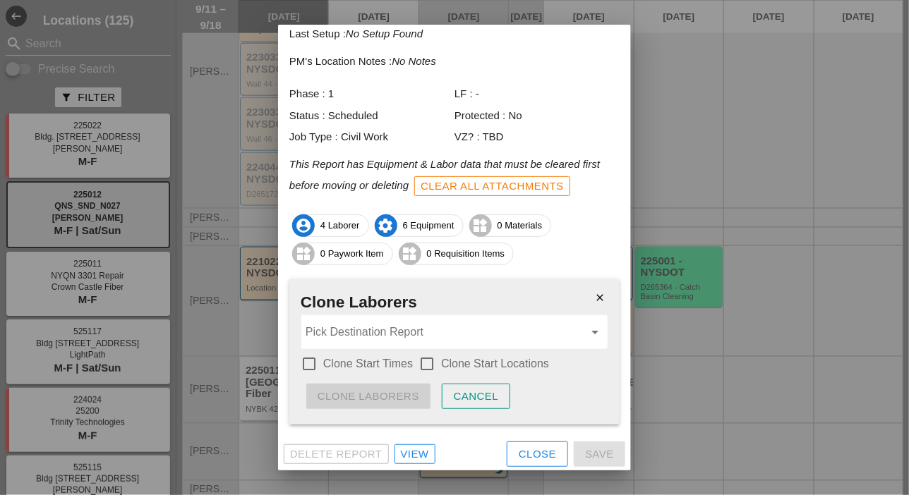
scroll to position [165, 0]
click at [307, 362] on div at bounding box center [309, 363] width 24 height 24
checkbox input "true"
drag, startPoint x: 438, startPoint y: 359, endPoint x: 426, endPoint y: 360, distance: 11.4
click at [438, 358] on div at bounding box center [427, 363] width 24 height 24
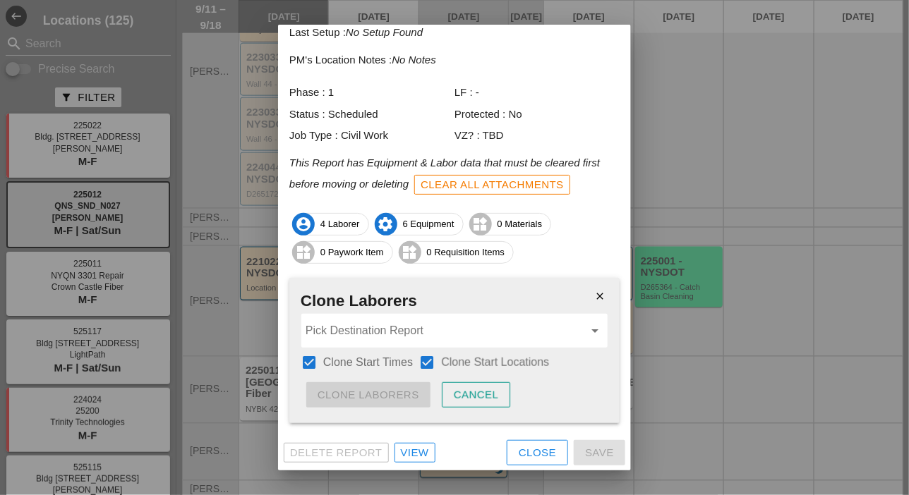
click at [426, 360] on div at bounding box center [427, 363] width 24 height 24
click at [425, 359] on div at bounding box center [427, 363] width 24 height 24
checkbox input "true"
click at [415, 335] on input "Pick Destination Report" at bounding box center [445, 331] width 278 height 23
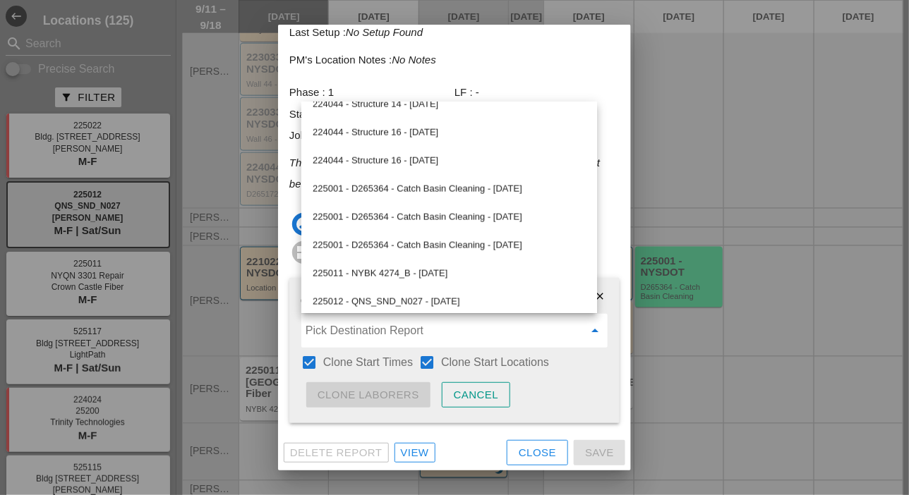
scroll to position [353, 0]
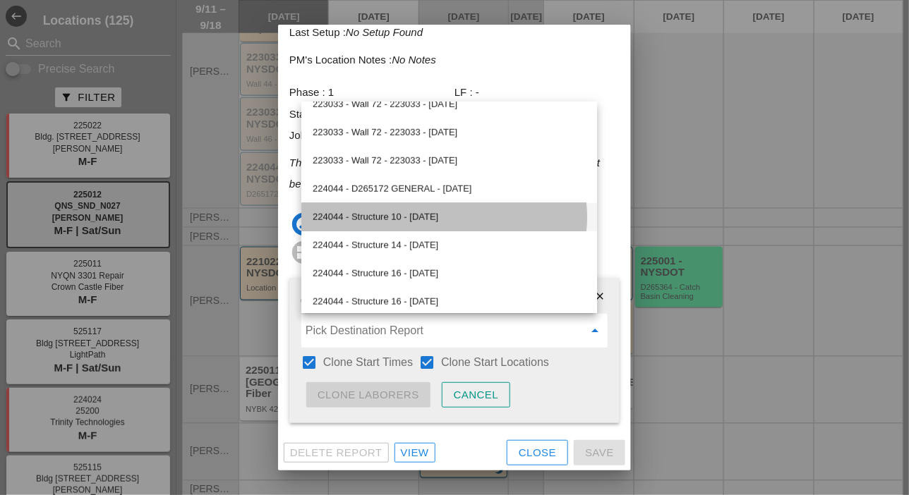
click at [419, 218] on div "224044 - Structure 10 - 09/15/2025" at bounding box center [449, 217] width 273 height 17
type input "224044 - Structure 10 - 09/15/2025"
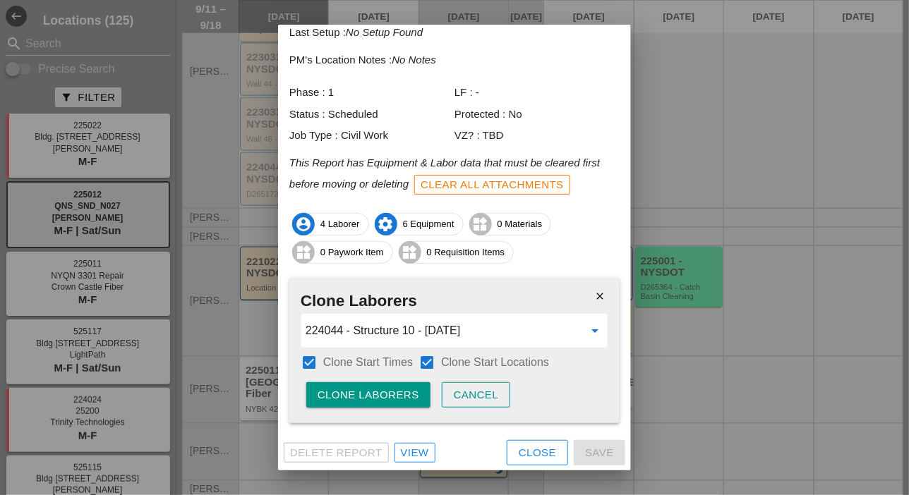
click at [398, 386] on button "Clone Laborers" at bounding box center [368, 395] width 124 height 25
click at [398, 390] on div "Are you sure?" at bounding box center [363, 395] width 90 height 16
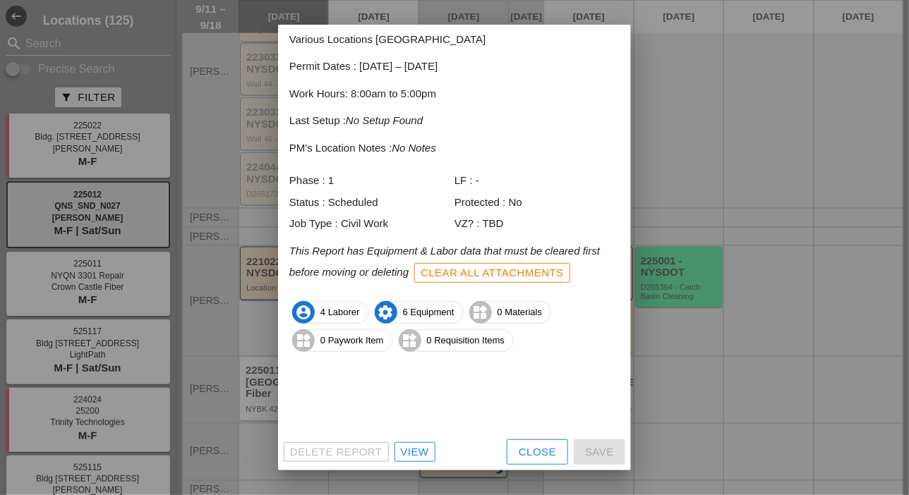
scroll to position [76, 0]
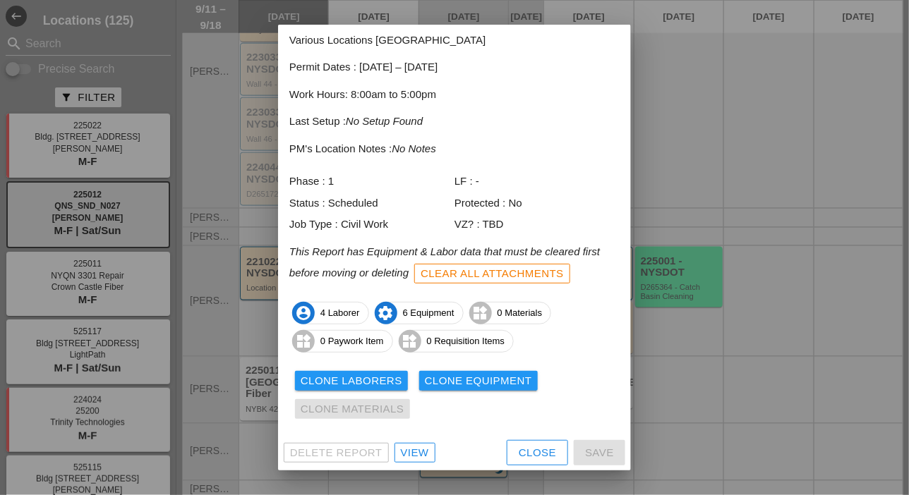
click at [472, 376] on div "Clone Equipment" at bounding box center [478, 381] width 107 height 16
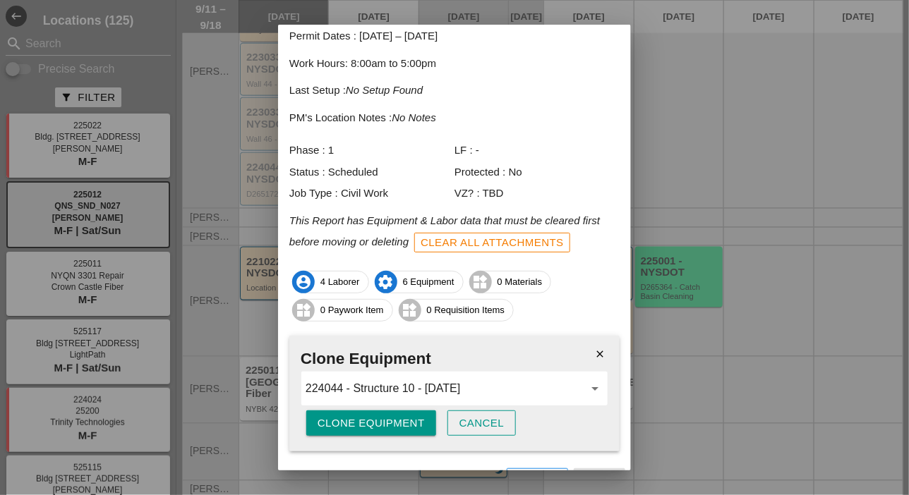
scroll to position [136, 0]
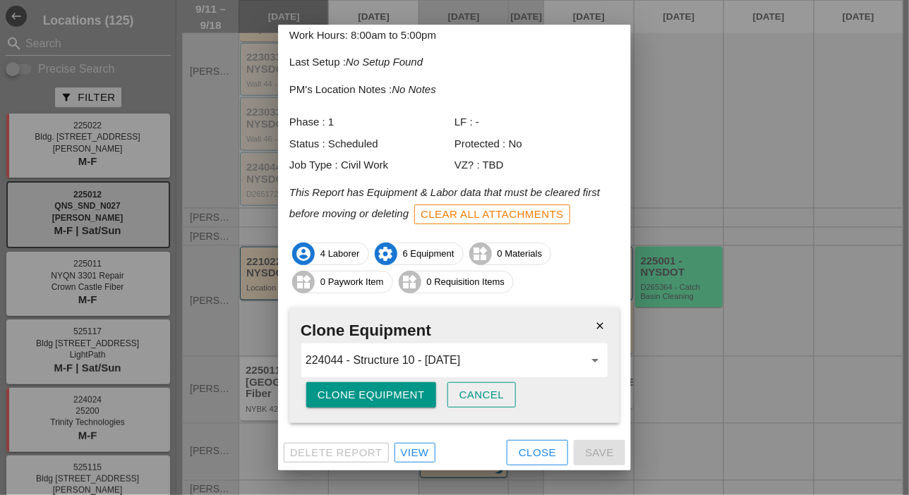
click at [402, 392] on div "Clone Equipment" at bounding box center [371, 395] width 107 height 16
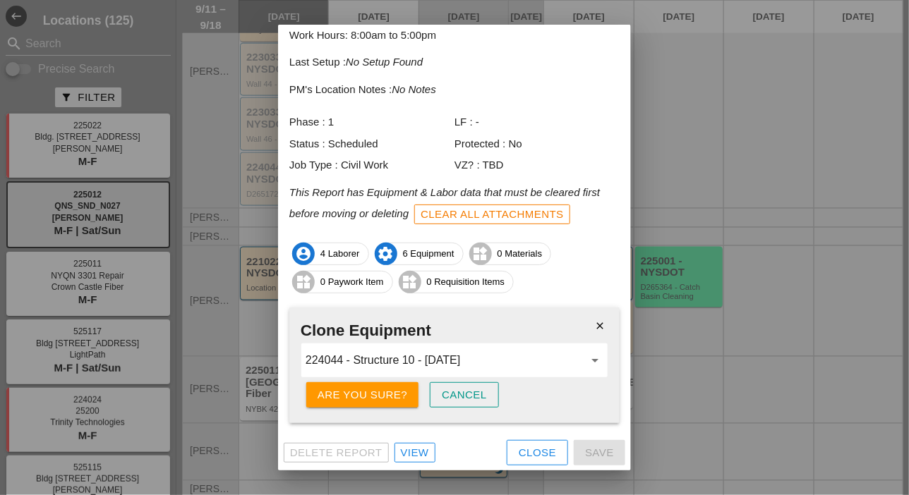
click at [402, 392] on div "Are you sure?" at bounding box center [363, 395] width 90 height 16
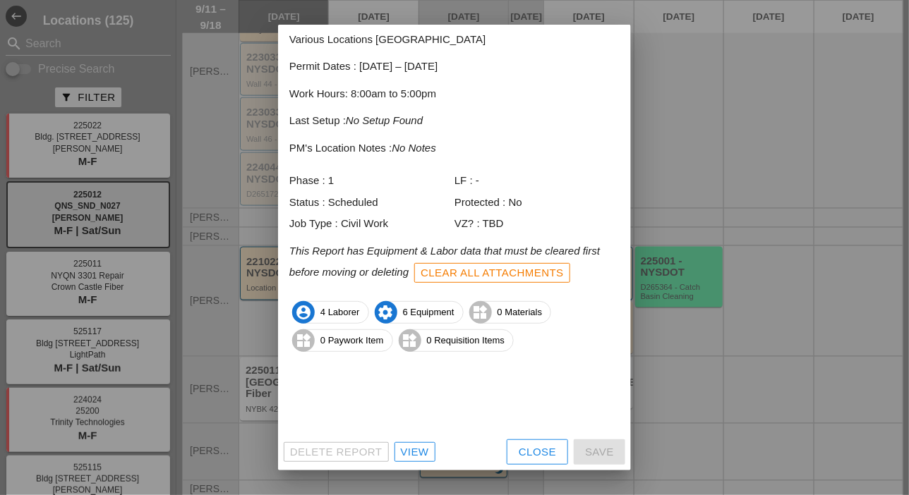
scroll to position [76, 0]
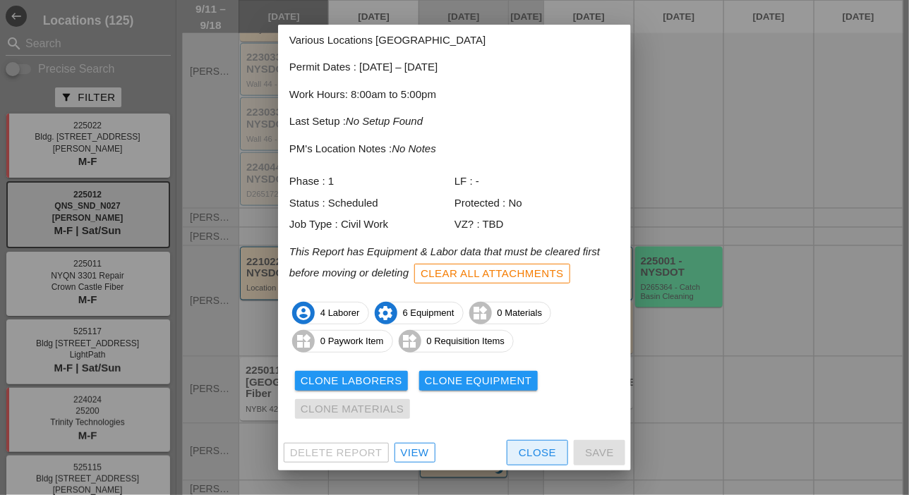
click at [519, 450] on div "Close" at bounding box center [537, 453] width 37 height 16
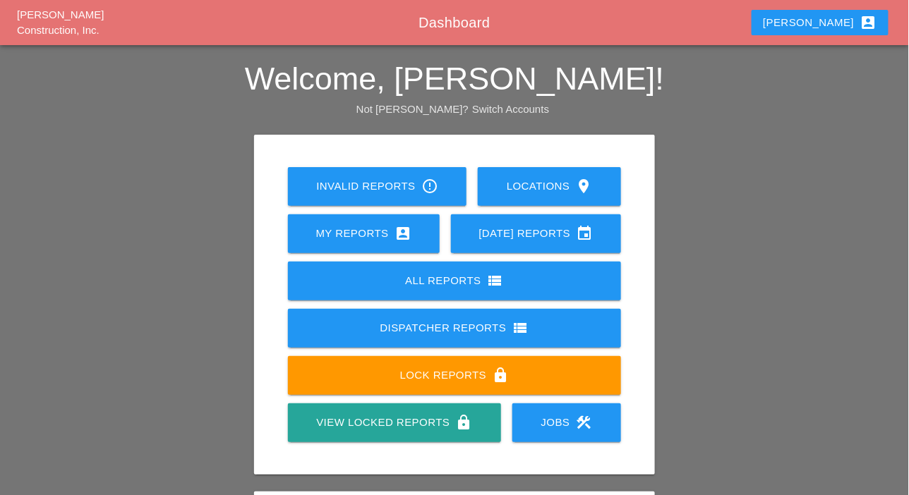
scroll to position [198, 0]
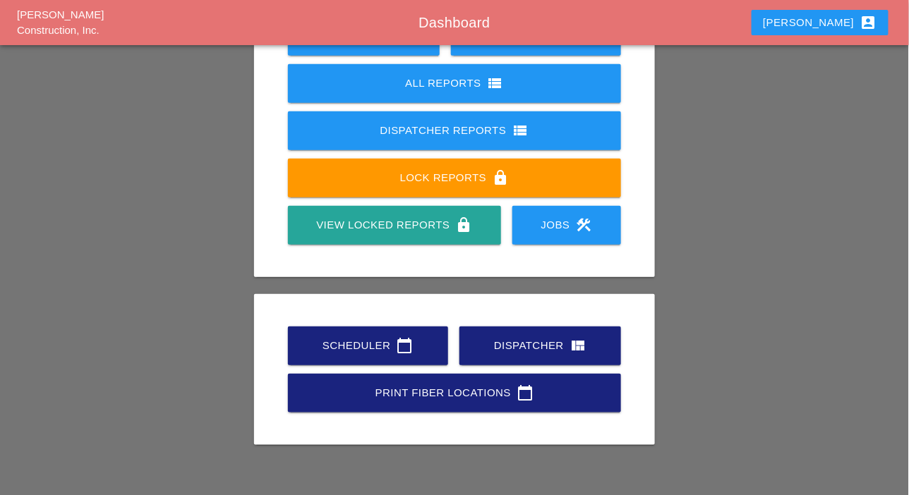
click at [375, 342] on div "Scheduler calendar_today" at bounding box center [368, 345] width 115 height 17
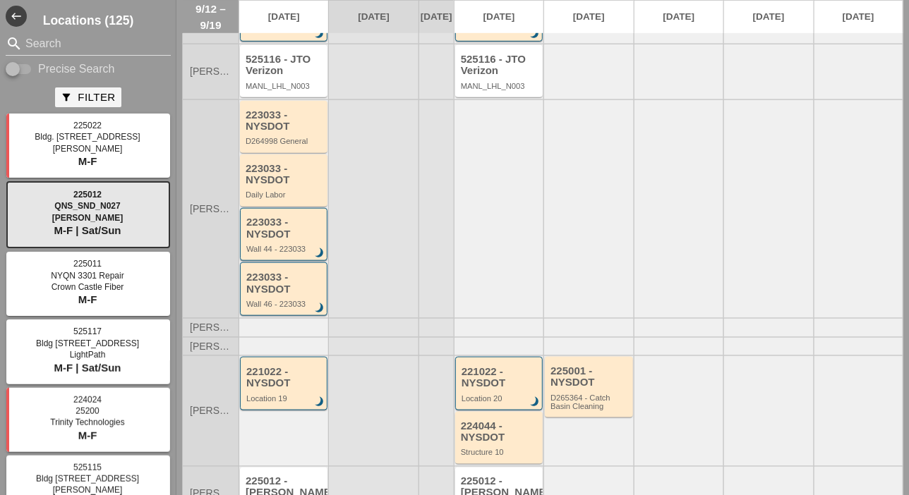
scroll to position [221, 0]
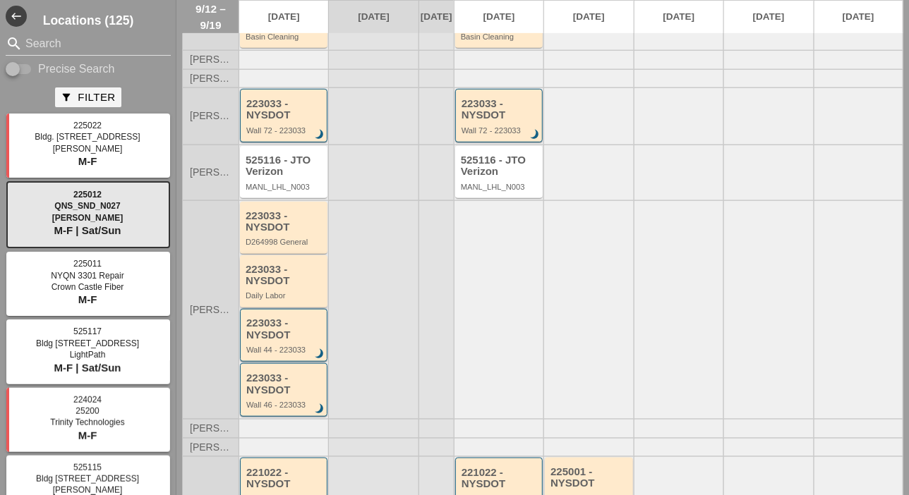
click at [273, 300] on div "Daily Labor" at bounding box center [285, 295] width 78 height 8
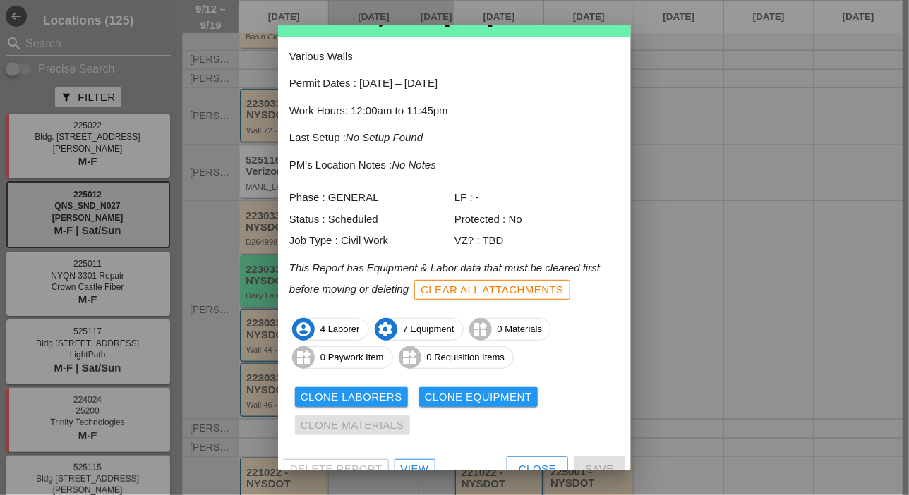
scroll to position [62, 0]
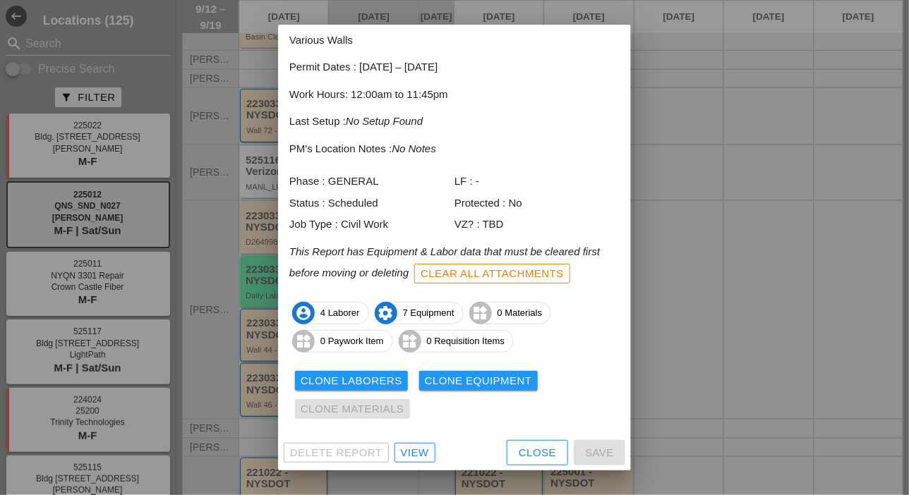
click at [408, 444] on link "View" at bounding box center [415, 453] width 41 height 20
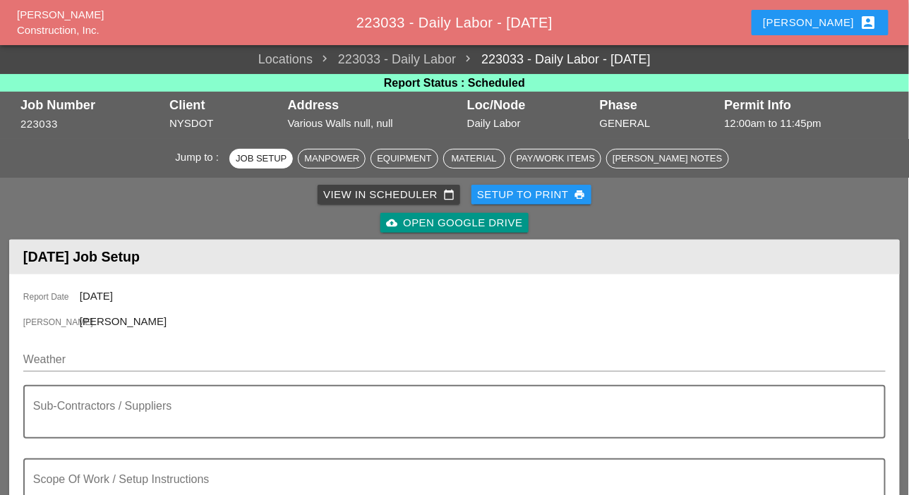
click at [97, 147] on div "Jump to : Job Setup Manpower Equipment Material Pay/Work Items [PERSON_NAME] No…" at bounding box center [454, 158] width 909 height 39
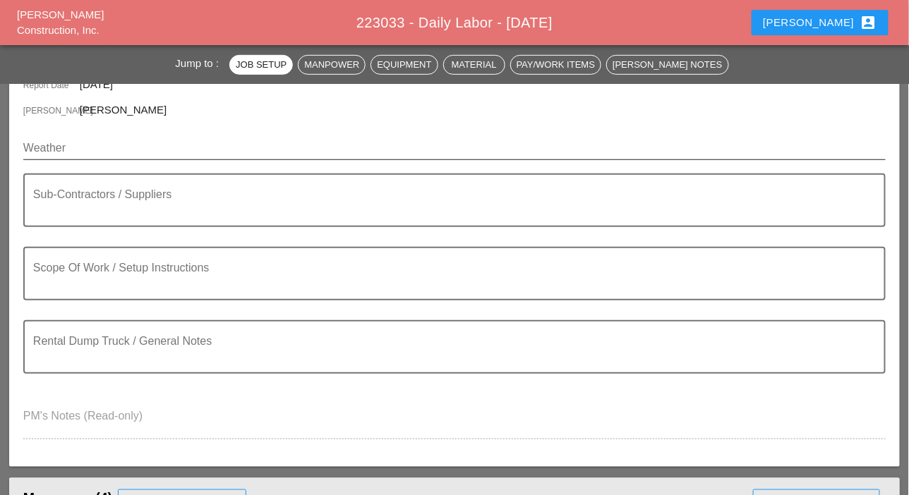
click at [91, 147] on input "Weather" at bounding box center [444, 148] width 843 height 23
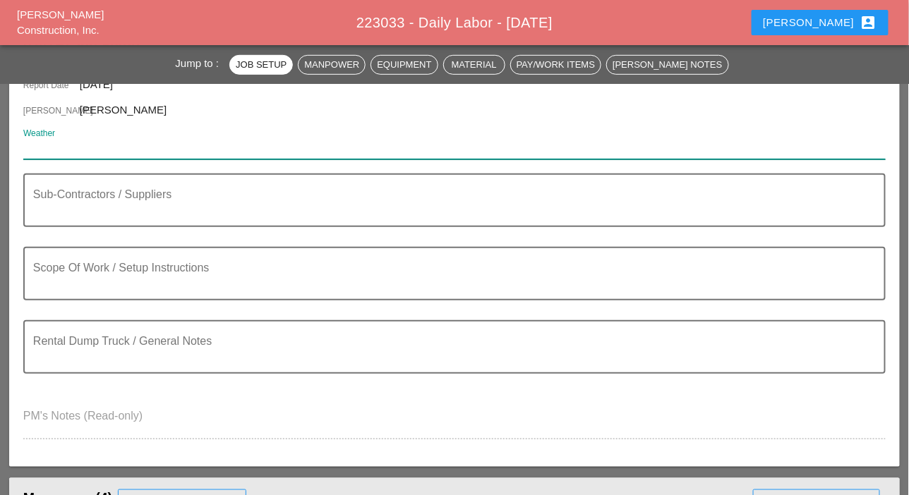
paste input "Tonight Night 67° 7% SSE 6 mph Partly cloudy. Low 67F. Winds light and variable."
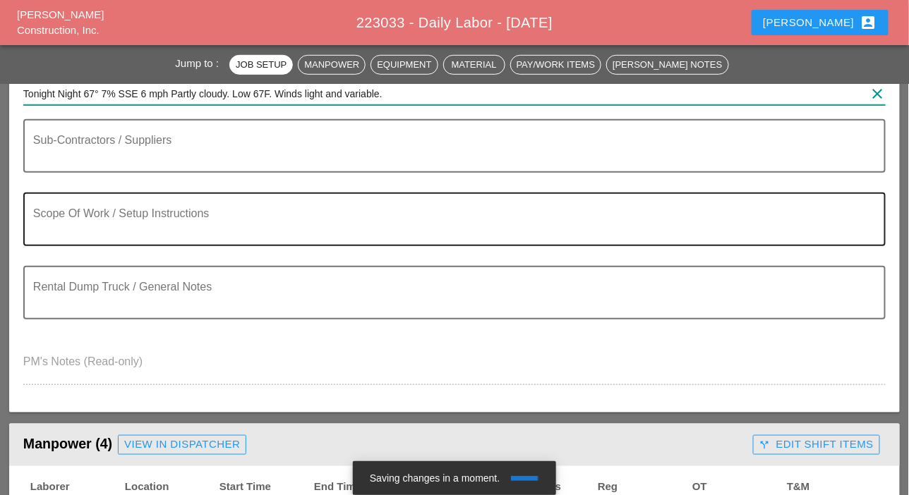
scroll to position [282, 0]
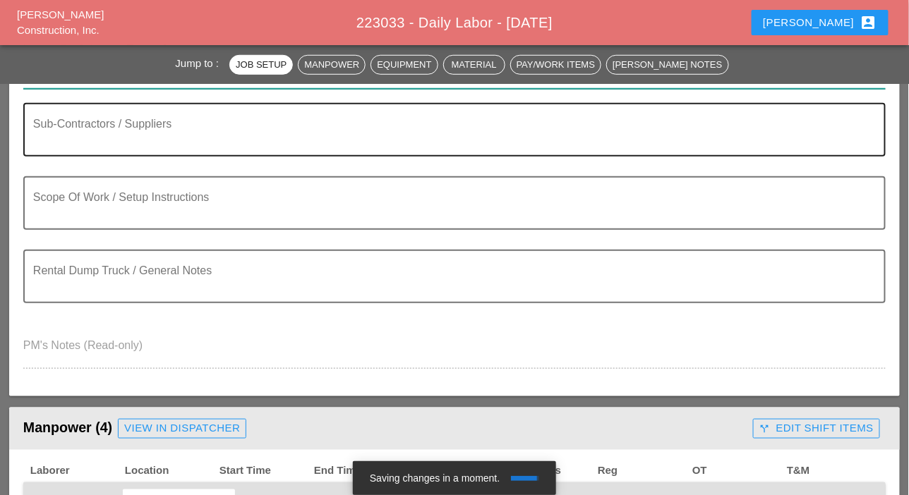
type input "Tonight Night 67° 7% SSE 6 mph Partly cloudy. Low 67F. Winds light and variable."
click at [78, 146] on textarea "Sub-Contractors / Suppliers" at bounding box center [448, 138] width 831 height 34
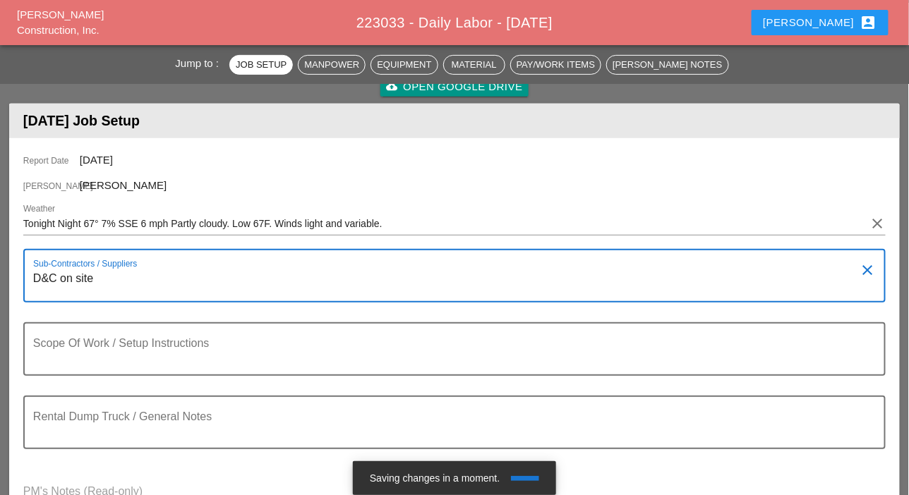
scroll to position [168, 0]
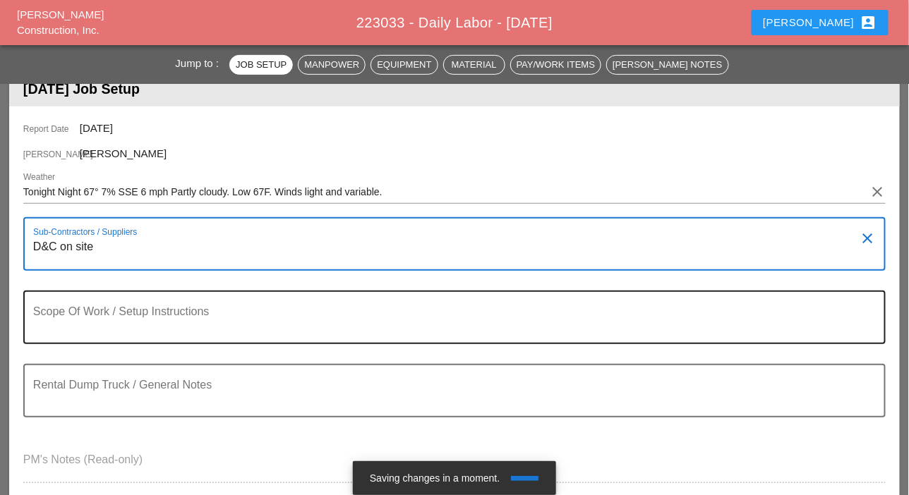
type textarea "D&C on site"
click at [243, 320] on textarea "Scope Of Work / Setup Instructions" at bounding box center [448, 326] width 831 height 34
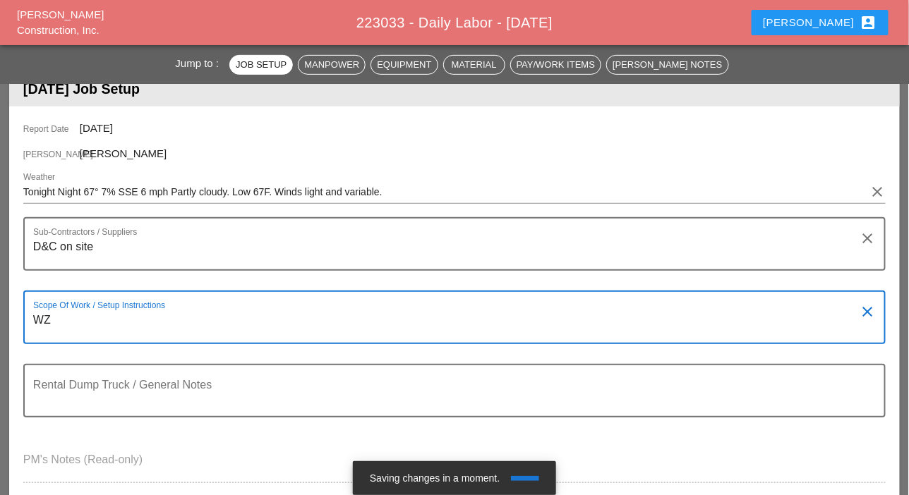
type textarea "W"
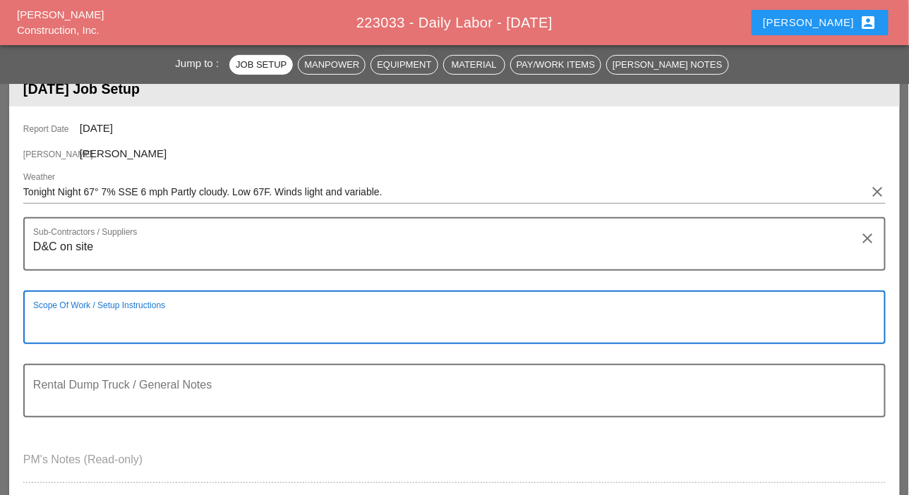
click at [54, 324] on textarea "To enrich screen reader interactions, please activate Accessibility in Grammarl…" at bounding box center [448, 326] width 831 height 34
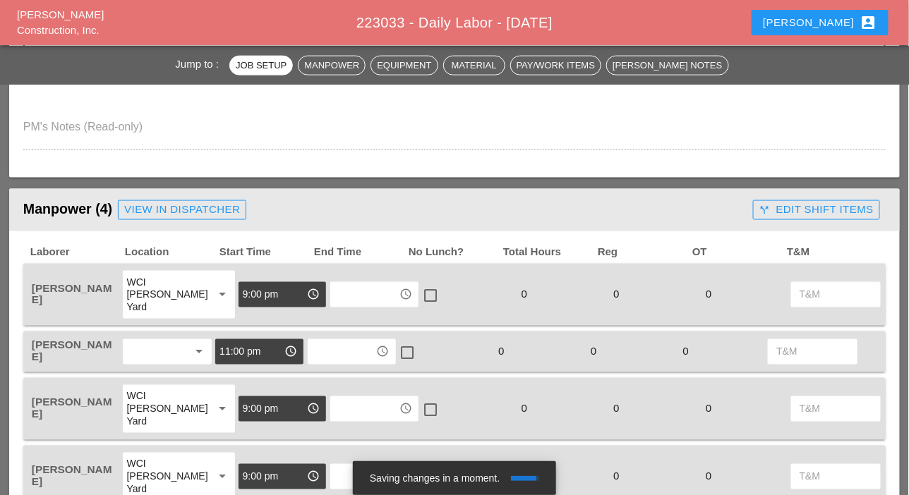
scroll to position [507, 0]
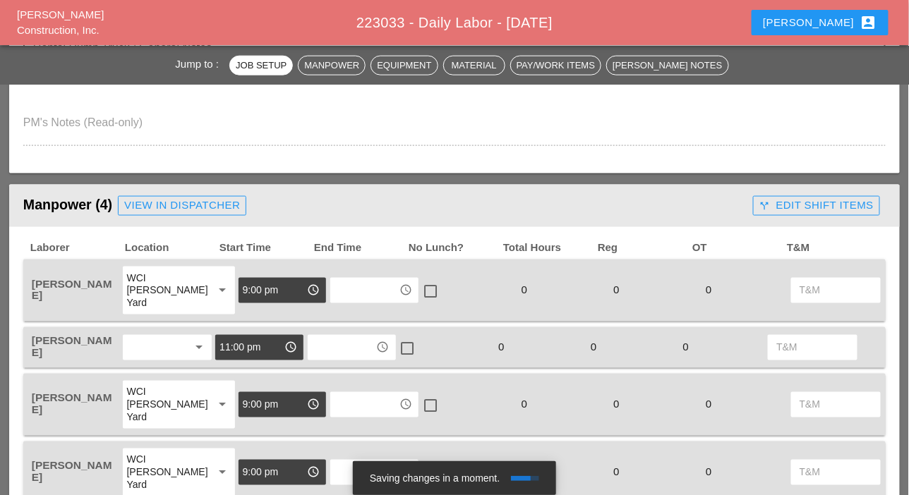
type textarea "WZTC Painting operation"
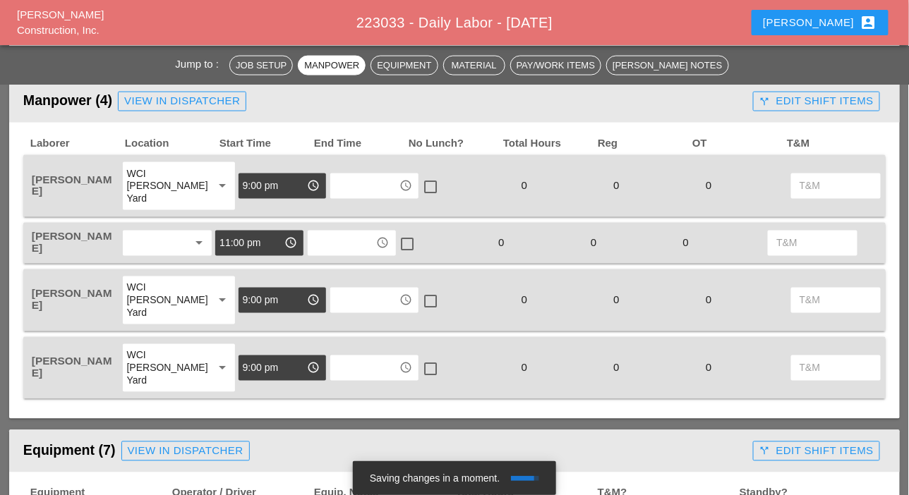
scroll to position [578, 0]
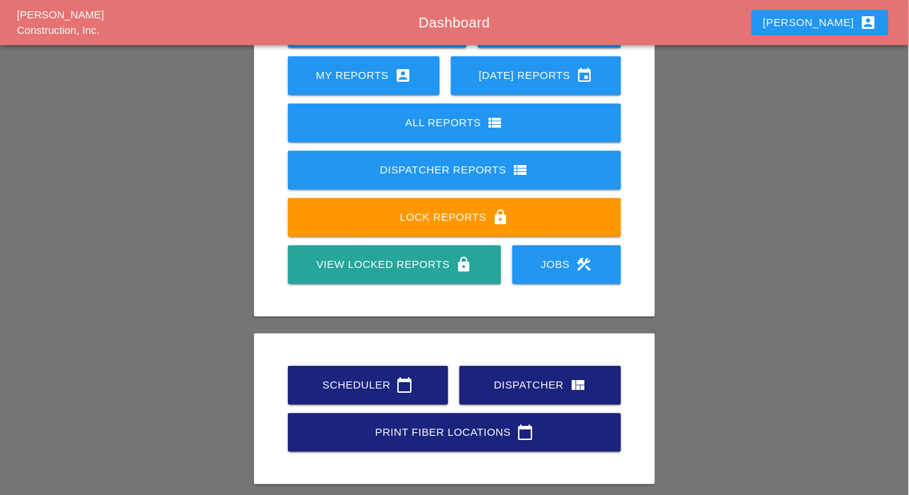
scroll to position [198, 0]
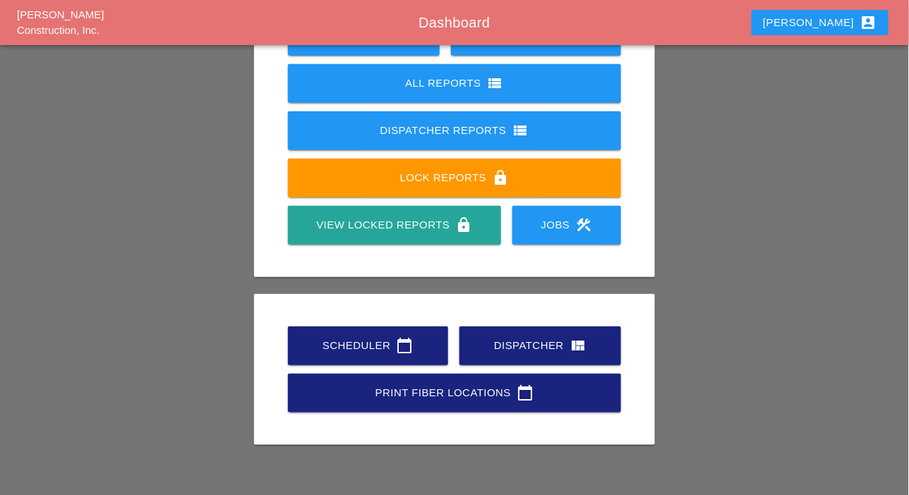
click at [500, 354] on div "Dispatcher view_quilt" at bounding box center [540, 345] width 116 height 17
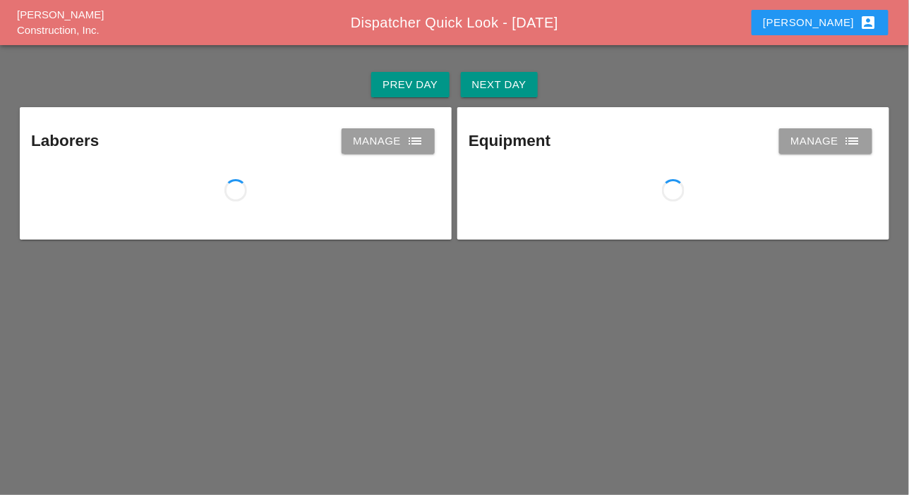
click at [363, 141] on div "Manage list" at bounding box center [388, 141] width 71 height 17
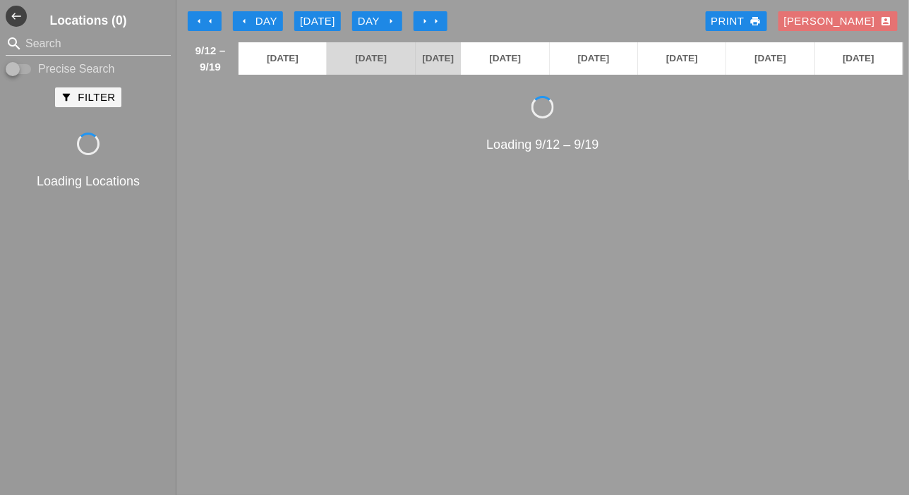
click at [241, 16] on icon "arrow_left" at bounding box center [244, 21] width 11 height 11
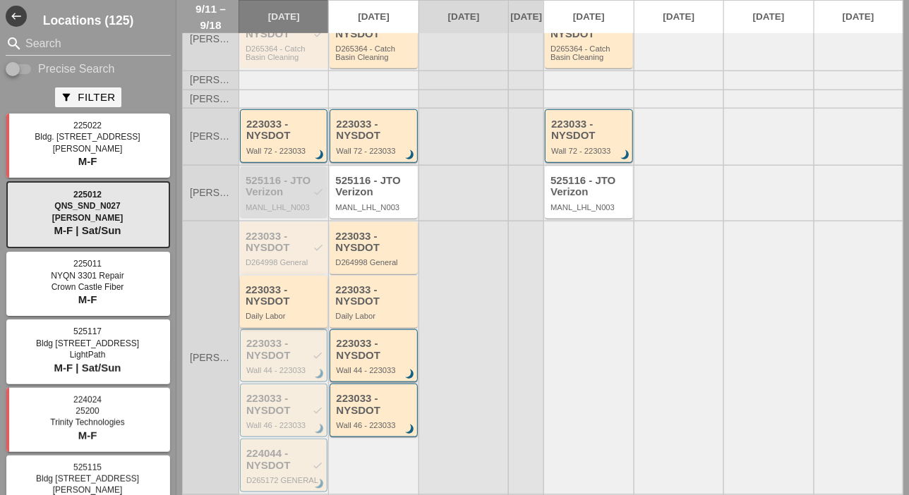
scroll to position [282, 0]
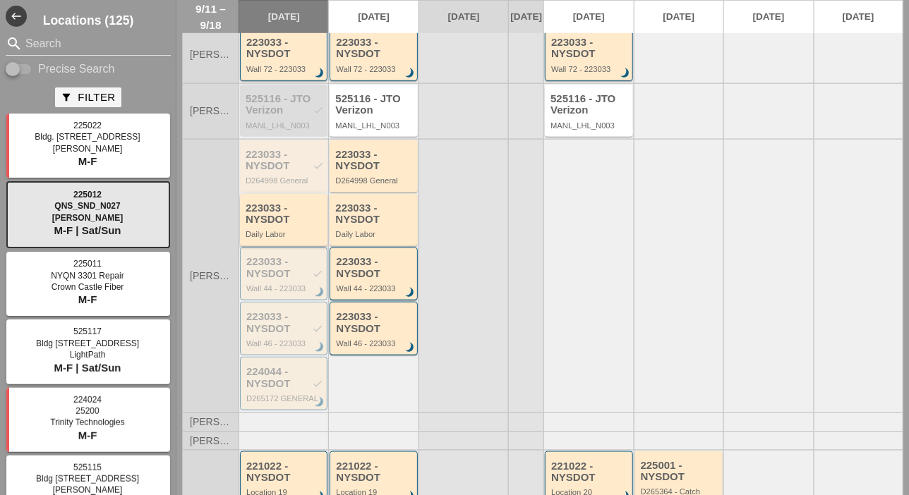
click at [272, 226] on div "223033 - NYSDOT" at bounding box center [285, 214] width 78 height 23
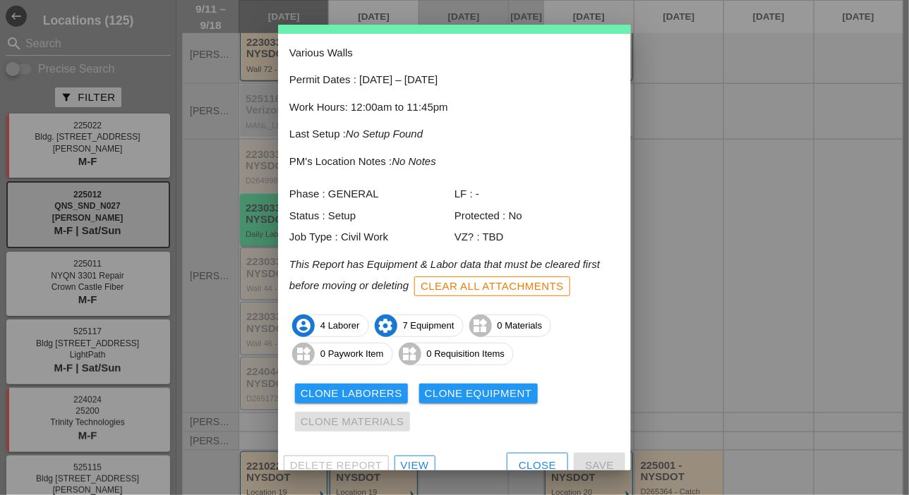
scroll to position [62, 0]
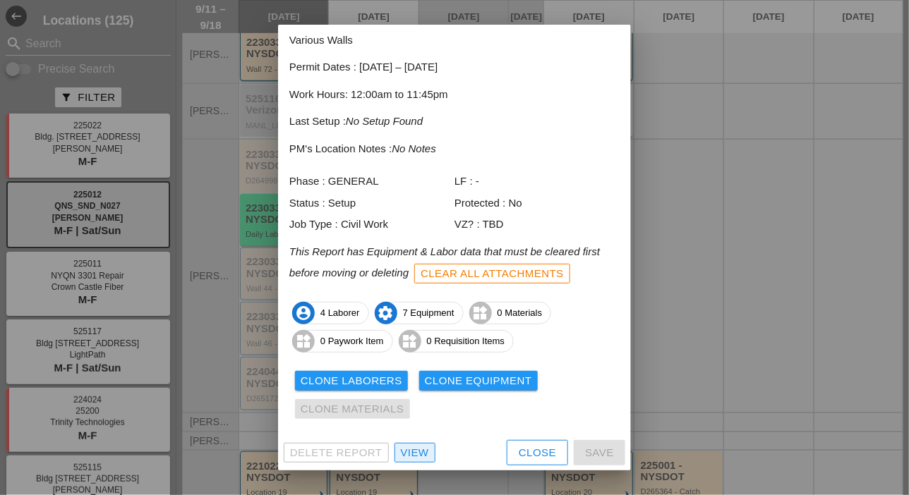
click at [413, 451] on div "View" at bounding box center [415, 453] width 28 height 16
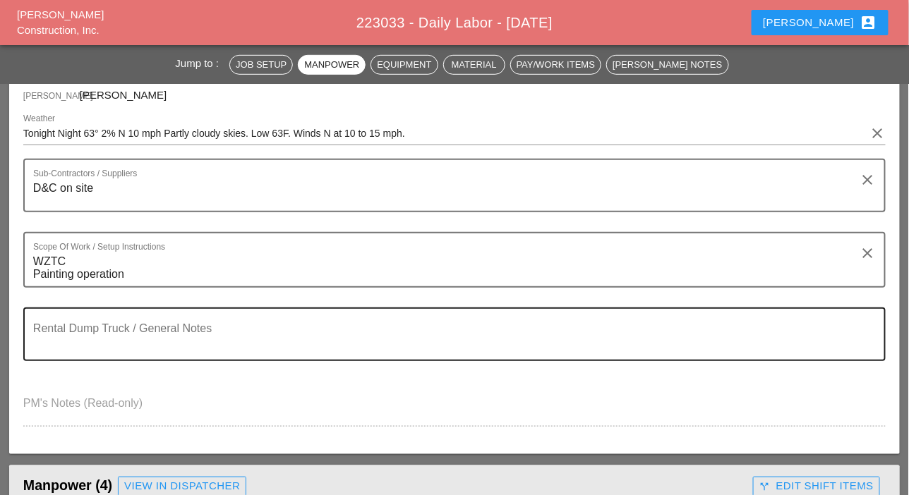
scroll to position [212, 0]
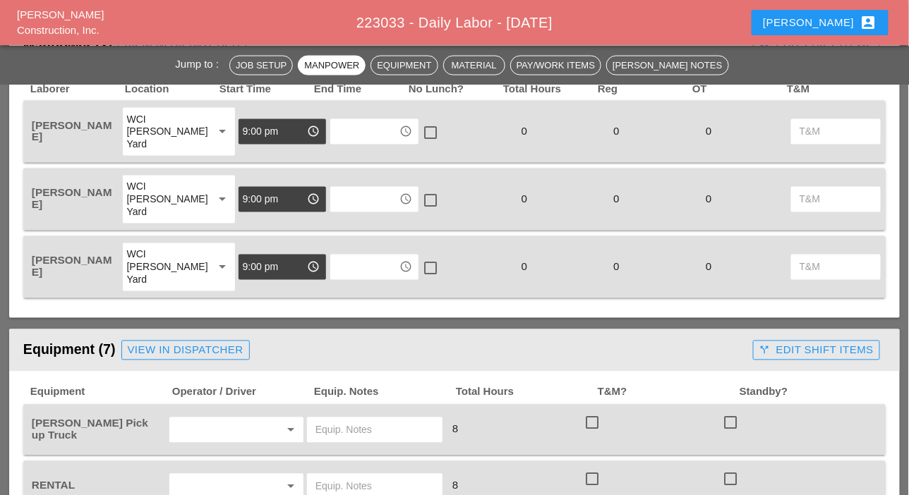
scroll to position [847, 0]
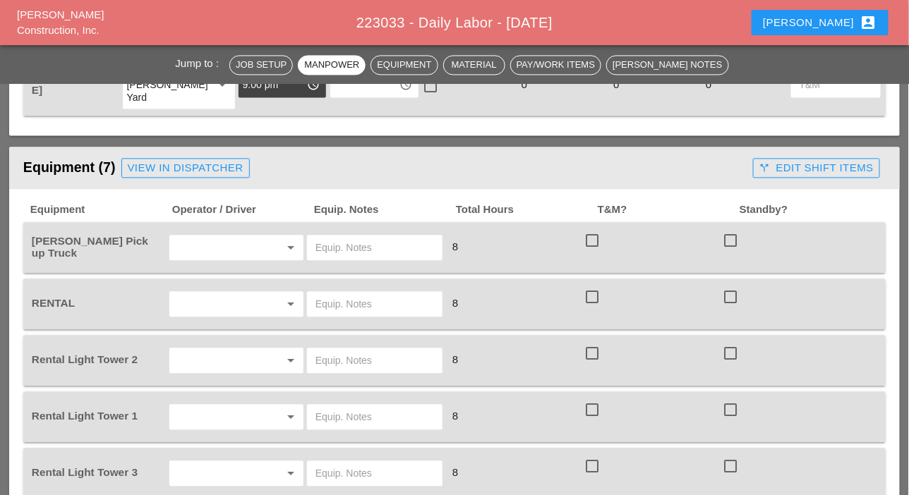
click at [200, 243] on input "text" at bounding box center [217, 247] width 86 height 23
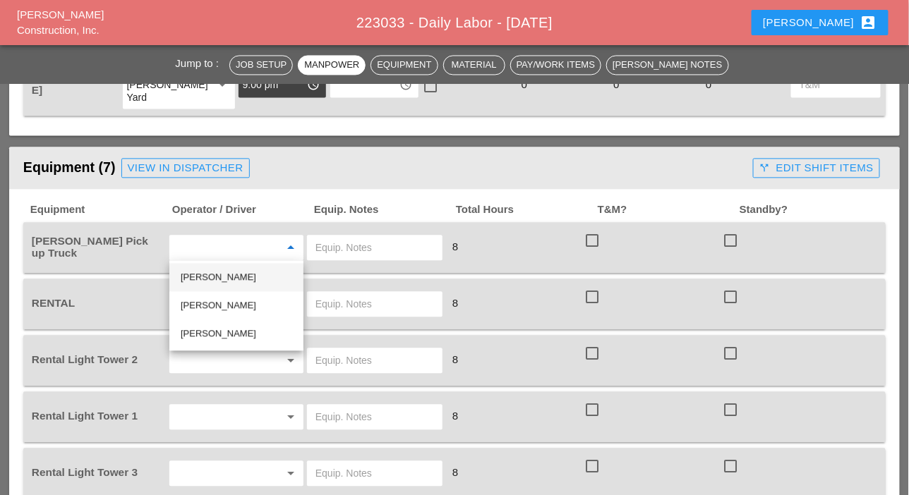
click at [204, 275] on div "[PERSON_NAME]" at bounding box center [237, 277] width 112 height 17
type input "[PERSON_NAME]"
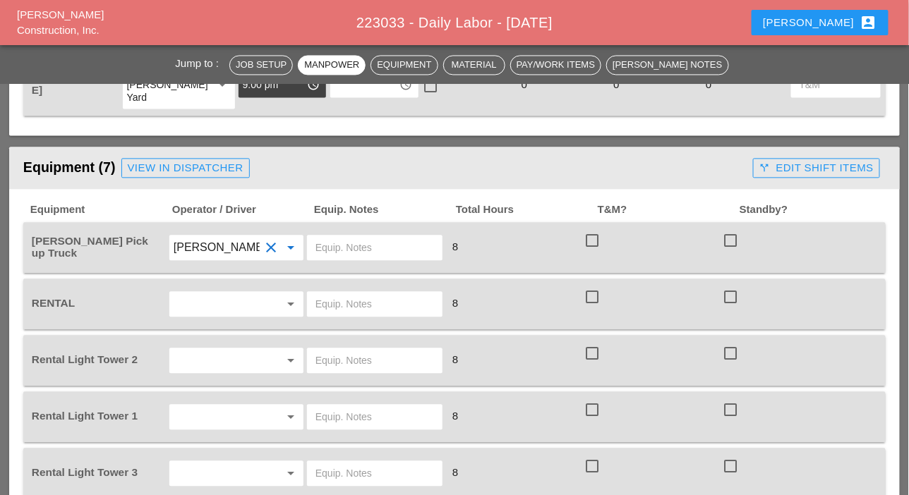
click at [203, 297] on input "text" at bounding box center [217, 304] width 86 height 23
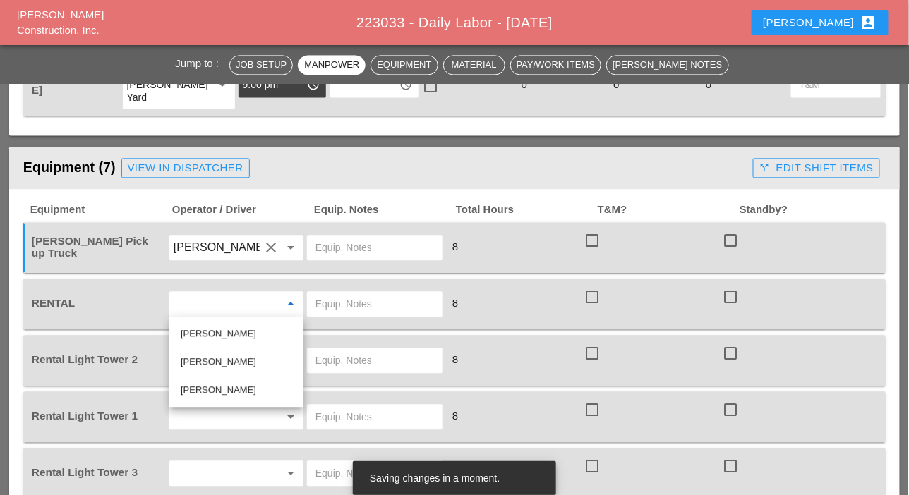
click at [332, 299] on input "text" at bounding box center [374, 304] width 119 height 23
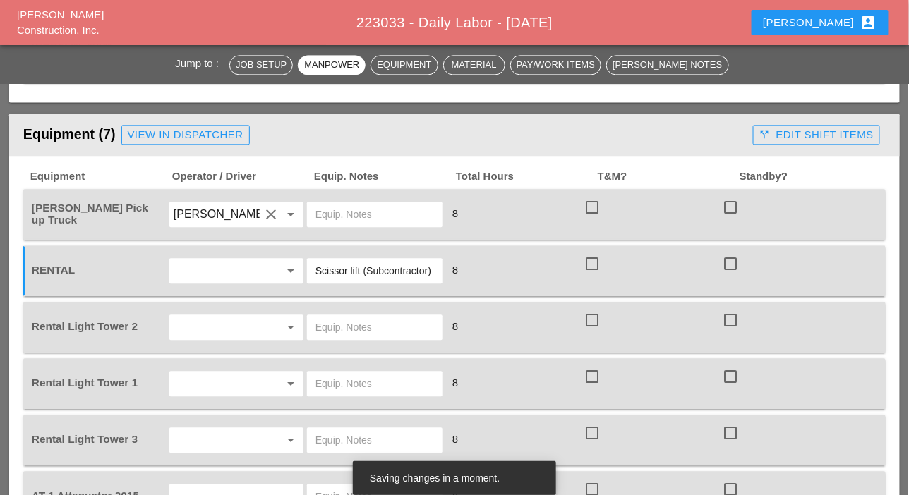
scroll to position [917, 0]
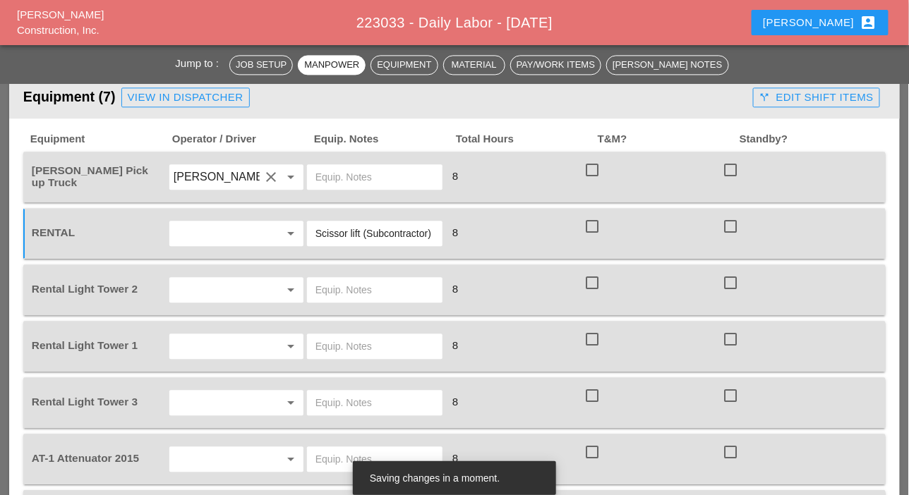
type input "Scissor lift (Subcontractor)"
click at [219, 277] on div "arrow_drop_down" at bounding box center [237, 290] width 136 height 27
click at [212, 285] on input "text" at bounding box center [217, 290] width 86 height 23
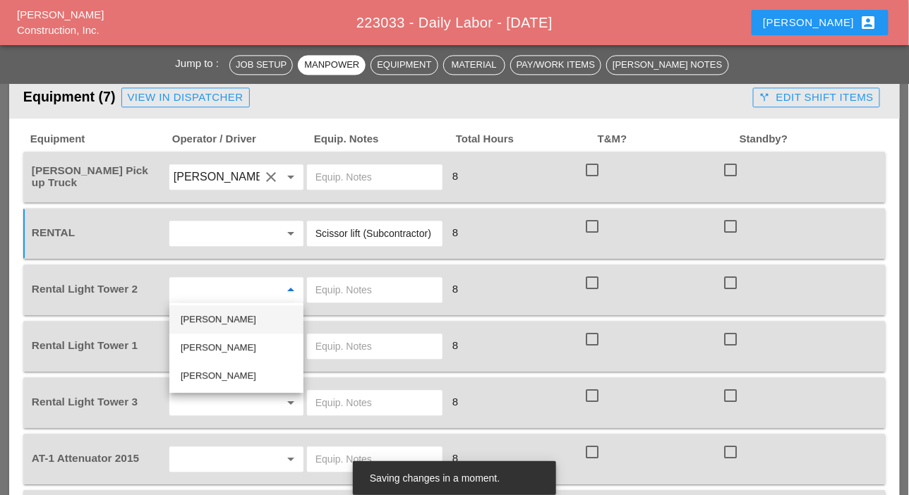
click at [204, 317] on div "[PERSON_NAME]" at bounding box center [237, 319] width 112 height 17
type input "[PERSON_NAME]"
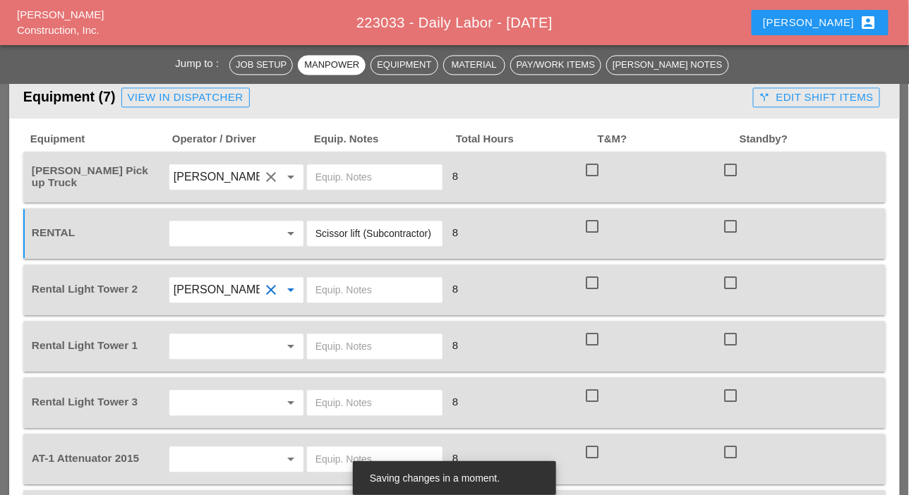
click at [203, 335] on input "text" at bounding box center [217, 346] width 86 height 23
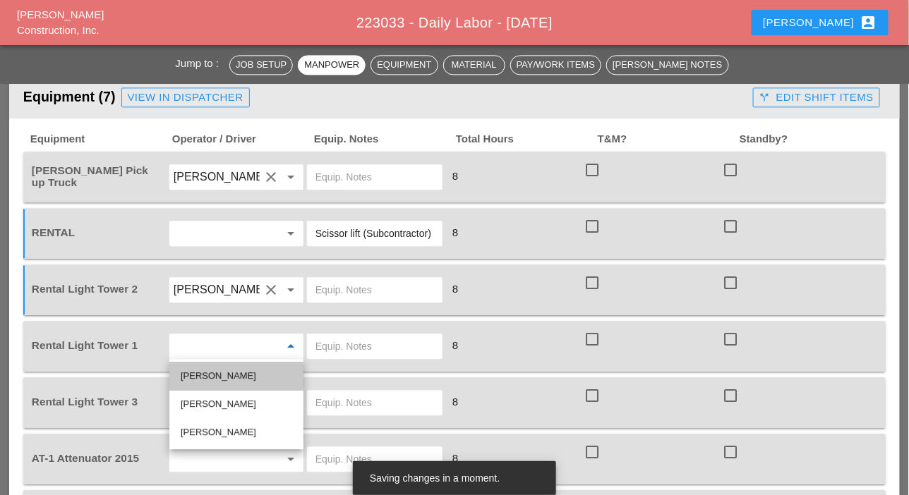
drag, startPoint x: 193, startPoint y: 373, endPoint x: 269, endPoint y: 331, distance: 86.9
click at [193, 373] on div "[PERSON_NAME]" at bounding box center [237, 376] width 112 height 17
type input "[PERSON_NAME]"
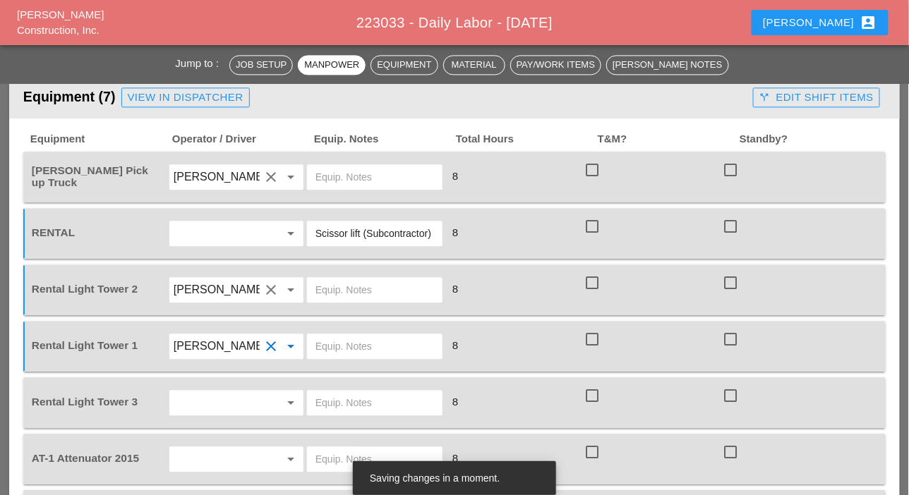
click at [327, 282] on input "text" at bounding box center [374, 290] width 119 height 23
type input "on site"
click at [374, 350] on input "text" at bounding box center [374, 346] width 119 height 23
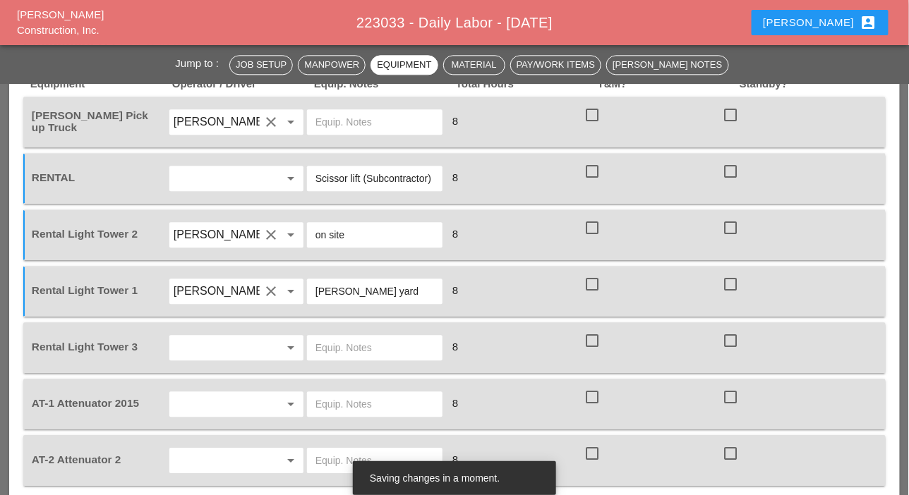
scroll to position [988, 0]
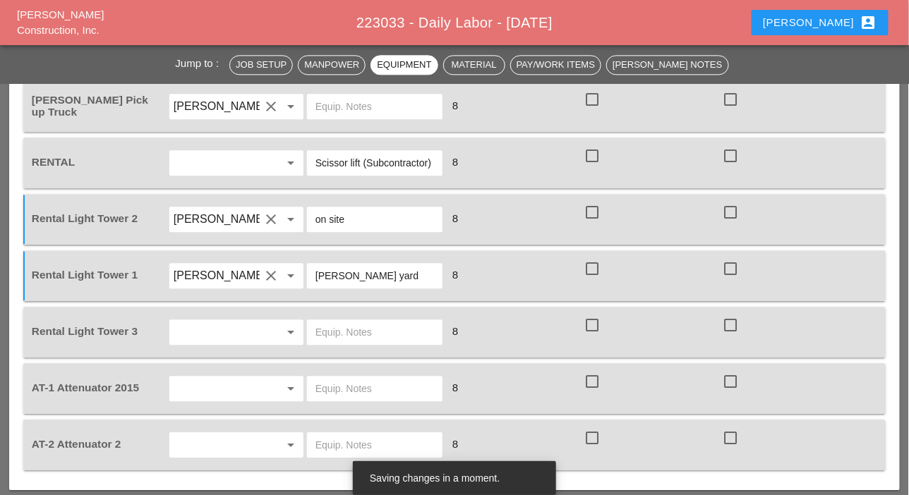
type input "[PERSON_NAME] yard"
click at [725, 327] on div at bounding box center [730, 325] width 24 height 24
checkbox input "true"
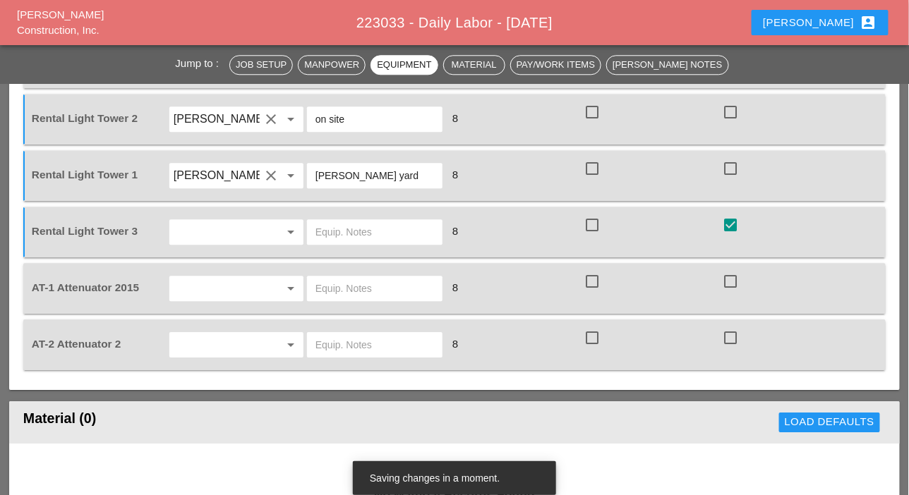
scroll to position [1129, 0]
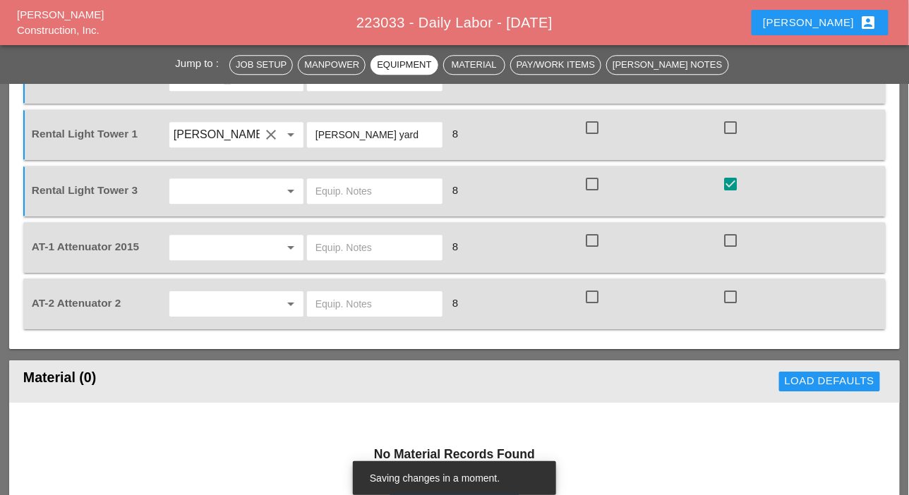
click at [211, 238] on input "text" at bounding box center [217, 247] width 86 height 23
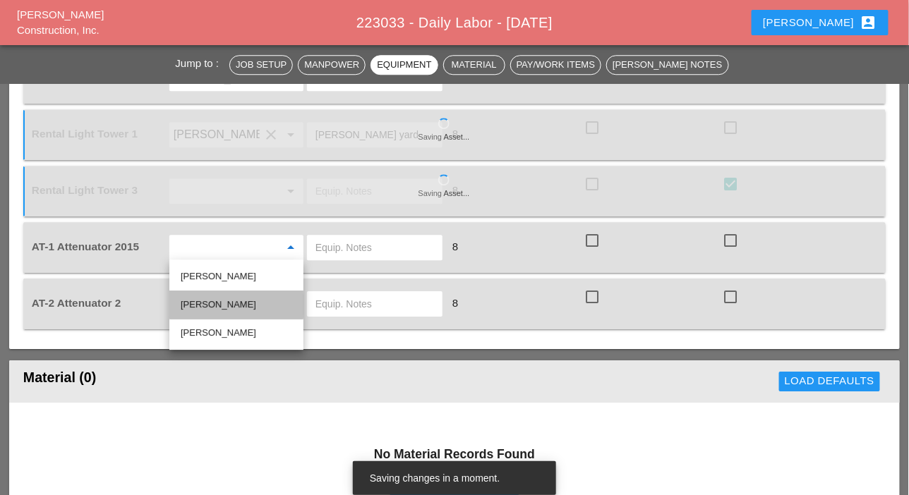
click at [207, 303] on div "[PERSON_NAME]" at bounding box center [237, 304] width 112 height 17
type input "[PERSON_NAME]"
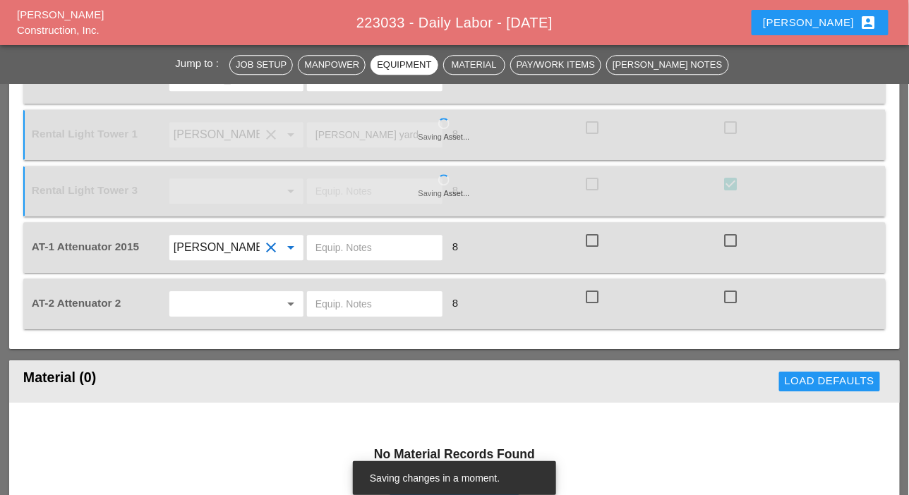
click at [207, 303] on input "text" at bounding box center [217, 304] width 86 height 23
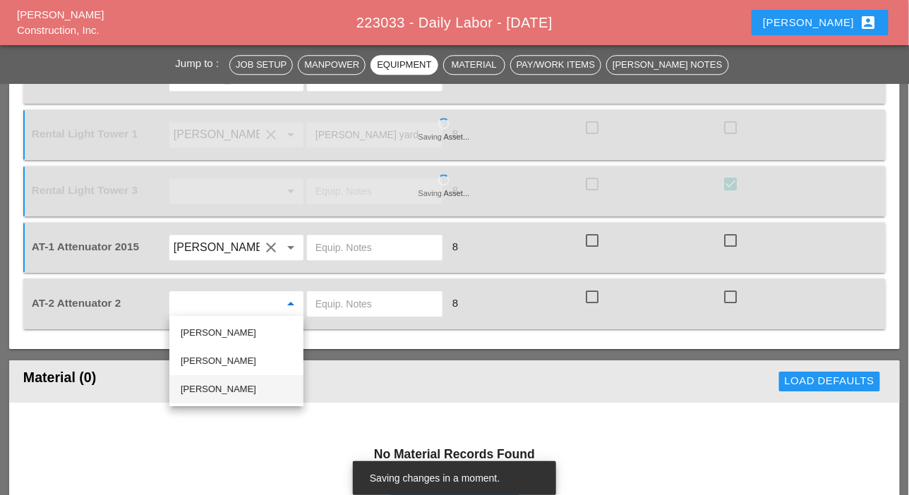
click at [203, 389] on div "[PERSON_NAME]" at bounding box center [237, 389] width 112 height 17
type input "[PERSON_NAME]"
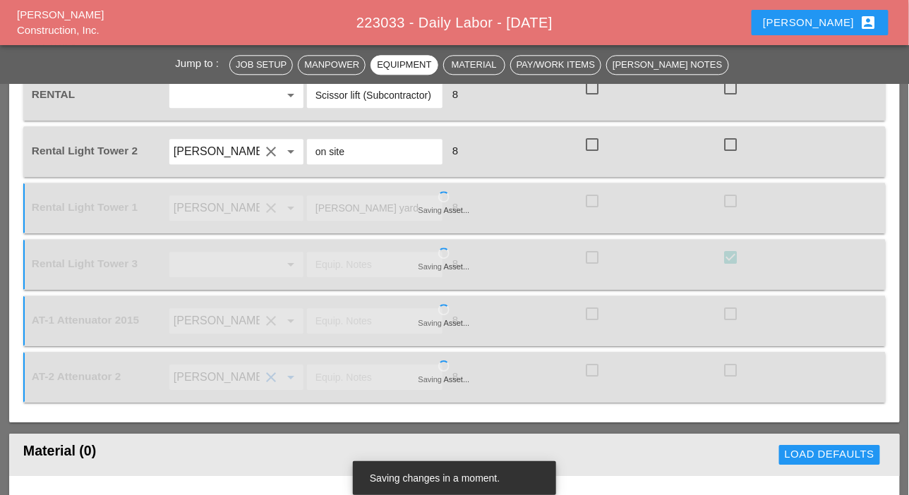
scroll to position [1059, 0]
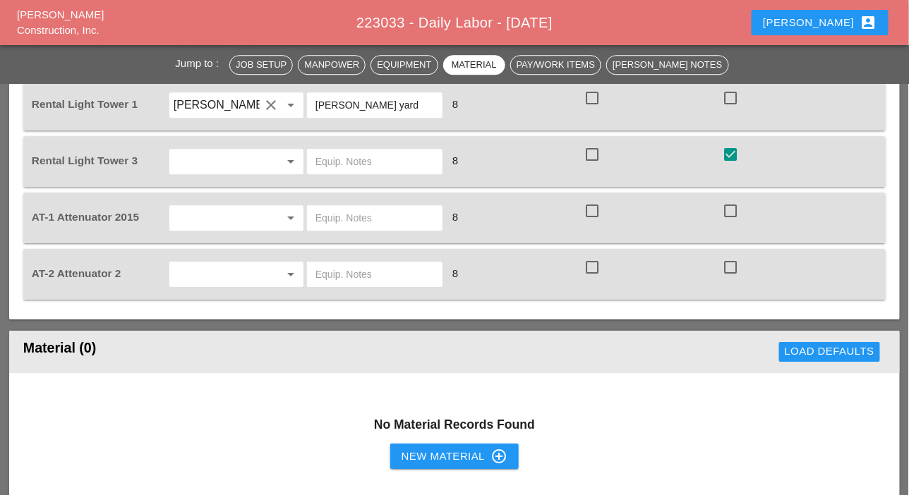
scroll to position [1125, 0]
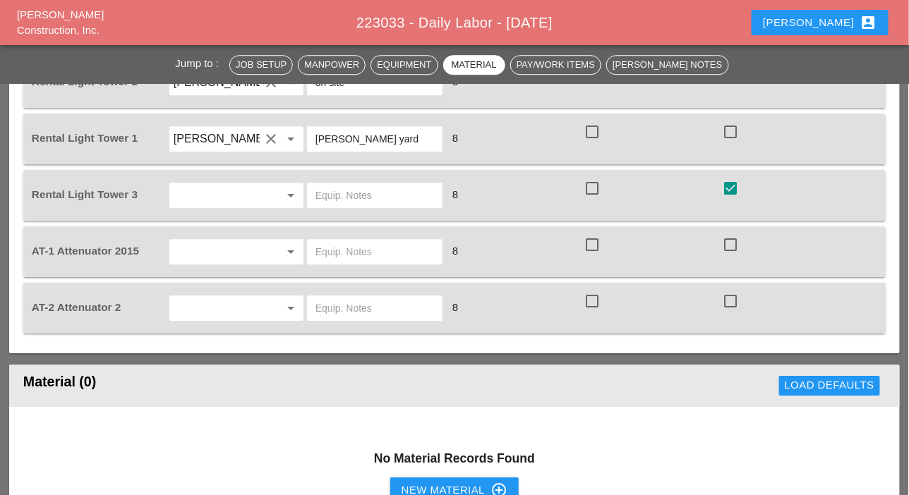
click at [214, 195] on input "text" at bounding box center [217, 195] width 86 height 23
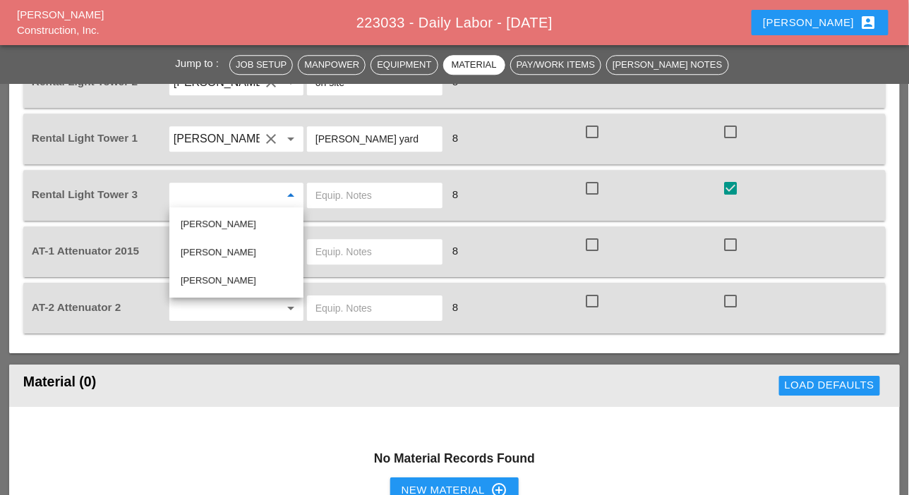
click at [480, 199] on div "8" at bounding box center [513, 195] width 136 height 19
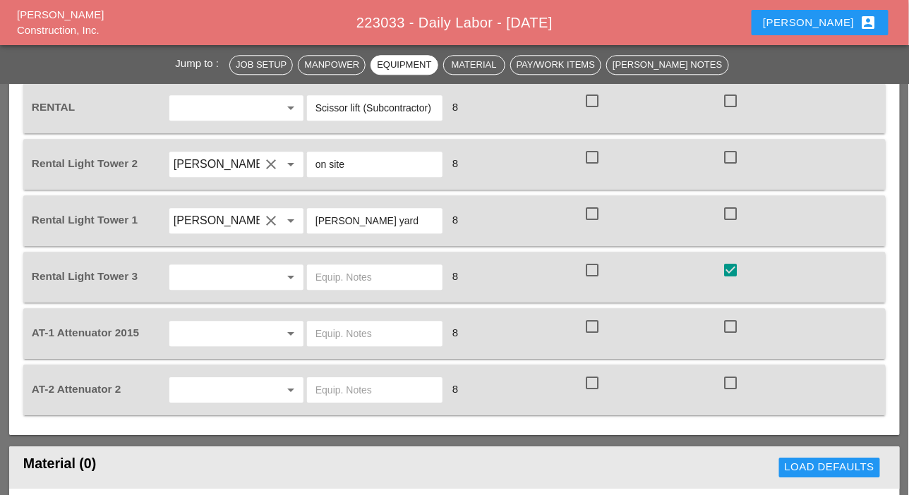
scroll to position [1054, 0]
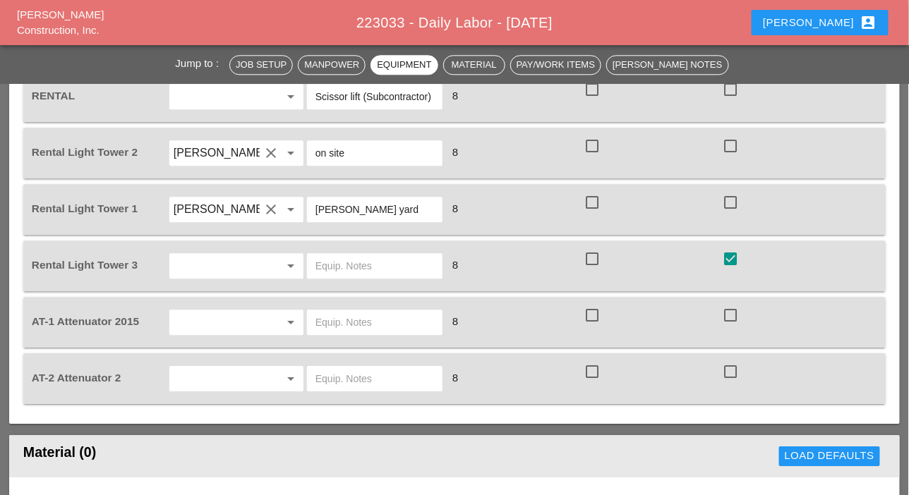
click at [194, 263] on input "text" at bounding box center [217, 266] width 86 height 23
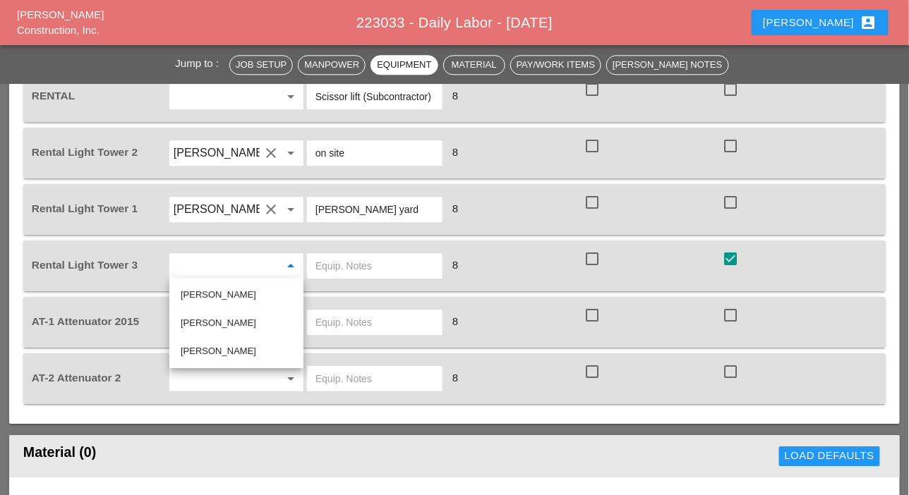
drag, startPoint x: 198, startPoint y: 295, endPoint x: 213, endPoint y: 291, distance: 15.9
click at [198, 296] on div "[PERSON_NAME]" at bounding box center [237, 295] width 112 height 17
type input "[PERSON_NAME]"
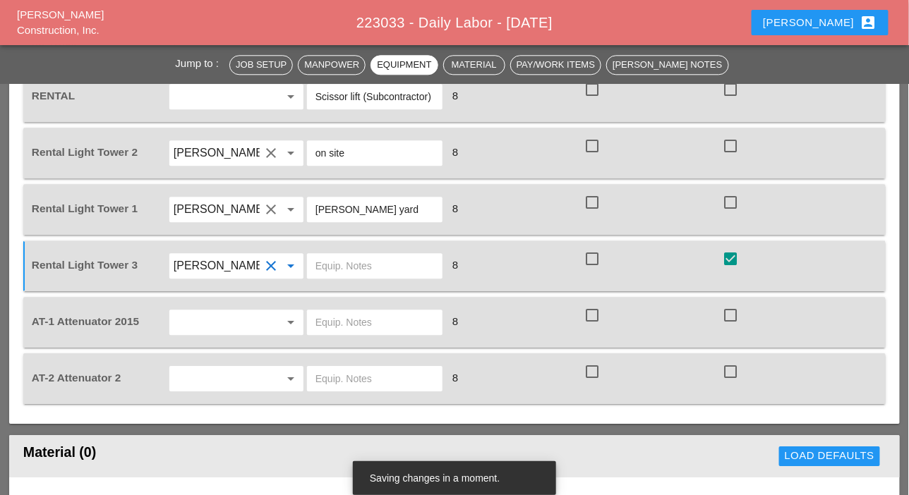
click at [319, 270] on input "text" at bounding box center [374, 266] width 119 height 23
click at [268, 261] on icon "clear" at bounding box center [271, 266] width 17 height 17
click at [317, 265] on input "text" at bounding box center [374, 266] width 119 height 23
type input "Sub contractor"
click at [228, 323] on input "text" at bounding box center [217, 322] width 86 height 23
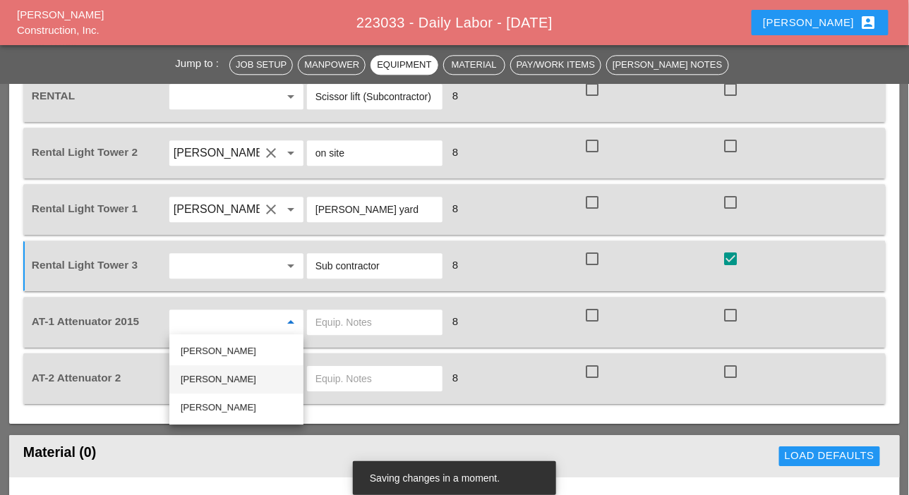
click at [219, 376] on div "[PERSON_NAME]" at bounding box center [237, 379] width 112 height 17
type input "[PERSON_NAME]"
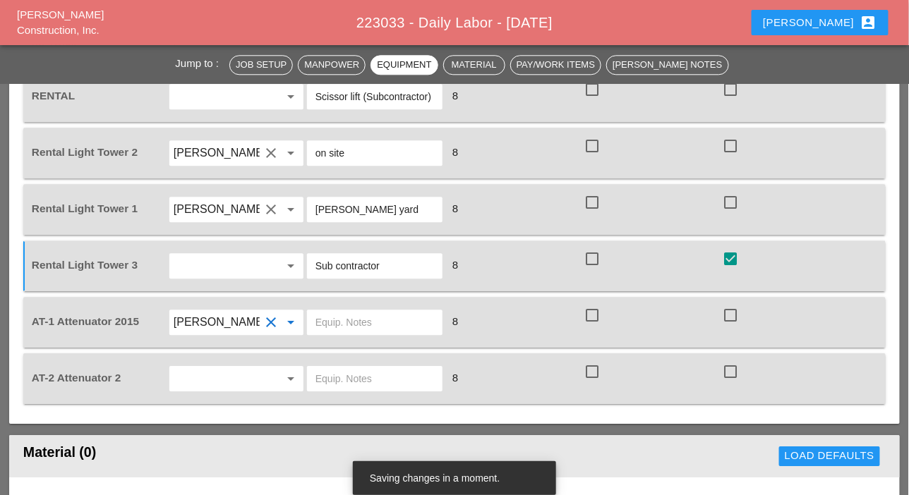
click at [218, 380] on input "text" at bounding box center [217, 379] width 86 height 23
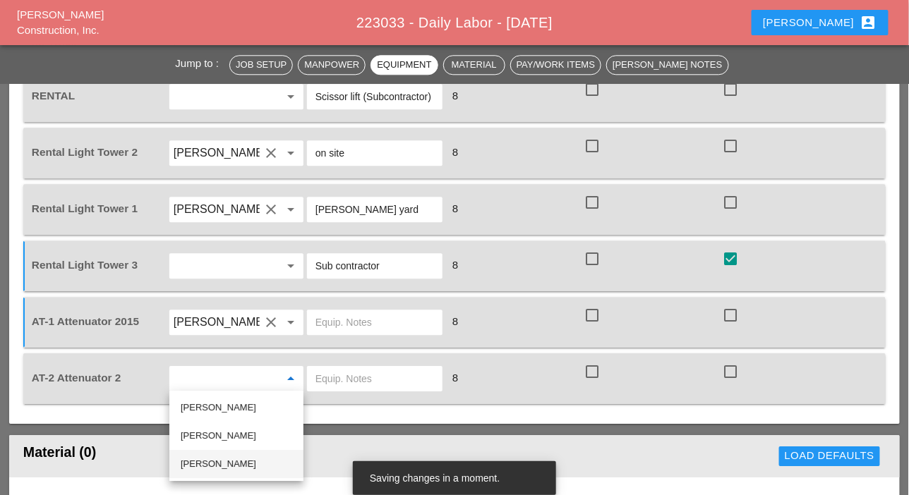
click at [210, 459] on div "[PERSON_NAME]" at bounding box center [237, 464] width 112 height 17
type input "[PERSON_NAME]"
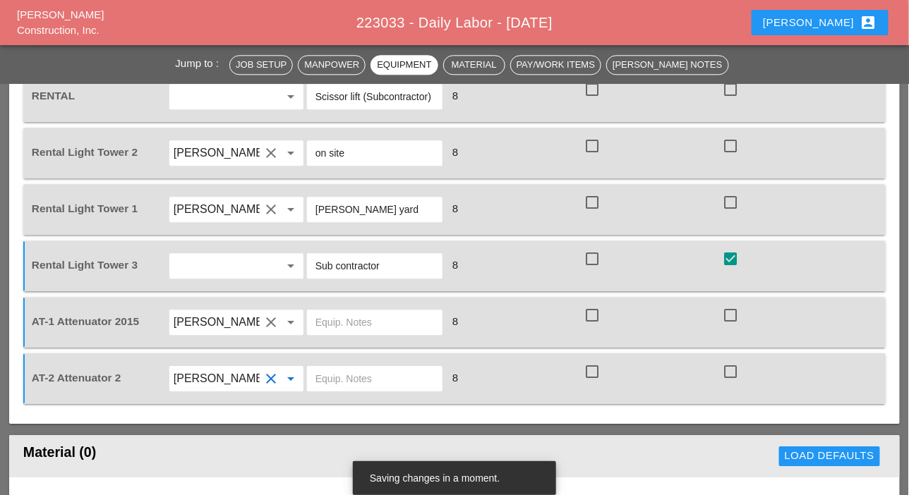
drag, startPoint x: 385, startPoint y: 210, endPoint x: 306, endPoint y: 204, distance: 78.5
click at [306, 204] on div "[PERSON_NAME] yard" at bounding box center [375, 210] width 138 height 40
click at [345, 324] on input "text" at bounding box center [374, 322] width 119 height 23
paste input "[PERSON_NAME] yard"
type input "[PERSON_NAME] yard"
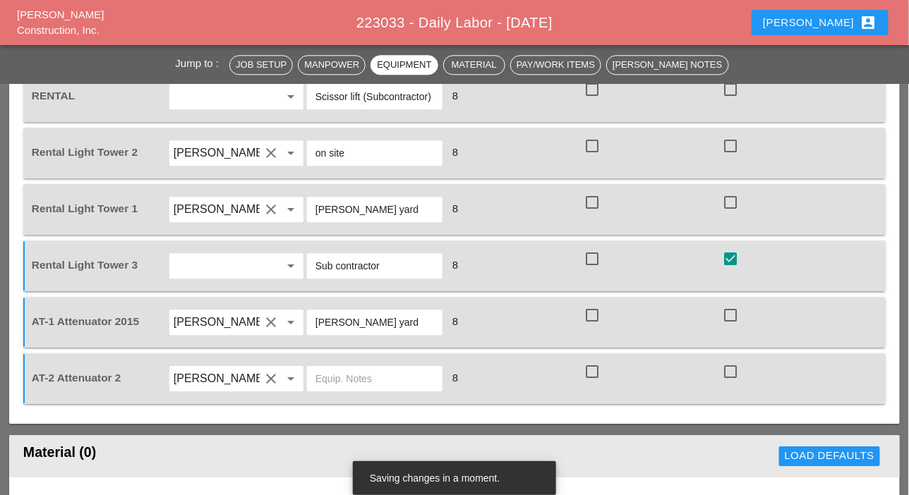
click at [337, 380] on input "text" at bounding box center [374, 379] width 119 height 23
paste input "[PERSON_NAME] yard"
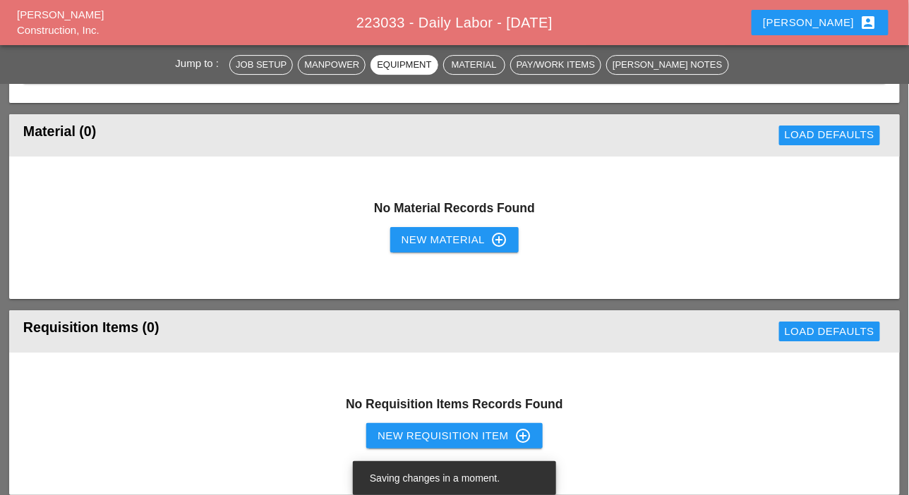
scroll to position [1407, 0]
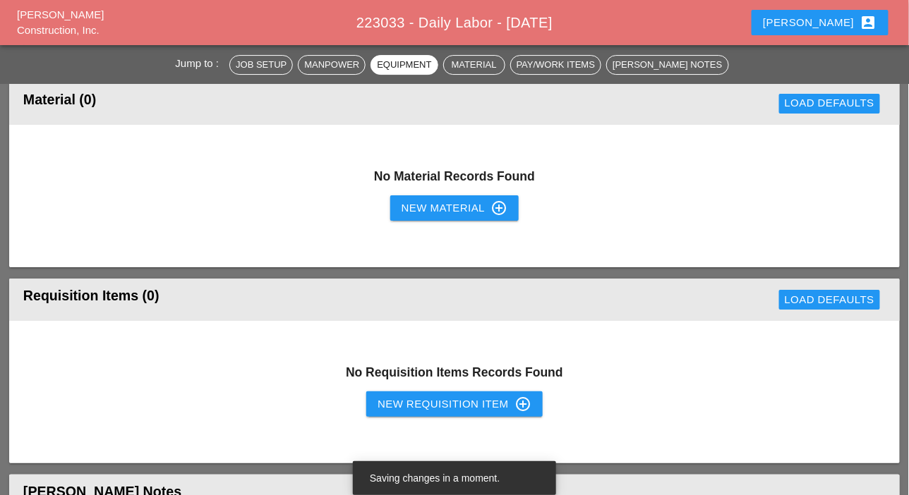
type input "[PERSON_NAME] yard"
click at [411, 399] on div "New Requisition Item control_point" at bounding box center [455, 404] width 154 height 17
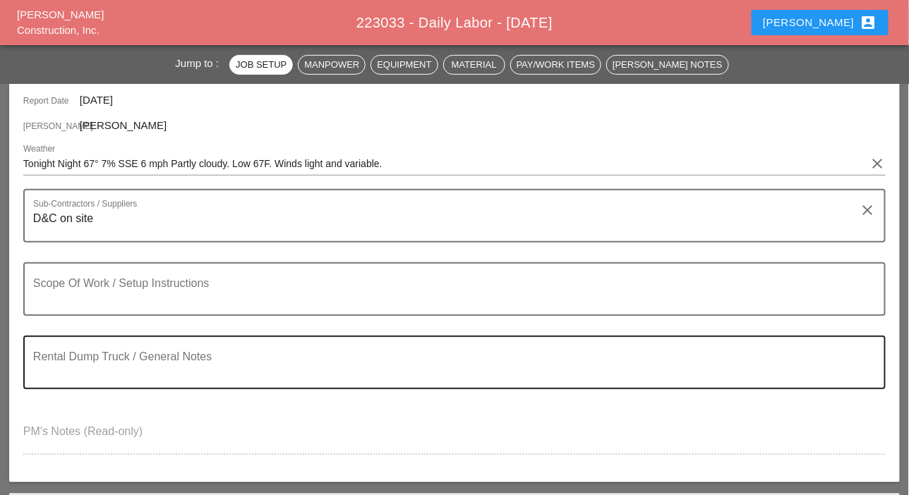
scroll to position [212, 0]
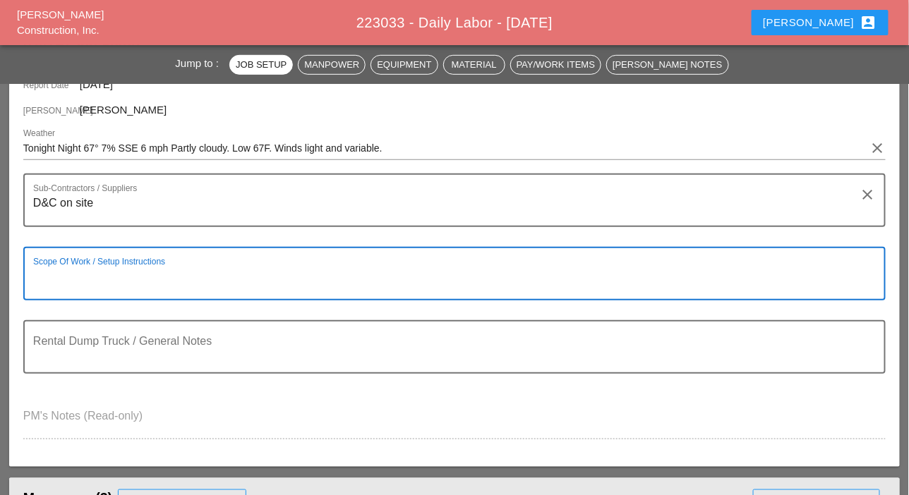
click at [133, 286] on textarea "Scope Of Work / Setup Instructions" at bounding box center [448, 282] width 831 height 34
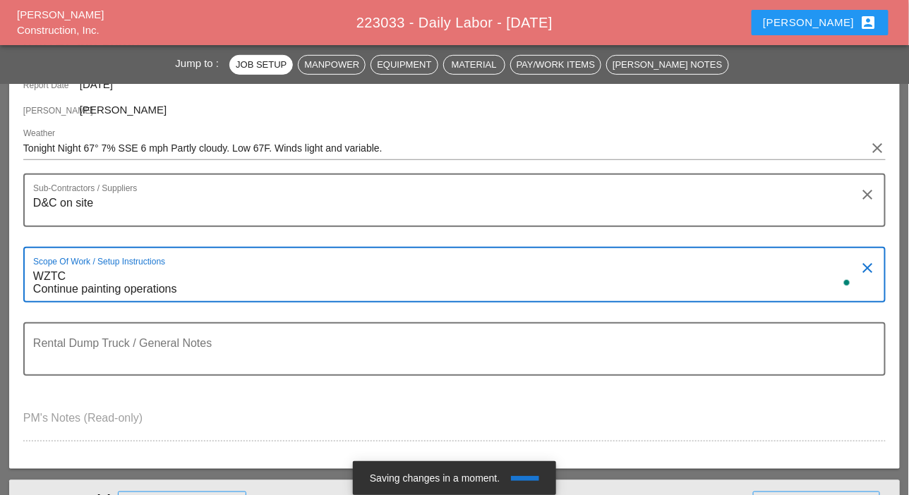
type textarea "WZTC Continue painting operations"
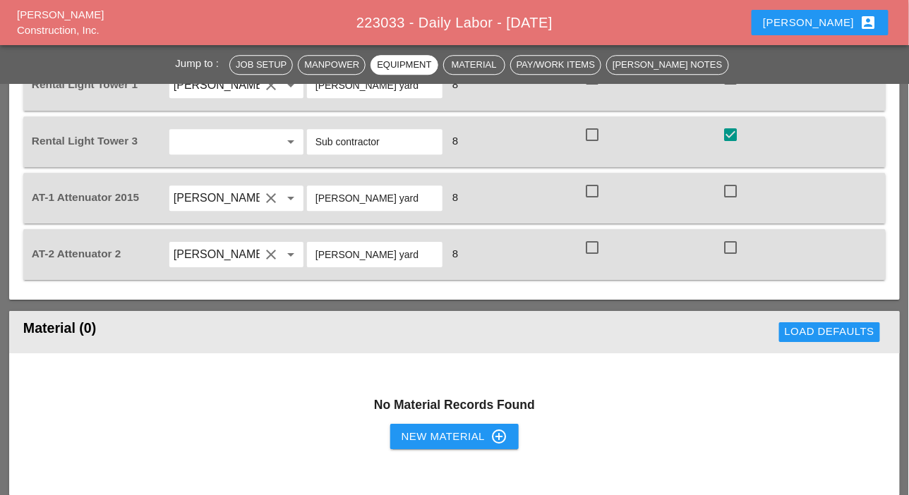
scroll to position [1059, 0]
